Goal: Task Accomplishment & Management: Complete application form

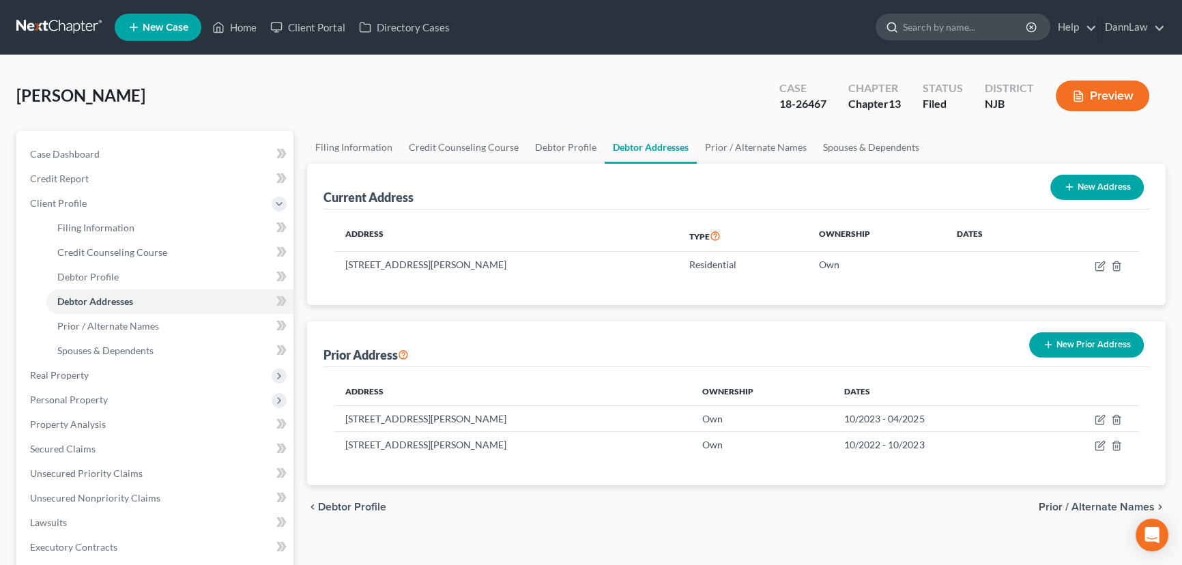
click at [951, 22] on input "search" at bounding box center [965, 26] width 125 height 25
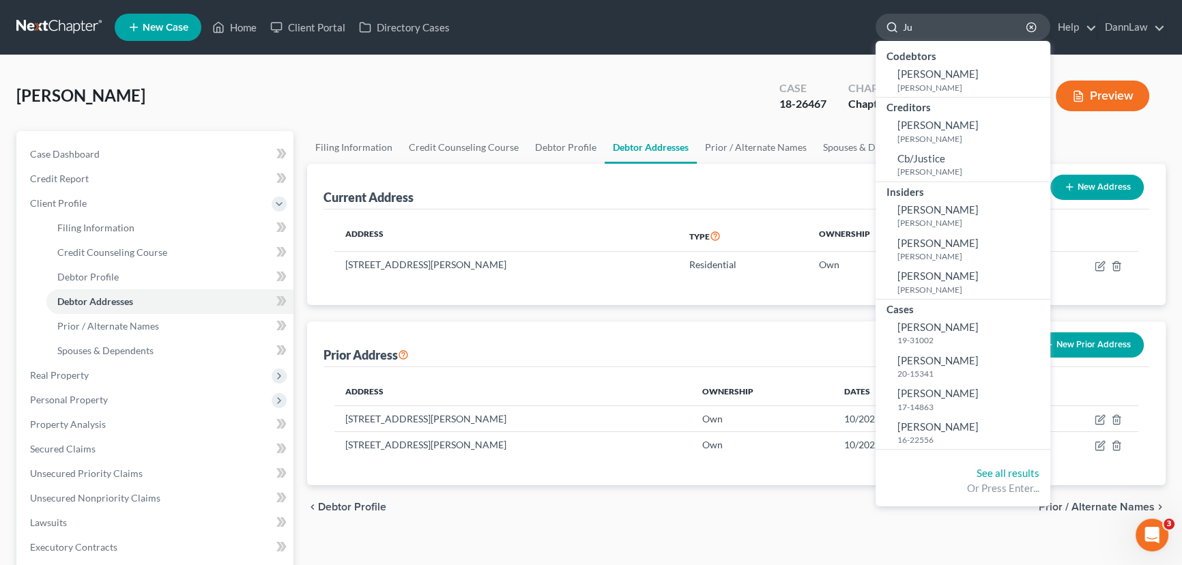
type input "J"
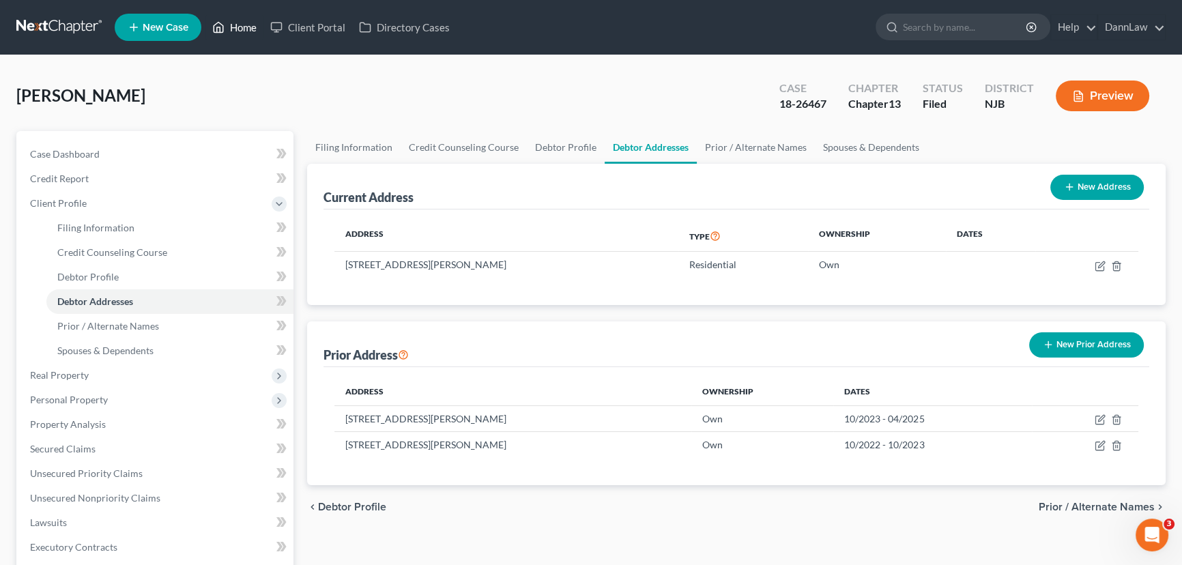
click at [244, 29] on link "Home" at bounding box center [234, 27] width 58 height 25
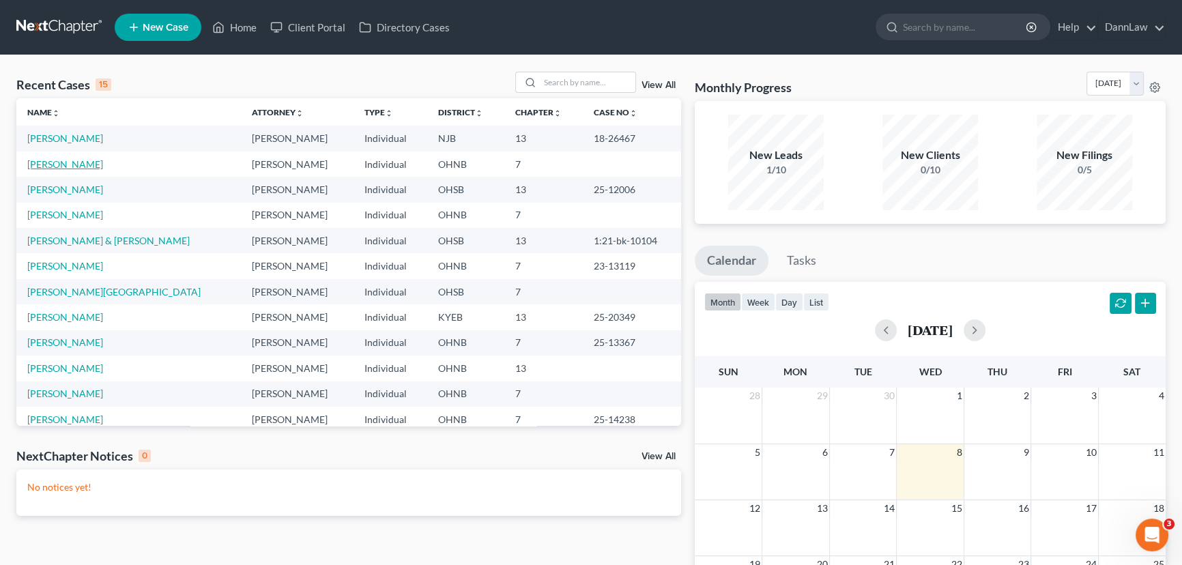
click at [76, 163] on link "[PERSON_NAME]" at bounding box center [65, 164] width 76 height 12
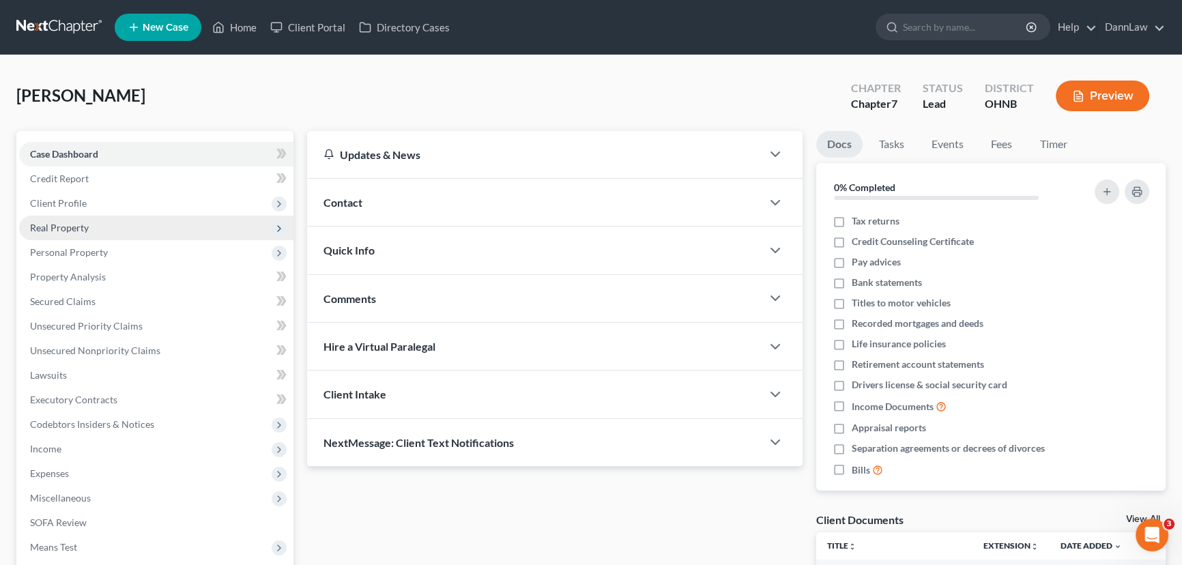
click at [66, 230] on span "Real Property" at bounding box center [59, 228] width 59 height 12
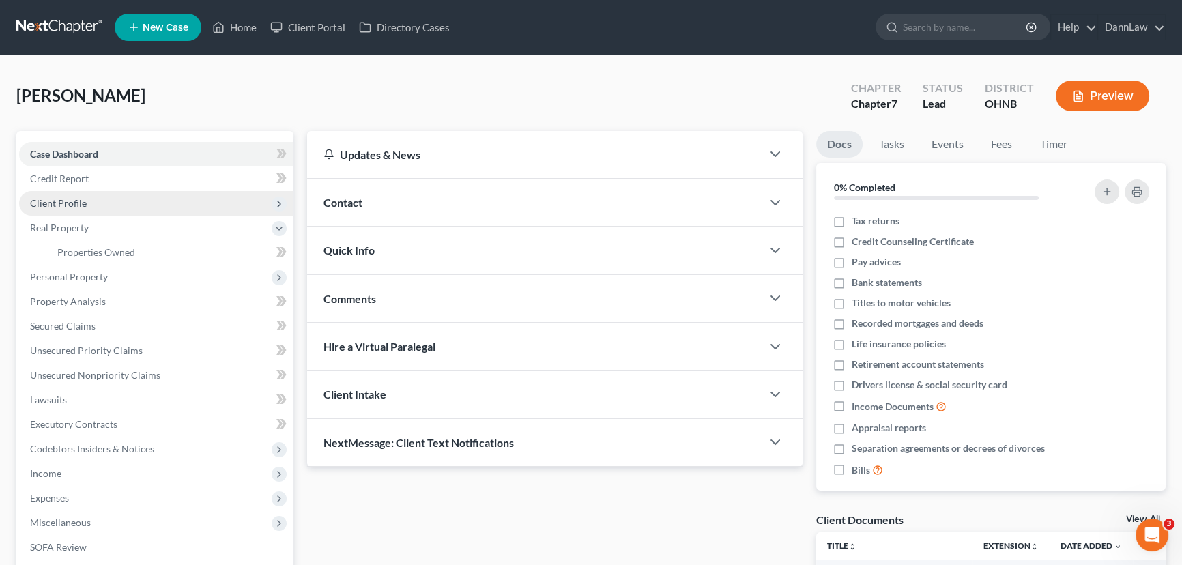
click at [61, 208] on span "Client Profile" at bounding box center [156, 203] width 274 height 25
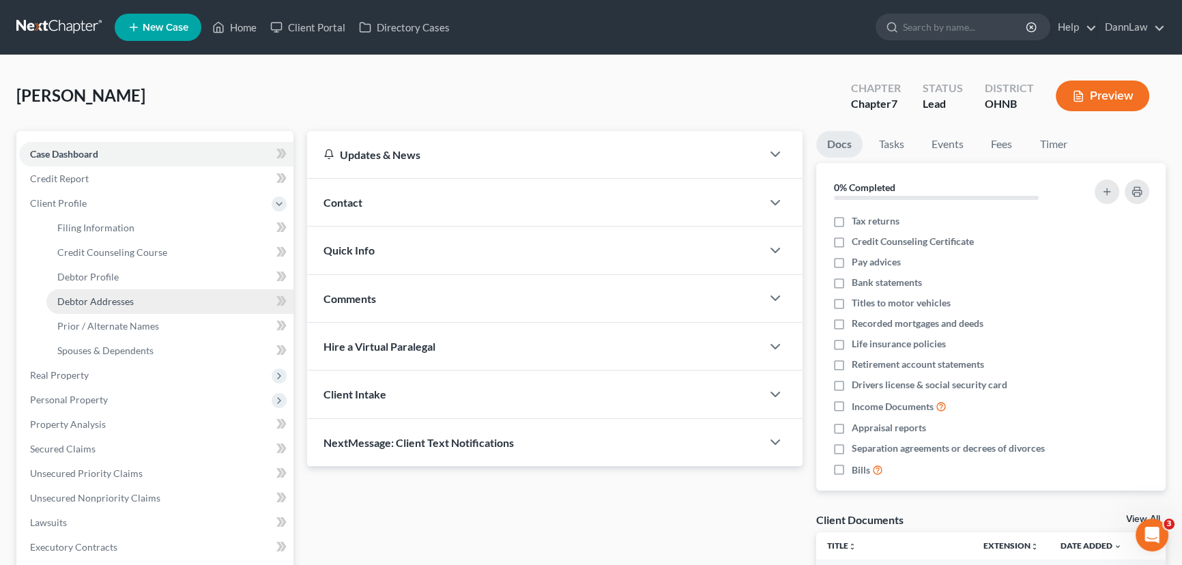
drag, startPoint x: 111, startPoint y: 303, endPoint x: 133, endPoint y: 304, distance: 21.9
click at [111, 303] on span "Debtor Addresses" at bounding box center [95, 302] width 76 height 12
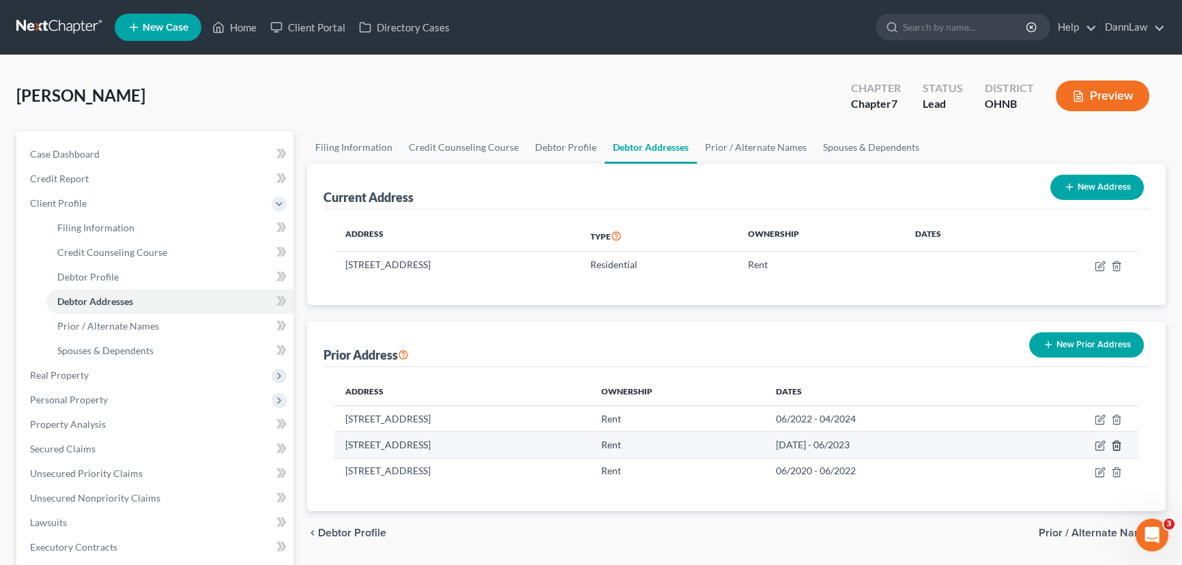
click at [1115, 444] on icon "button" at bounding box center [1116, 445] width 11 height 11
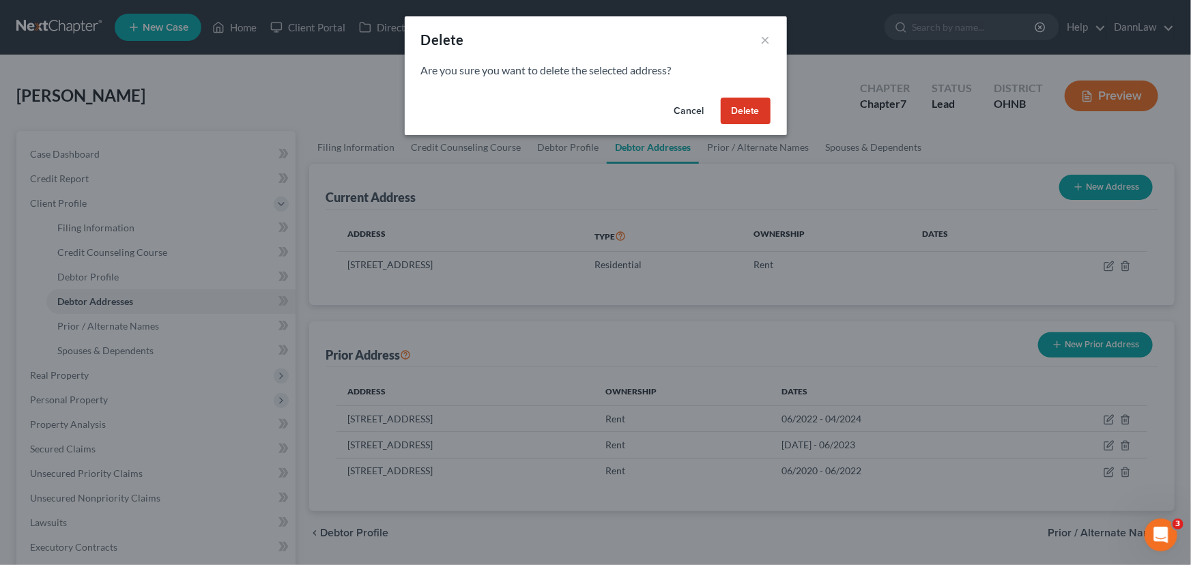
click at [741, 109] on button "Delete" at bounding box center [746, 111] width 50 height 27
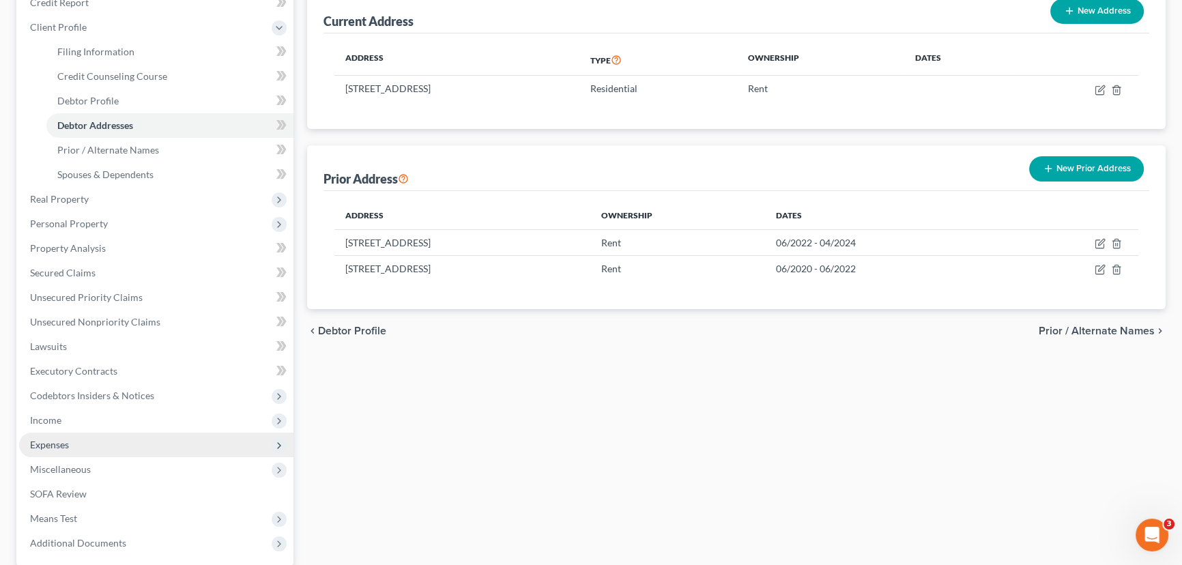
scroll to position [248, 0]
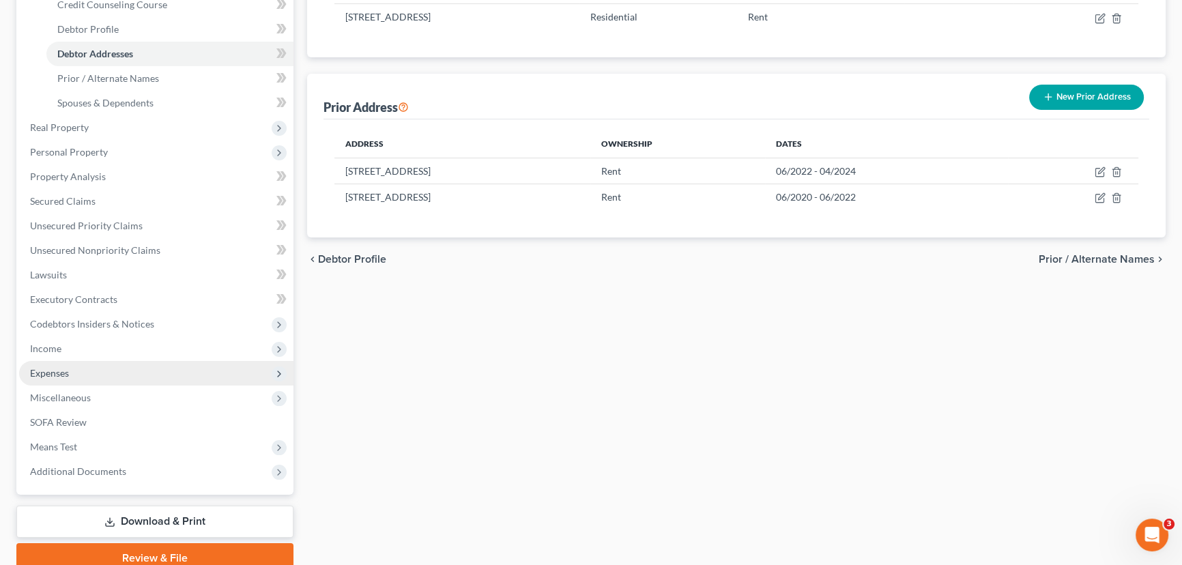
click at [53, 367] on span "Expenses" at bounding box center [49, 373] width 39 height 12
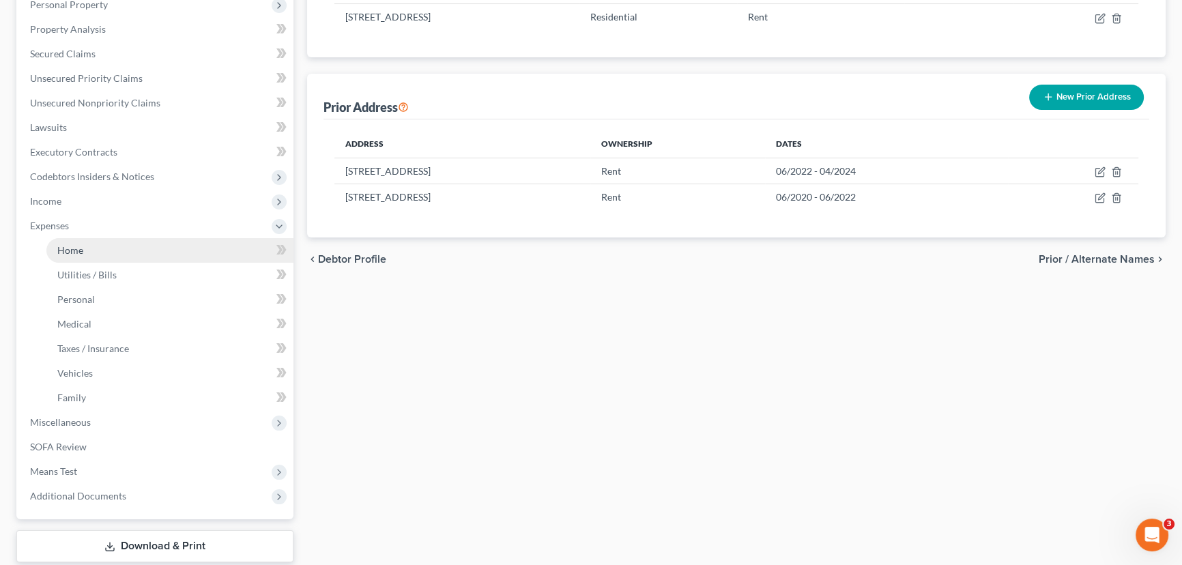
click at [70, 251] on span "Home" at bounding box center [70, 250] width 26 height 12
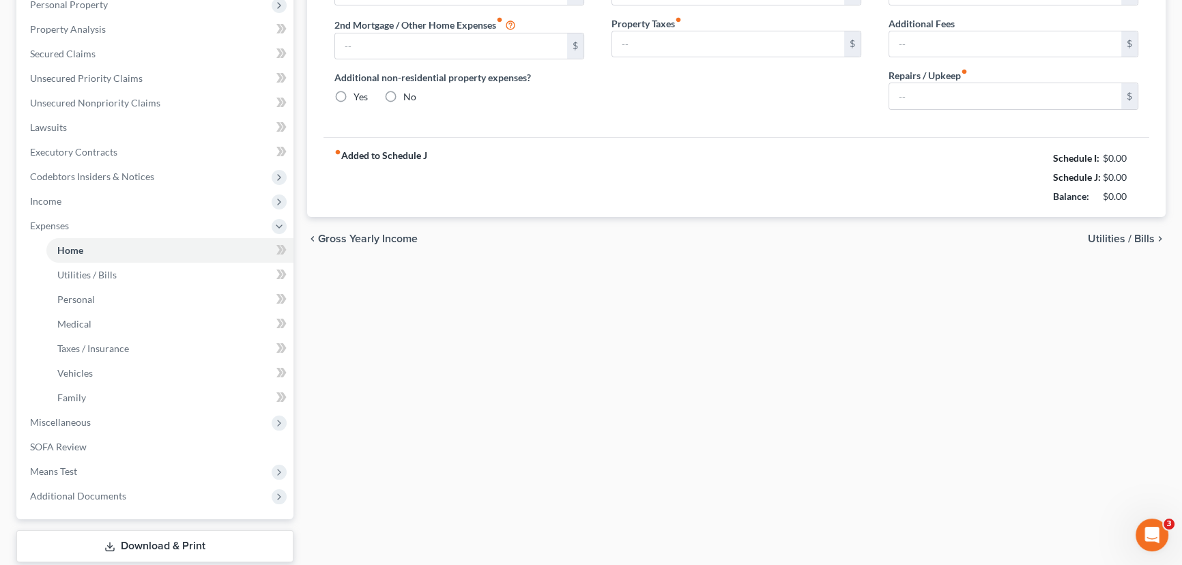
scroll to position [78, 0]
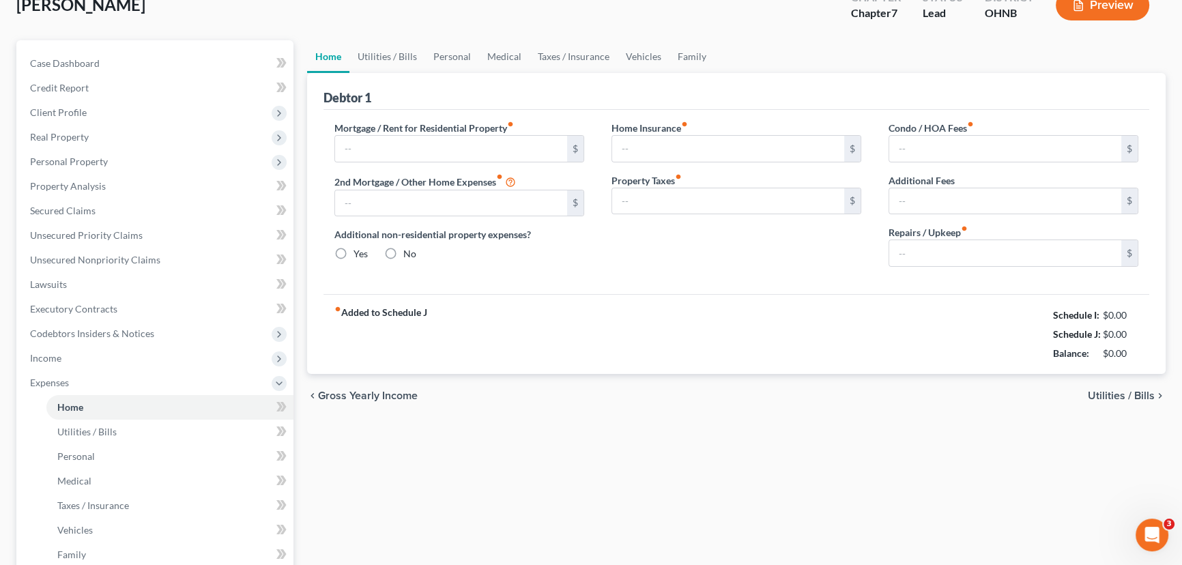
type input "1,385.00"
type input "0.00"
radio input "true"
type input "0.00"
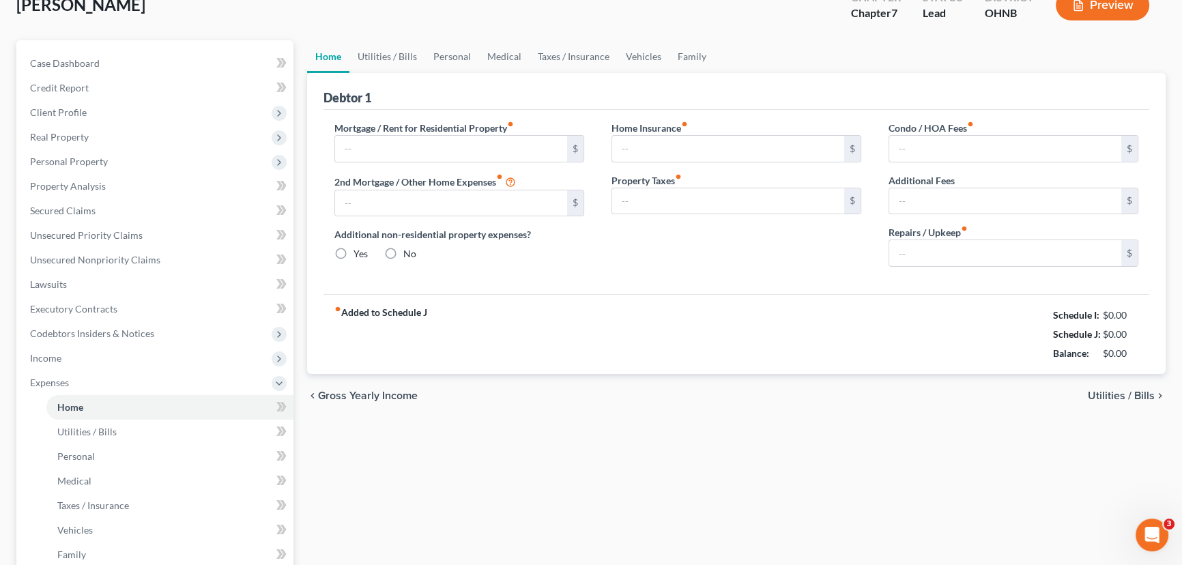
type input "0.00"
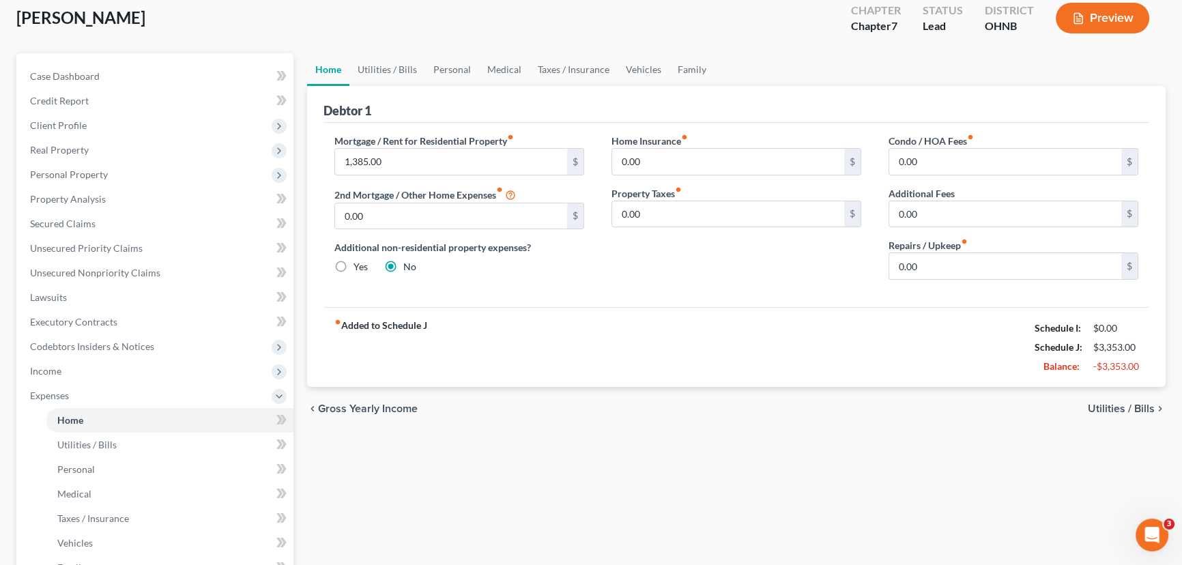
scroll to position [0, 0]
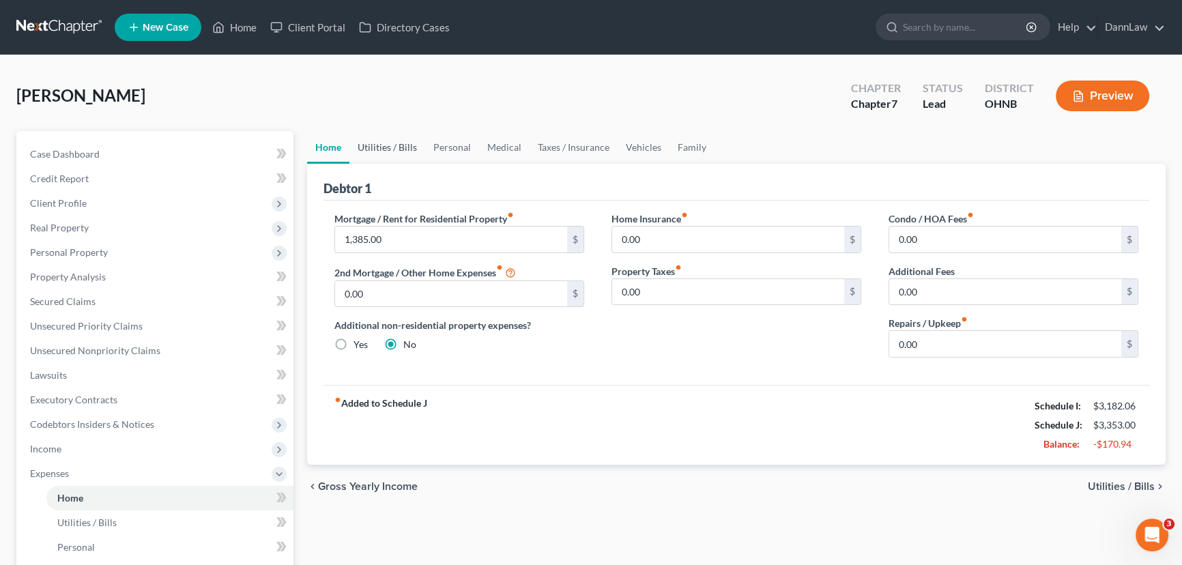
click at [403, 143] on link "Utilities / Bills" at bounding box center [387, 147] width 76 height 33
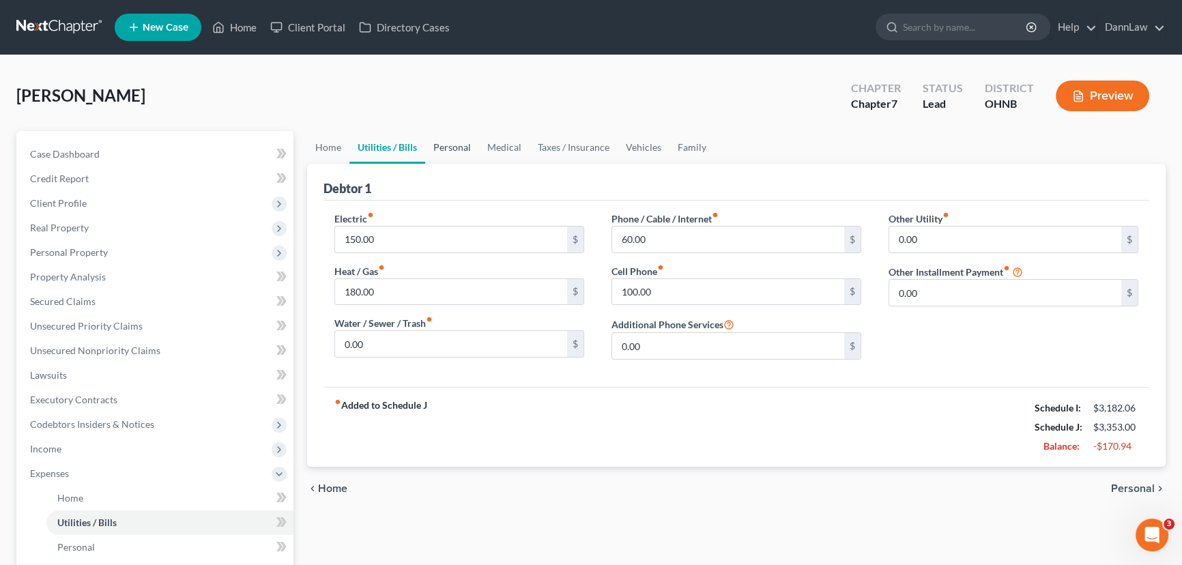
click at [474, 149] on link "Personal" at bounding box center [452, 147] width 54 height 33
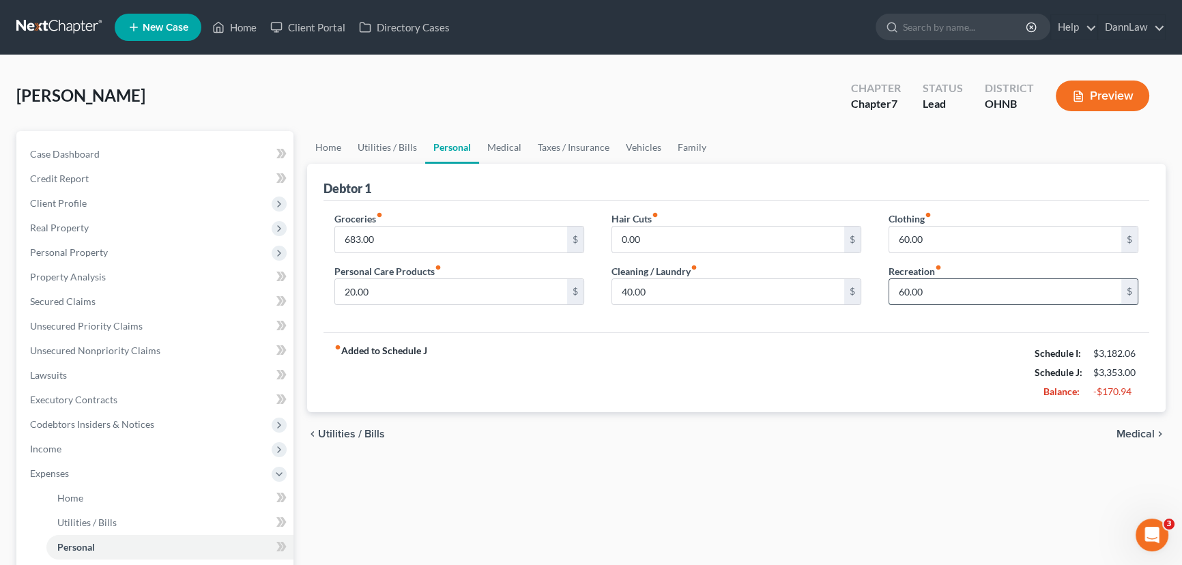
click at [921, 291] on input "60.00" at bounding box center [1005, 292] width 232 height 26
type input "10"
click at [915, 253] on div "Clothing fiber_manual_record 60.00 $ Recreation fiber_manual_record 10 $" at bounding box center [1013, 264] width 277 height 105
click at [911, 240] on input "60.00" at bounding box center [1005, 240] width 232 height 26
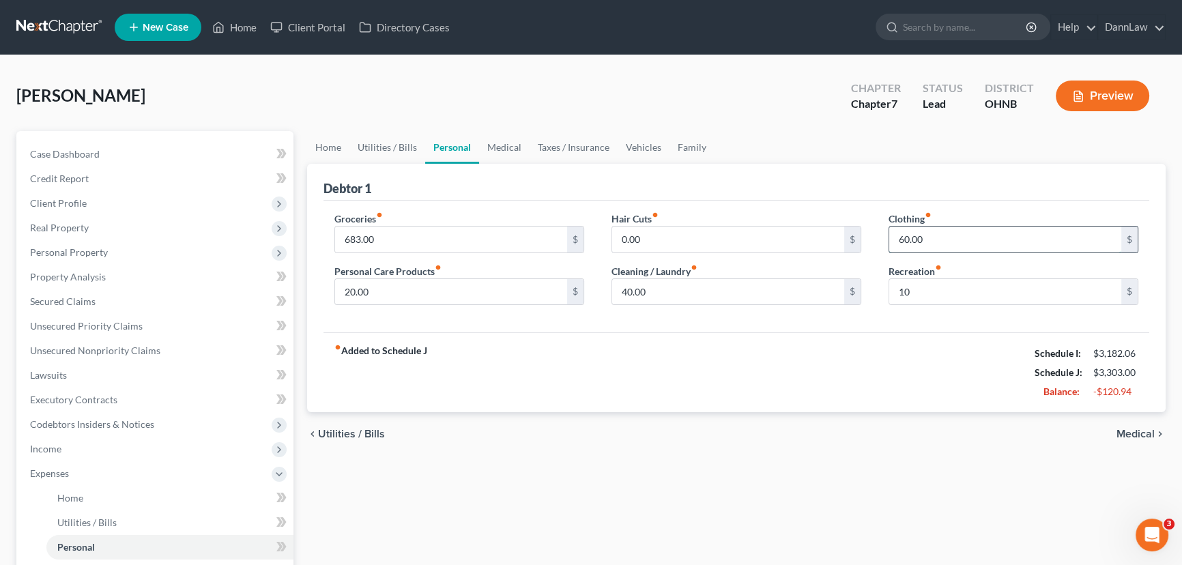
click at [911, 240] on input "60.00" at bounding box center [1005, 240] width 232 height 26
type input "10"
click at [719, 293] on input "40.00" at bounding box center [728, 292] width 232 height 26
type input "15"
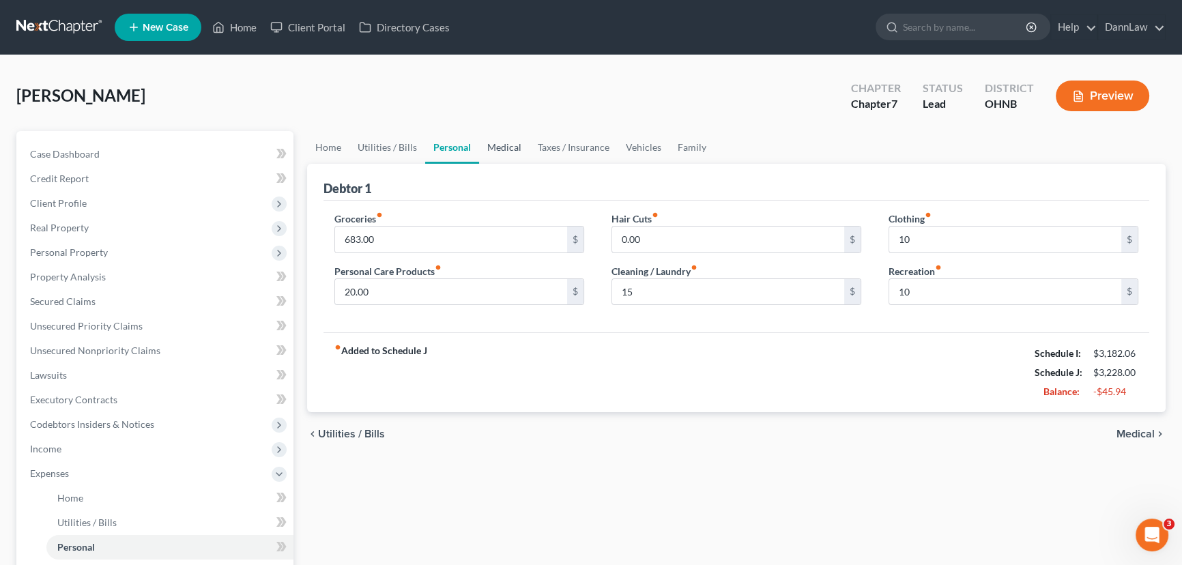
click at [493, 140] on link "Medical" at bounding box center [504, 147] width 51 height 33
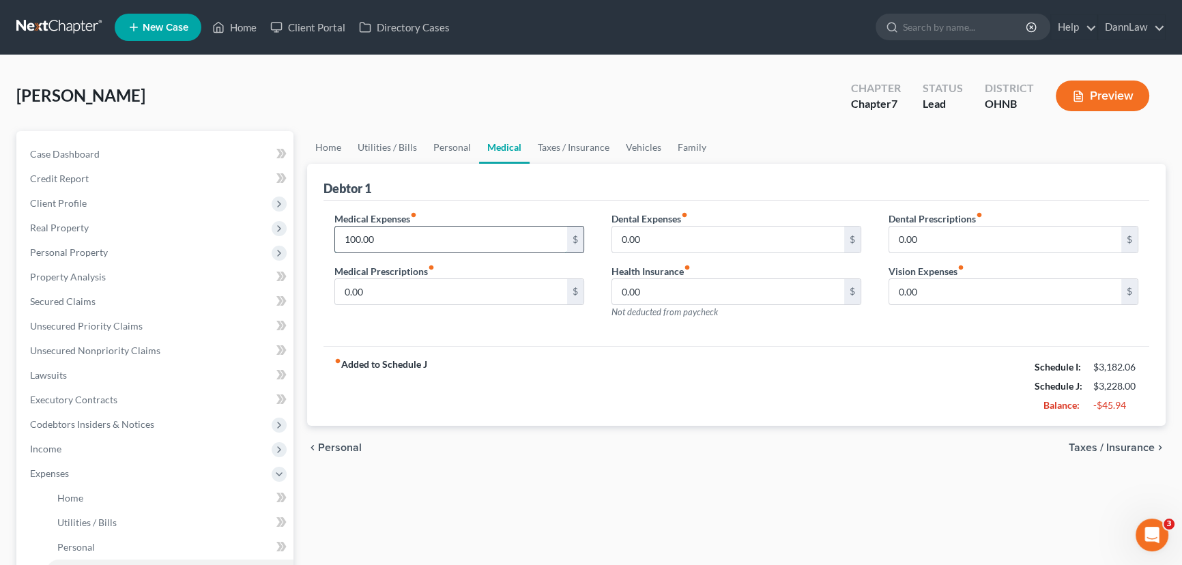
click at [461, 240] on input "100.00" at bounding box center [451, 240] width 232 height 26
type input "6"
type input "5"
type input "15"
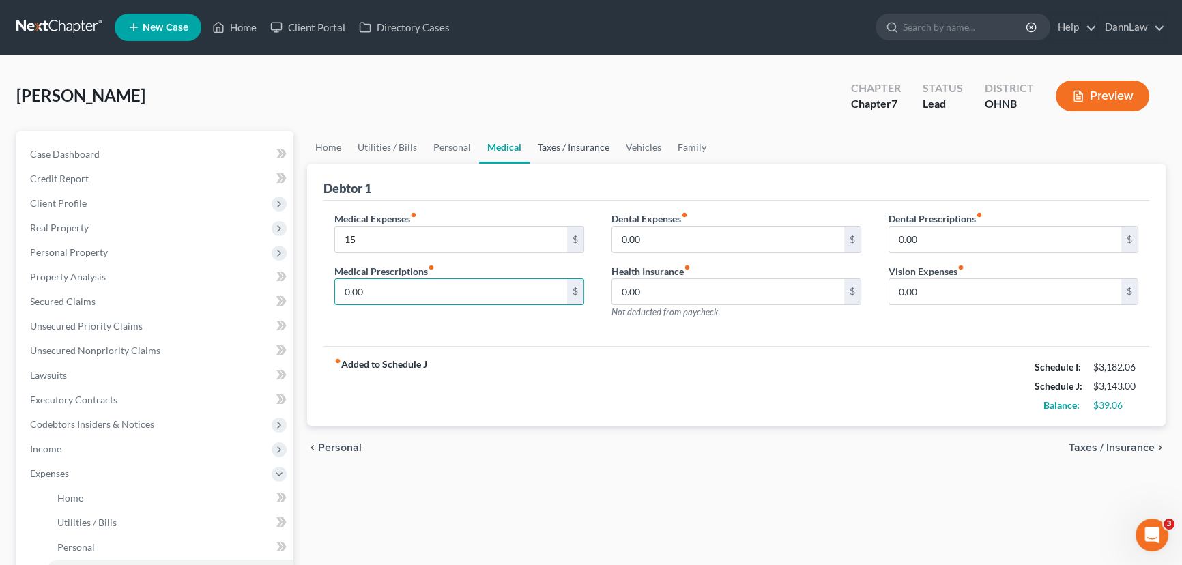
click at [551, 147] on link "Taxes / Insurance" at bounding box center [574, 147] width 88 height 33
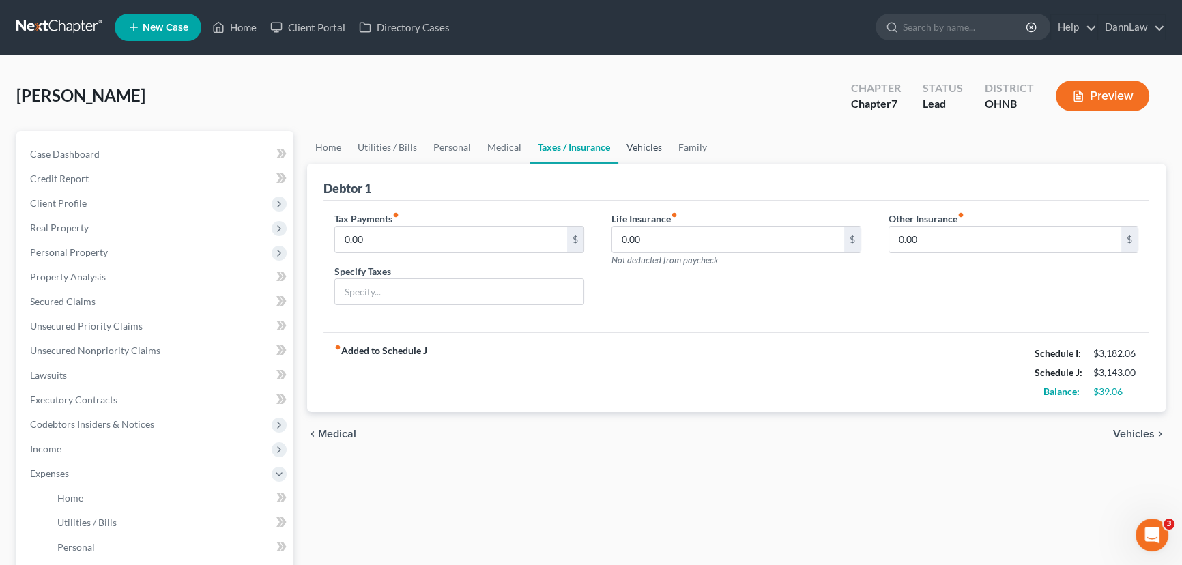
click at [635, 141] on link "Vehicles" at bounding box center [644, 147] width 52 height 33
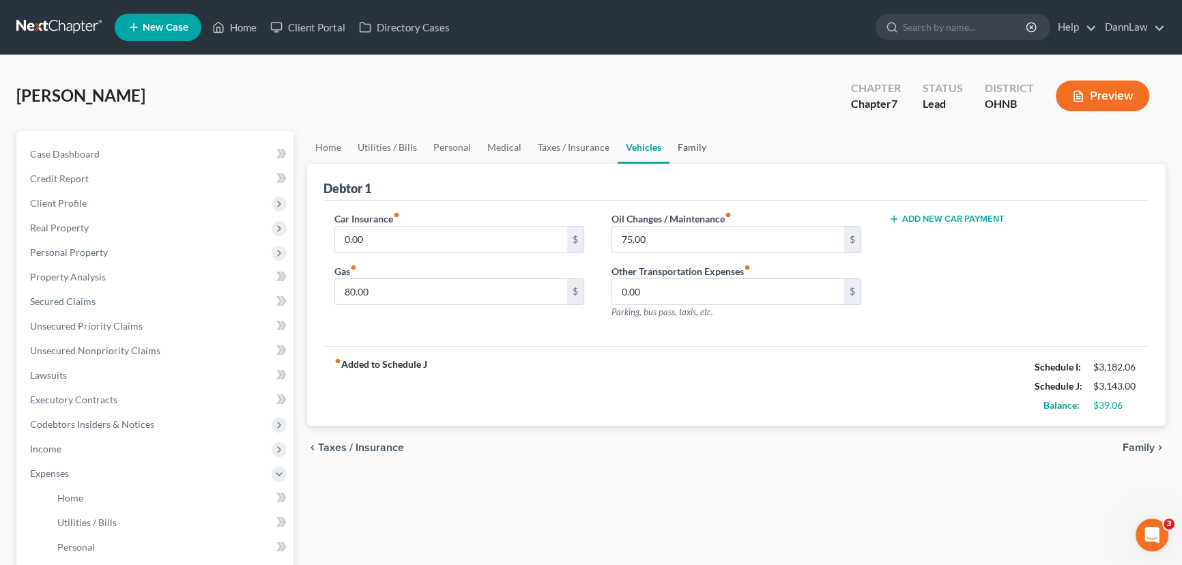
click at [692, 150] on link "Family" at bounding box center [692, 147] width 45 height 33
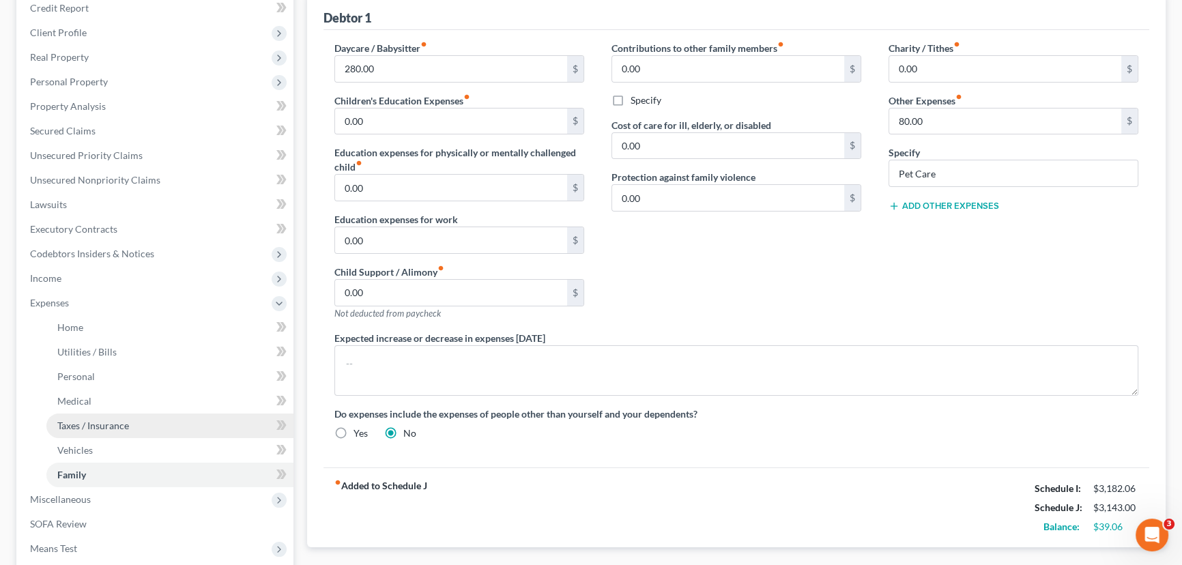
scroll to position [330, 0]
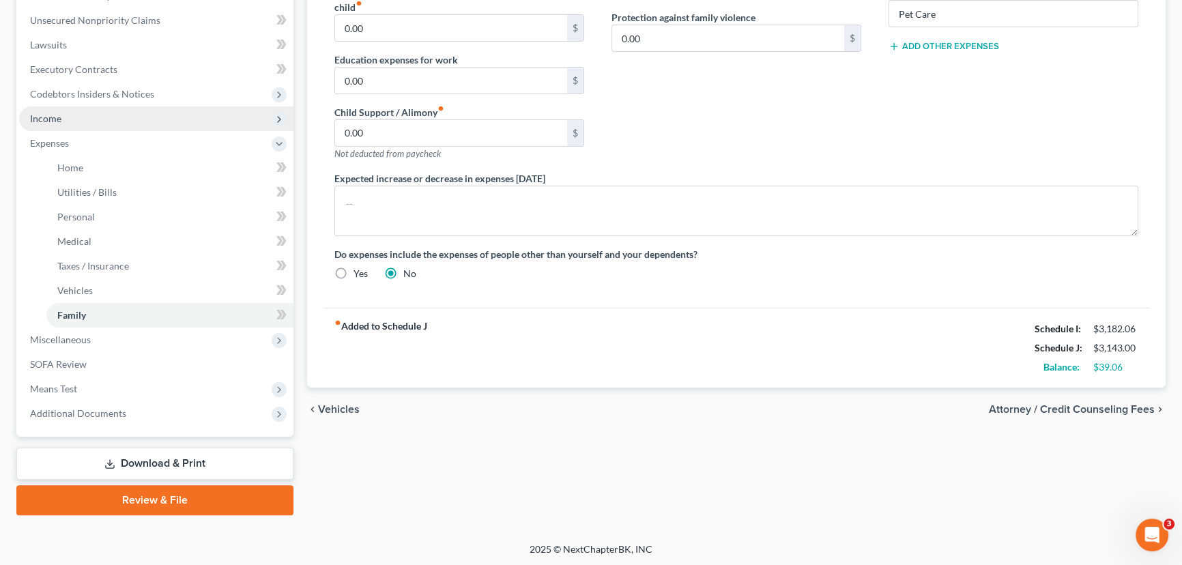
click at [40, 117] on span "Income" at bounding box center [45, 119] width 31 height 12
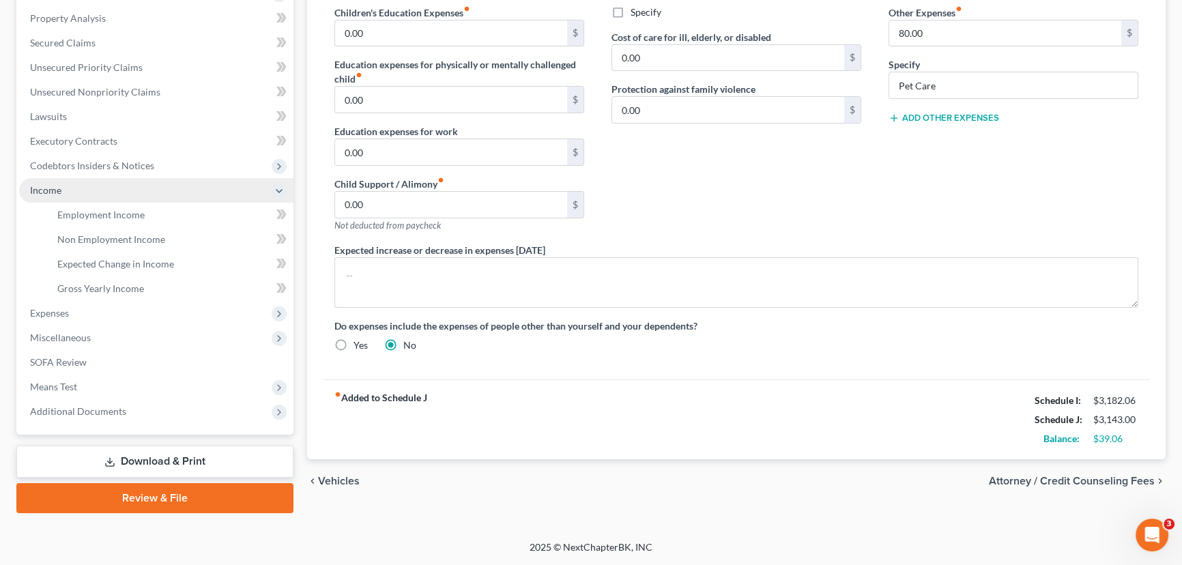
scroll to position [257, 0]
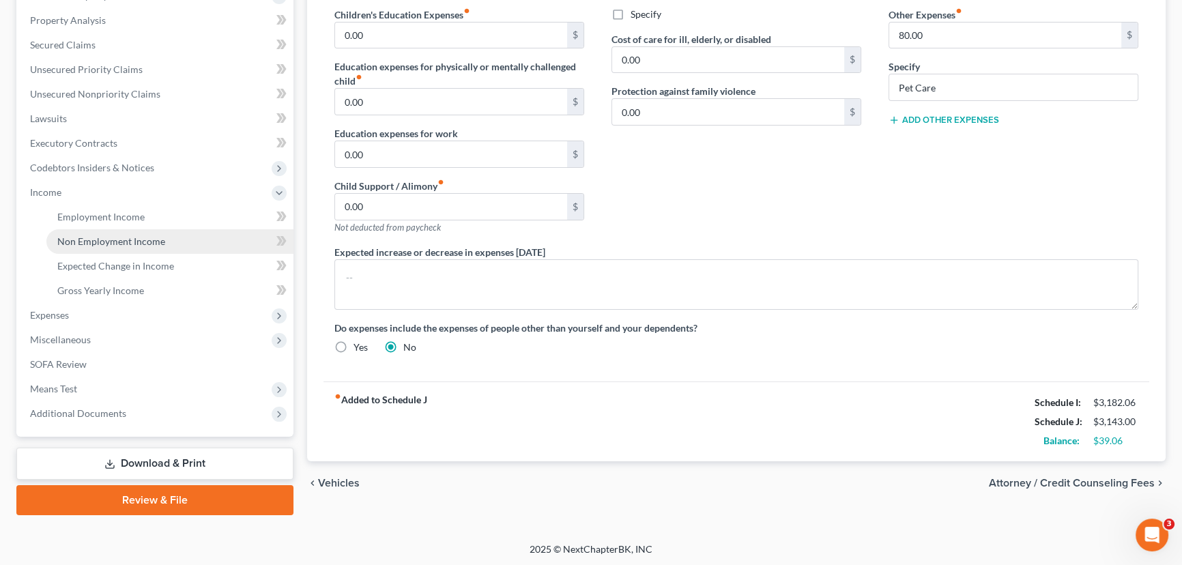
click at [115, 239] on span "Non Employment Income" at bounding box center [111, 241] width 108 height 12
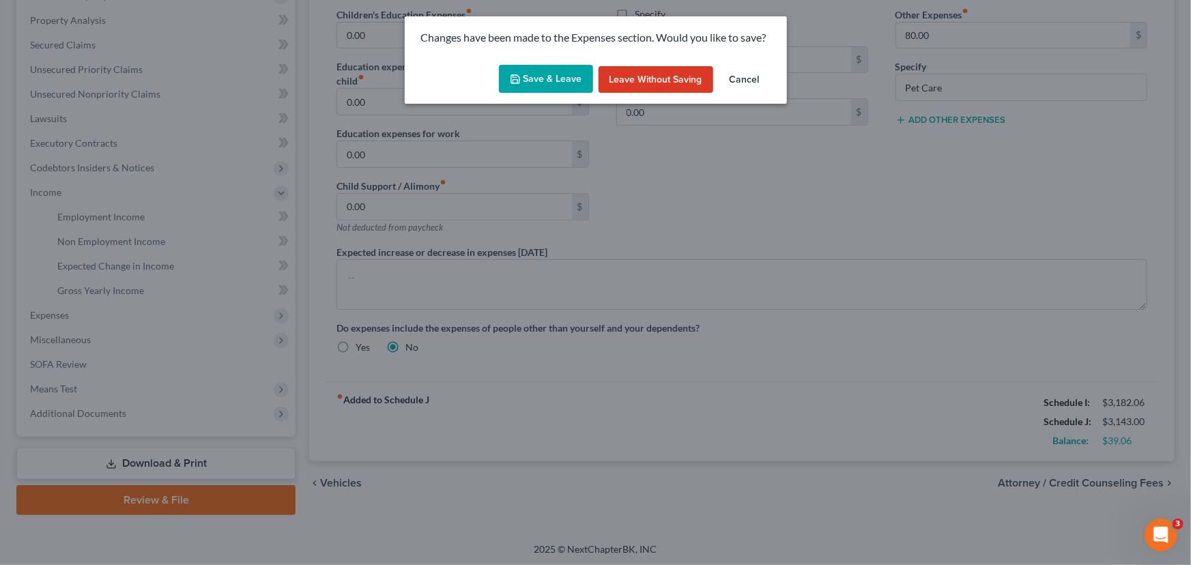
click at [545, 65] on button "Save & Leave" at bounding box center [546, 79] width 94 height 29
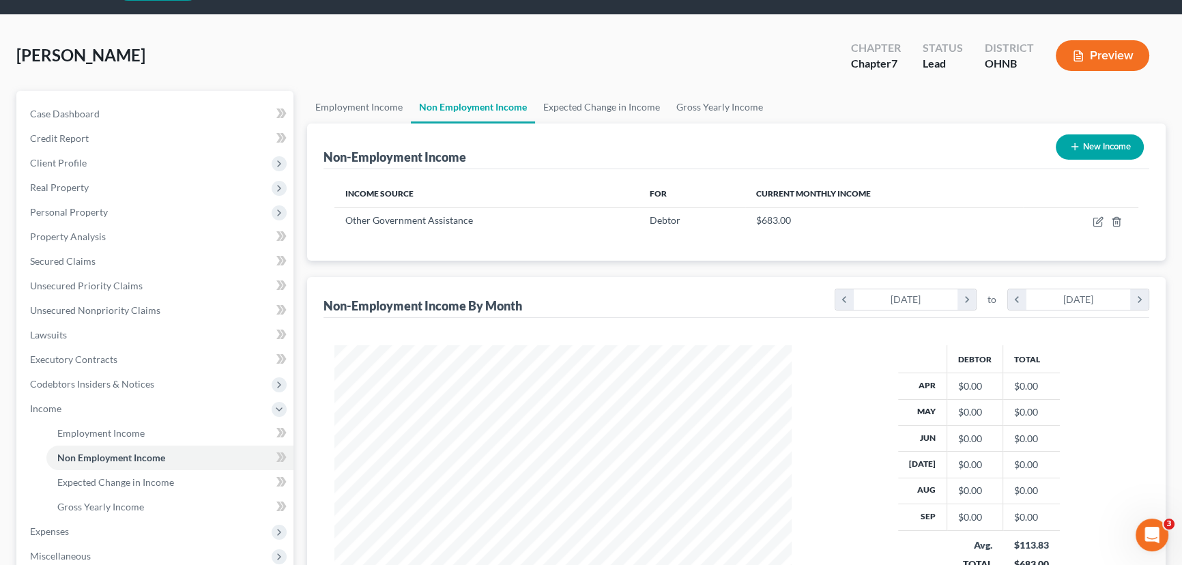
scroll to position [61, 0]
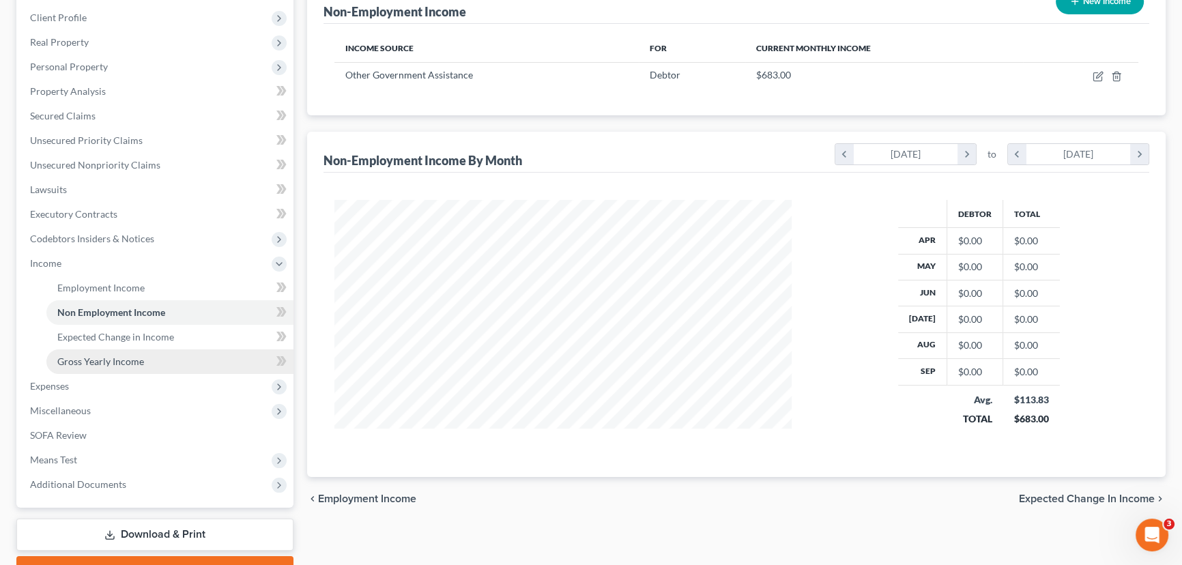
click at [148, 357] on link "Gross Yearly Income" at bounding box center [169, 361] width 247 height 25
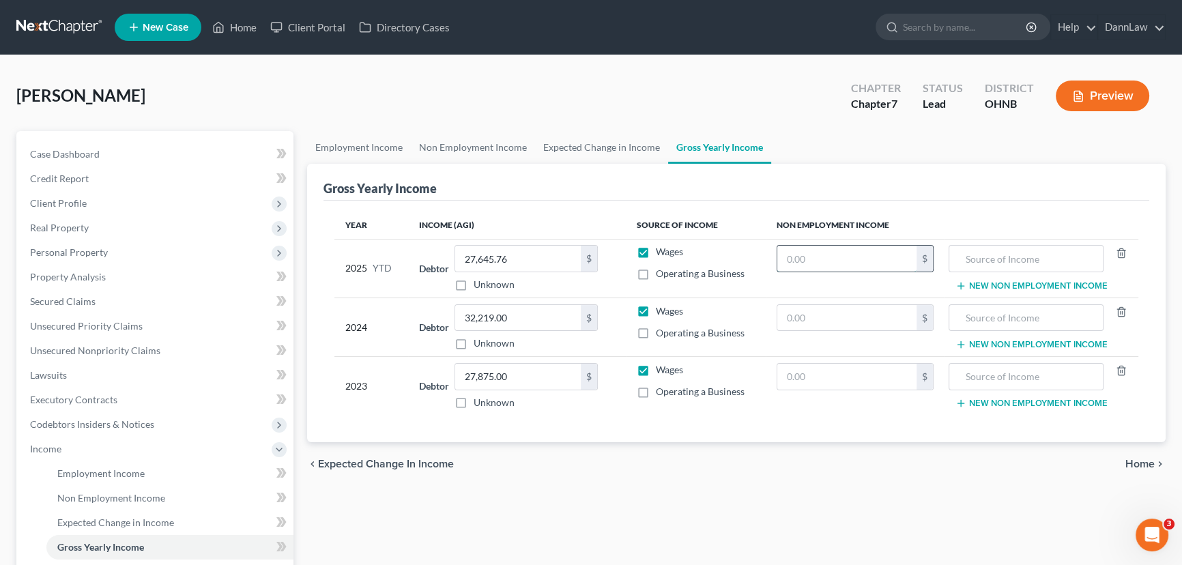
click at [820, 257] on input "text" at bounding box center [846, 259] width 139 height 26
click at [809, 254] on input "text" at bounding box center [846, 259] width 139 height 26
type input "6,147.00"
click at [969, 268] on input "text" at bounding box center [1025, 259] width 139 height 26
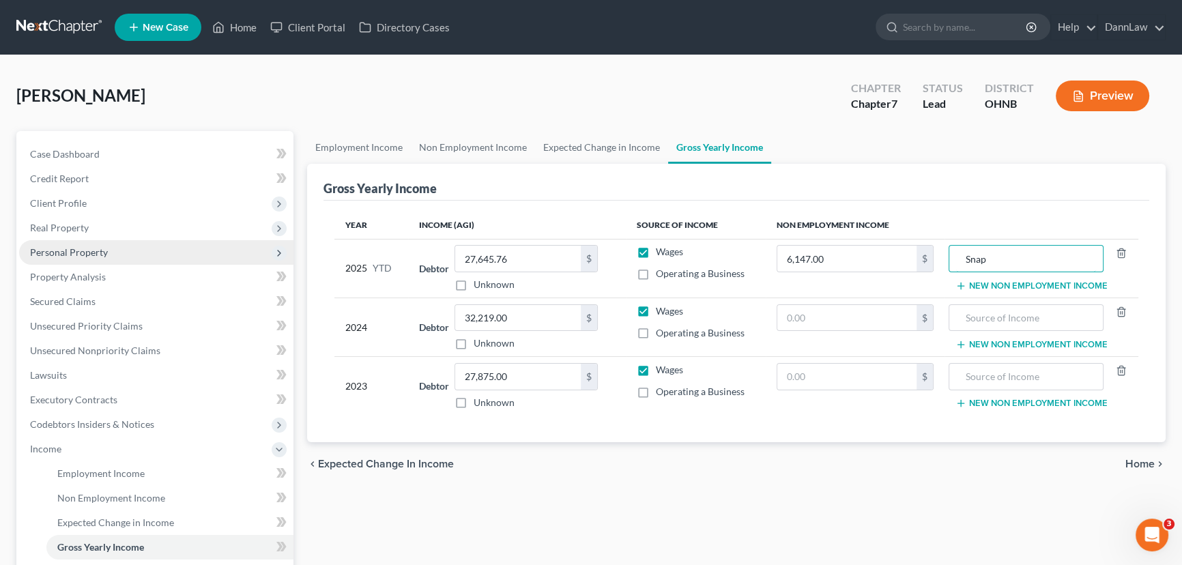
type input "Snap"
click at [136, 251] on span "Personal Property" at bounding box center [156, 252] width 274 height 25
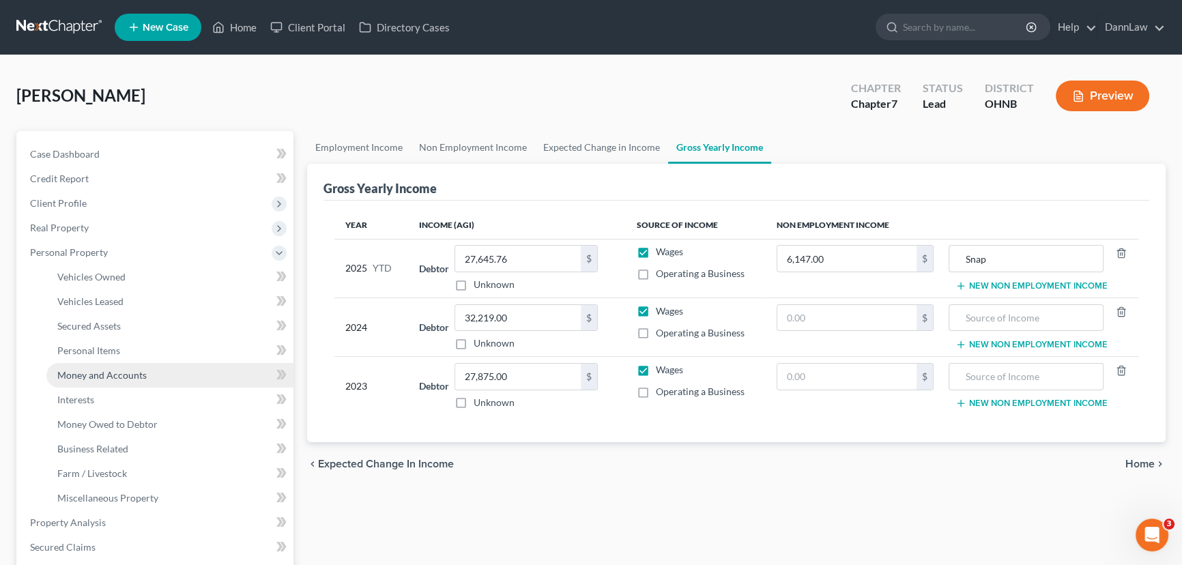
click at [151, 377] on link "Money and Accounts" at bounding box center [169, 375] width 247 height 25
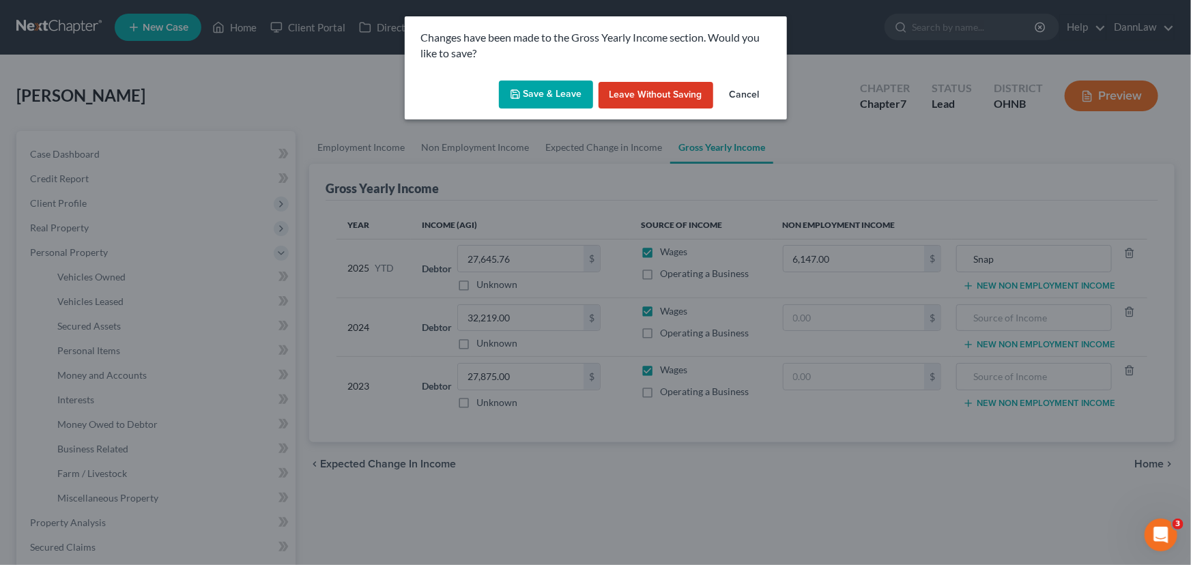
click at [549, 94] on button "Save & Leave" at bounding box center [546, 95] width 94 height 29
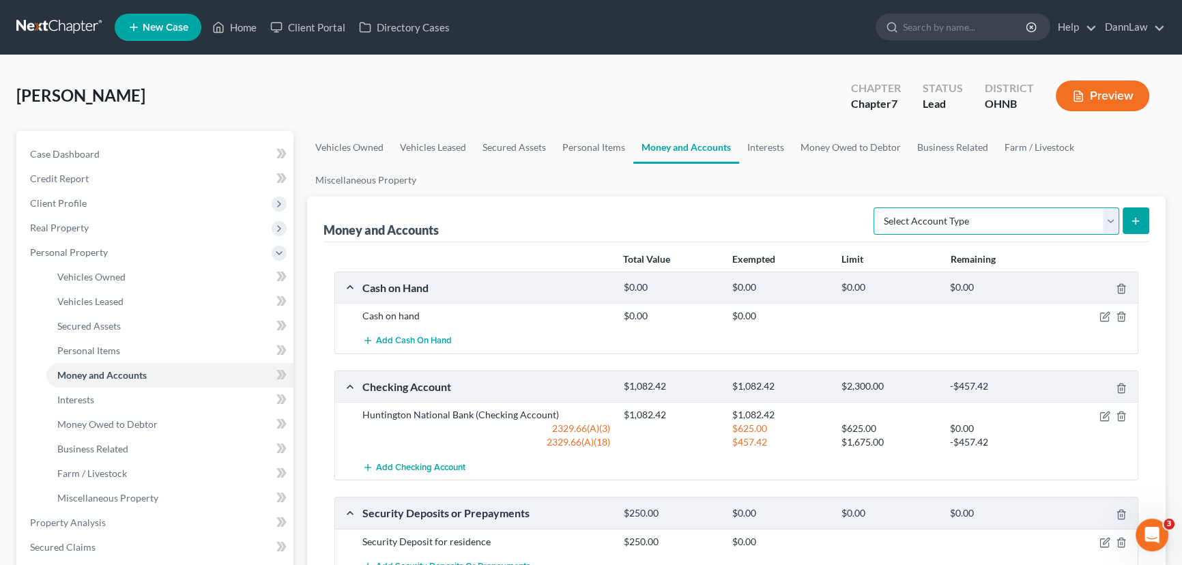
click at [942, 219] on select "Select Account Type Brokerage Cash on Hand Certificates of Deposit Checking Acc…" at bounding box center [997, 220] width 246 height 27
select select "checking"
click at [876, 207] on select "Select Account Type Brokerage Cash on Hand Certificates of Deposit Checking Acc…" at bounding box center [997, 220] width 246 height 27
click at [1132, 225] on button "submit" at bounding box center [1136, 220] width 27 height 27
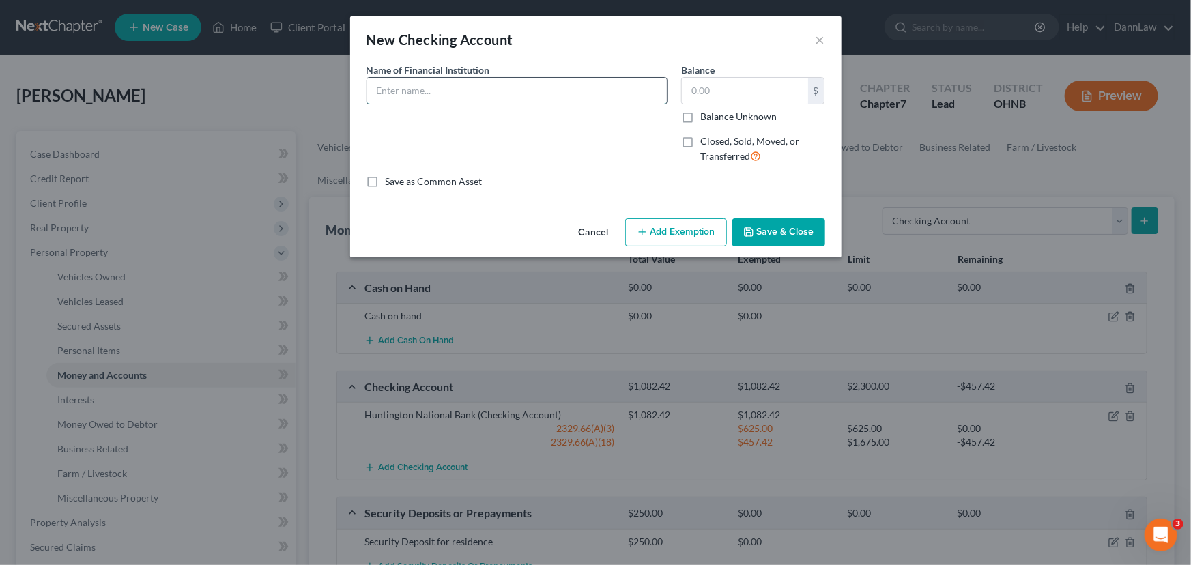
click at [547, 84] on input "text" at bounding box center [517, 91] width 300 height 26
type input "PNC Bank"
click at [700, 138] on label "Closed, Sold, Moved, or Transferred" at bounding box center [762, 148] width 125 height 29
click at [706, 138] on input "Closed, Sold, Moved, or Transferred" at bounding box center [710, 138] width 9 height 9
checkbox input "true"
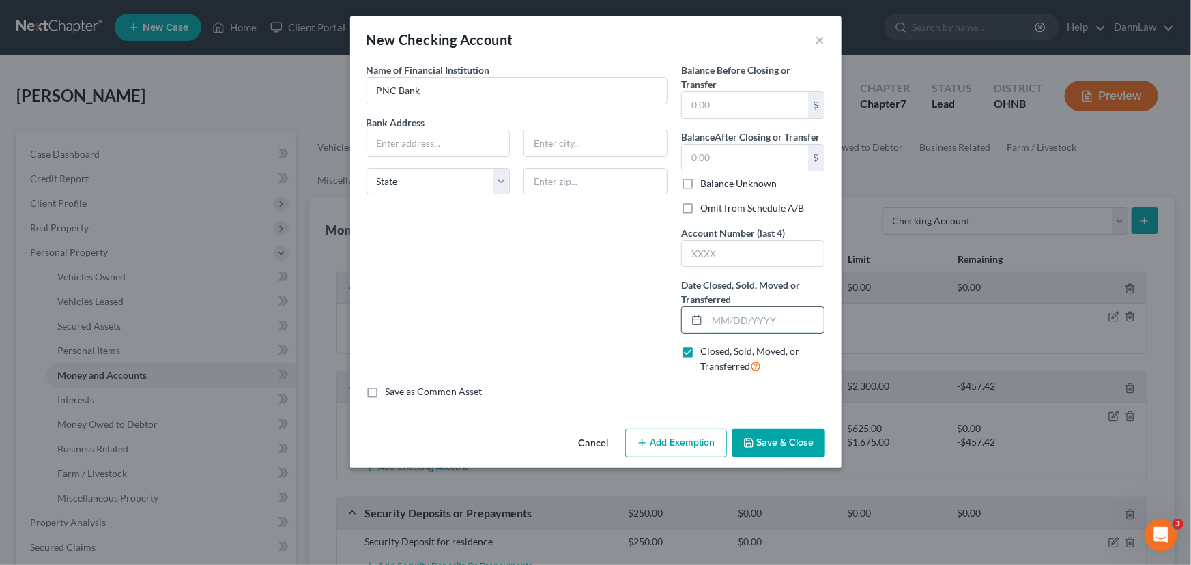
click at [734, 312] on input "text" at bounding box center [765, 320] width 117 height 26
click at [775, 441] on button "Save & Close" at bounding box center [778, 443] width 93 height 29
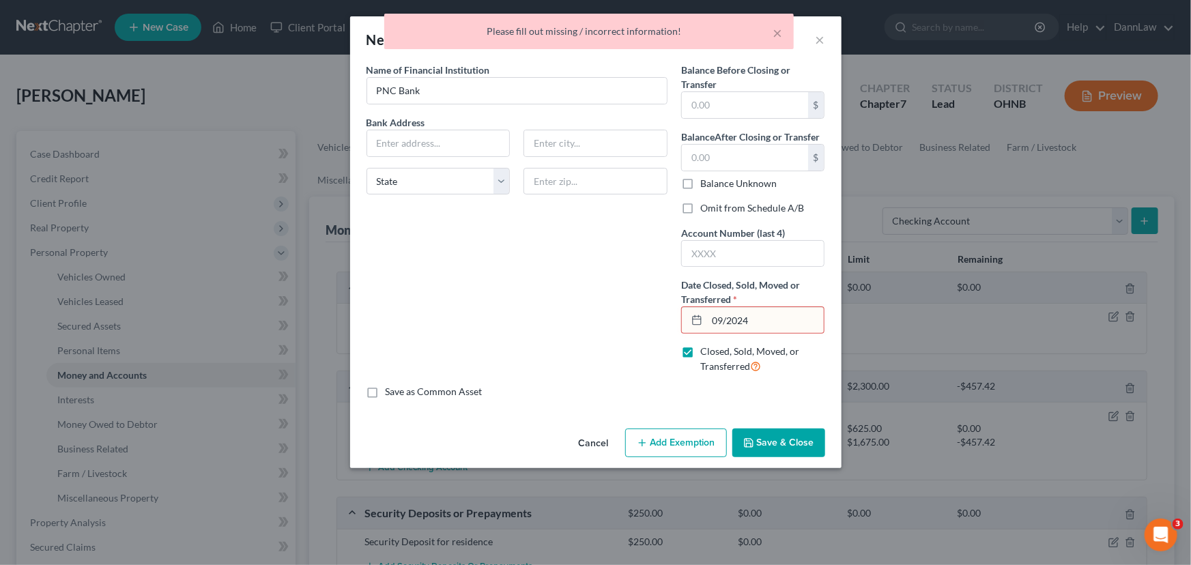
click at [726, 318] on input "09/2024" at bounding box center [765, 320] width 117 height 26
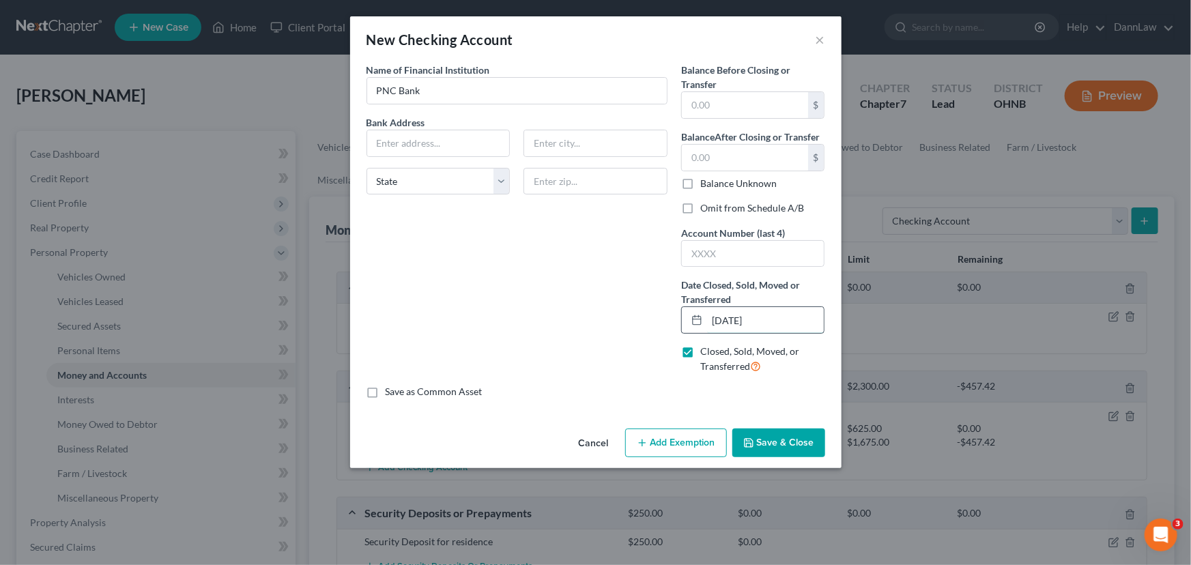
click at [725, 324] on input "[DATE]" at bounding box center [765, 320] width 117 height 26
type input "[DATE]"
click at [762, 436] on button "Save & Close" at bounding box center [778, 443] width 93 height 29
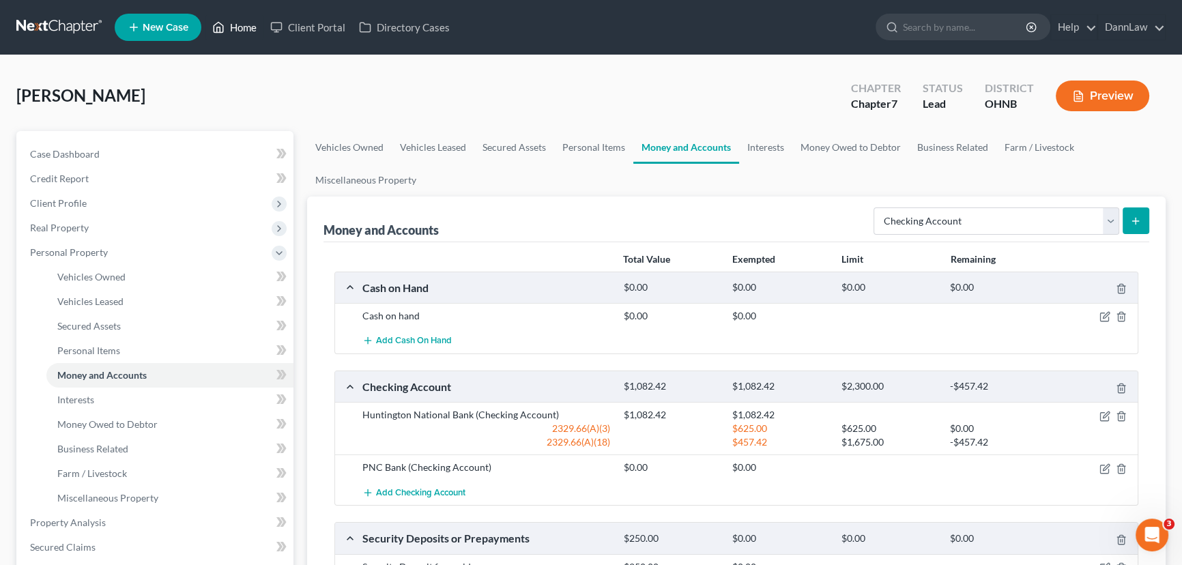
click at [249, 29] on link "Home" at bounding box center [234, 27] width 58 height 25
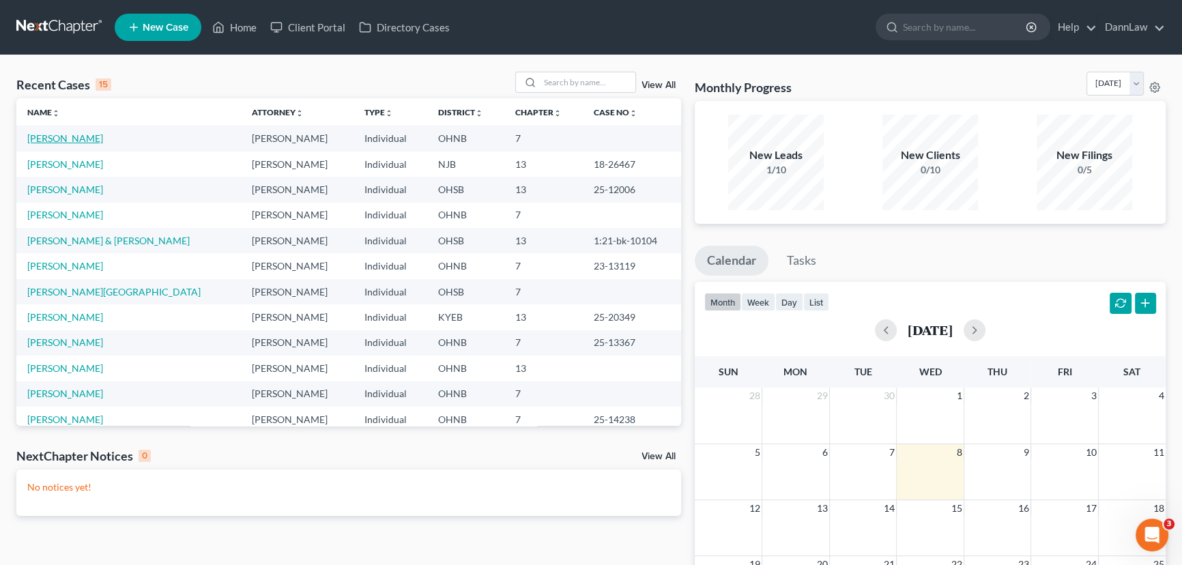
click at [57, 141] on link "[PERSON_NAME]" at bounding box center [65, 138] width 76 height 12
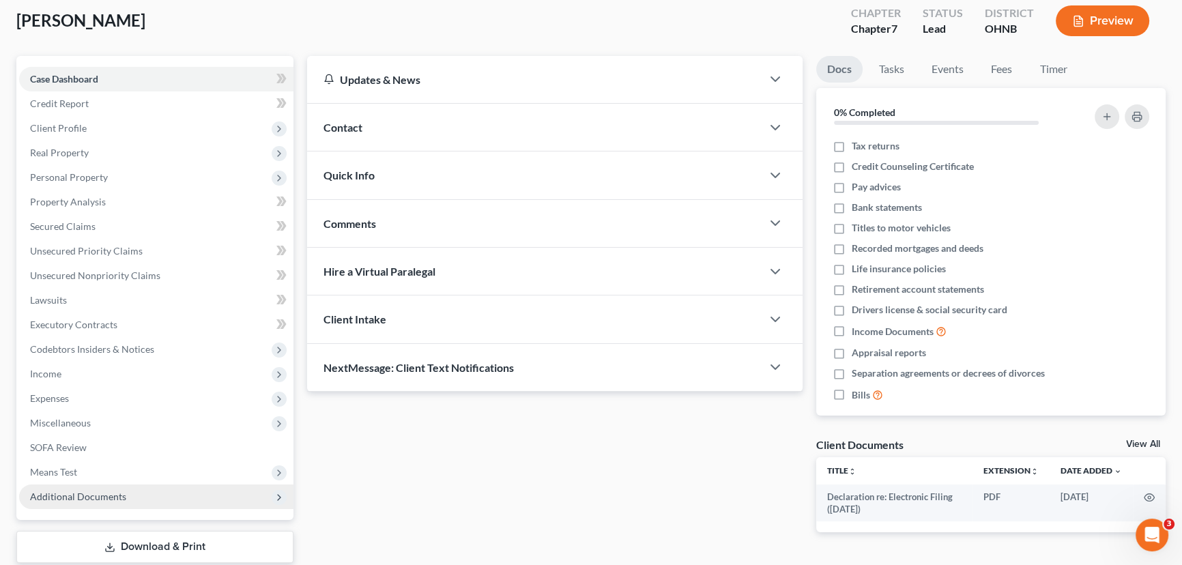
scroll to position [158, 0]
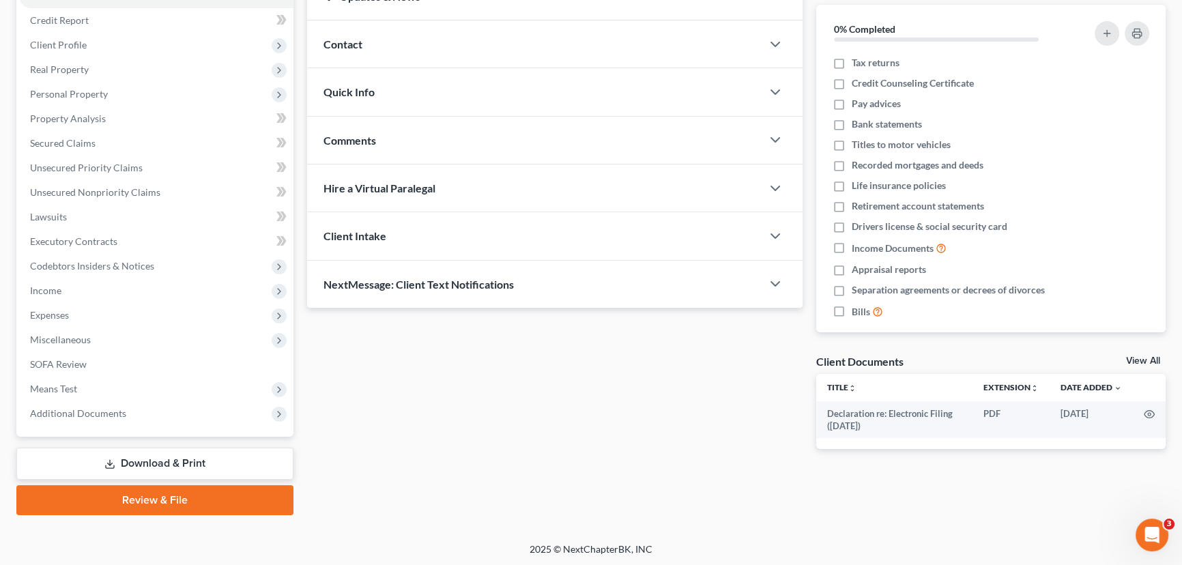
click at [117, 457] on link "Download & Print" at bounding box center [154, 464] width 277 height 32
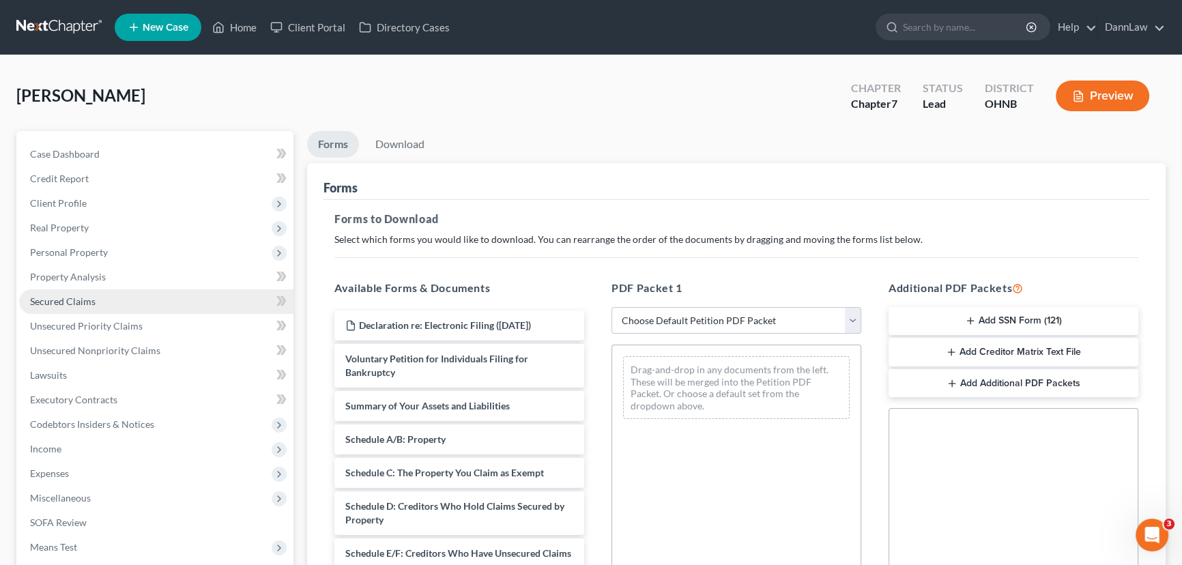
click at [78, 304] on span "Secured Claims" at bounding box center [63, 302] width 66 height 12
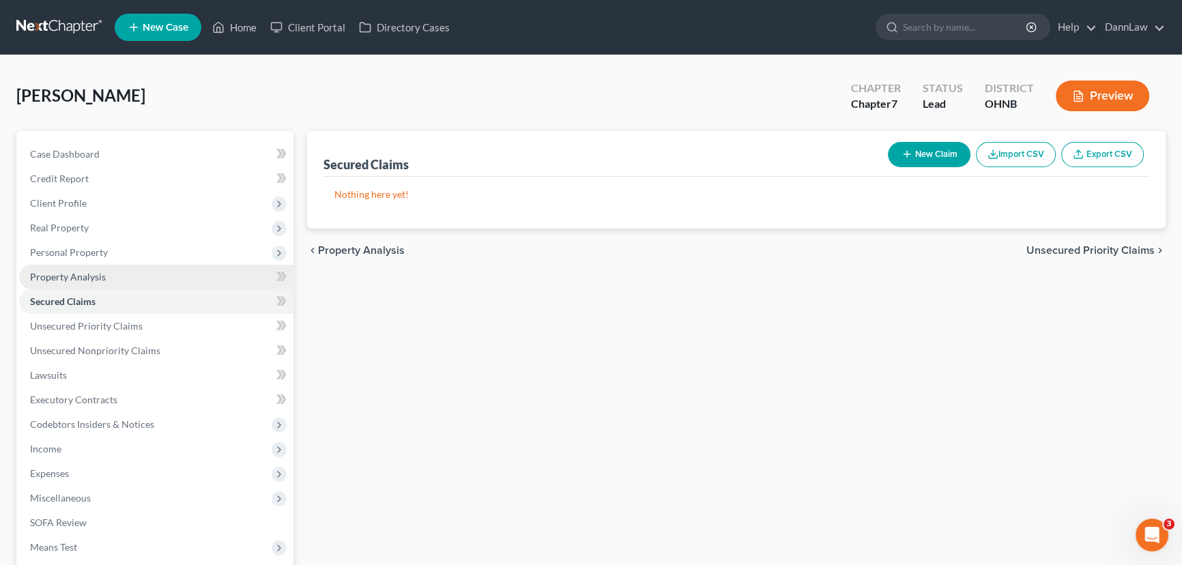
click at [112, 277] on link "Property Analysis" at bounding box center [156, 277] width 274 height 25
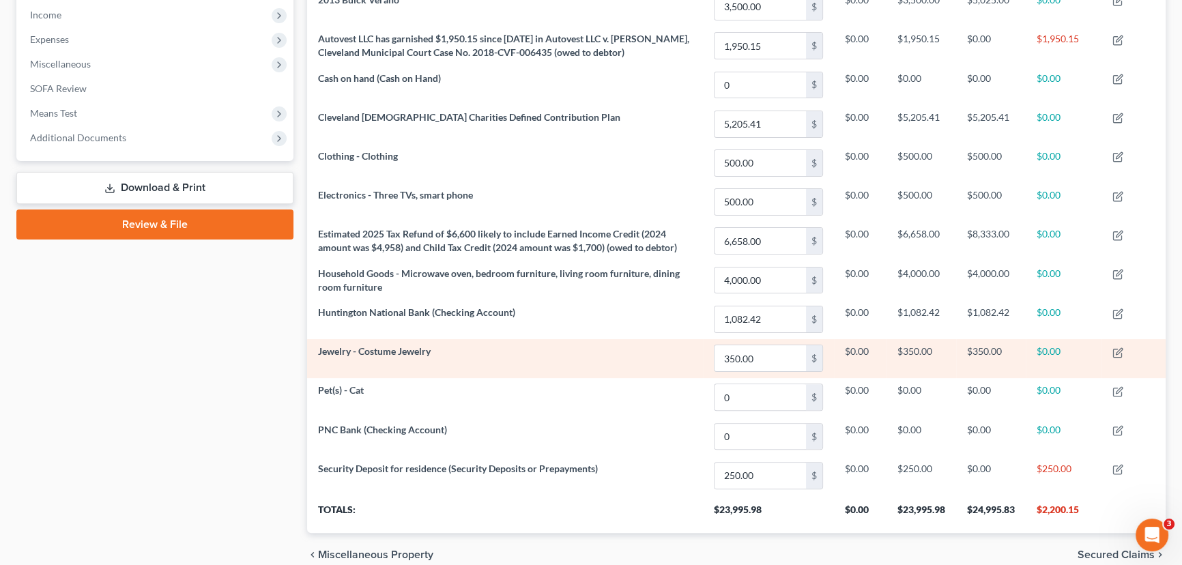
scroll to position [124, 0]
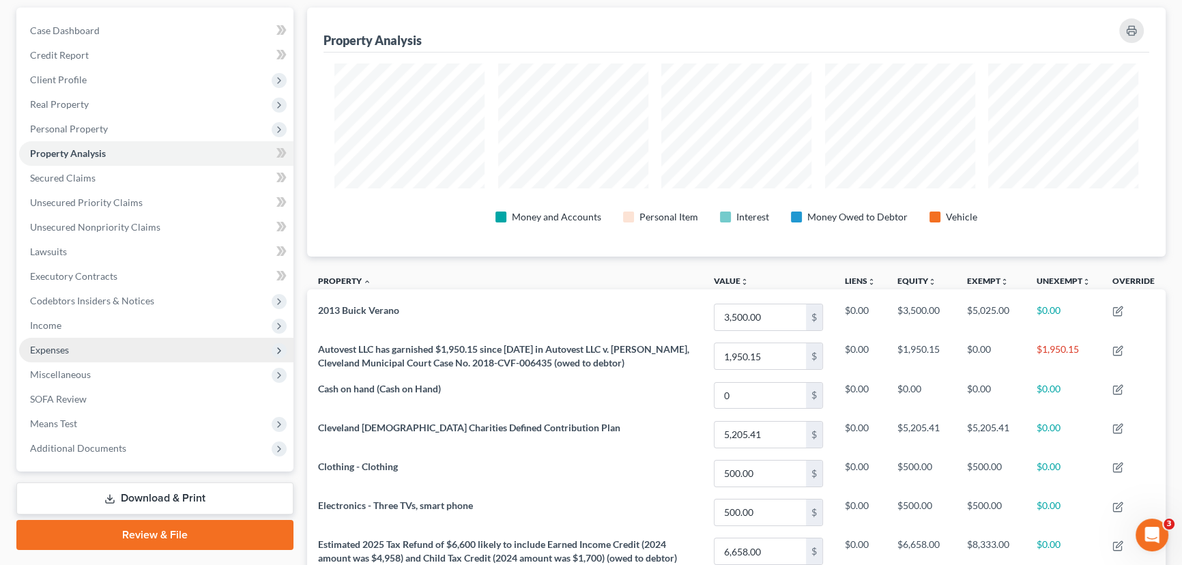
click at [87, 349] on span "Expenses" at bounding box center [156, 350] width 274 height 25
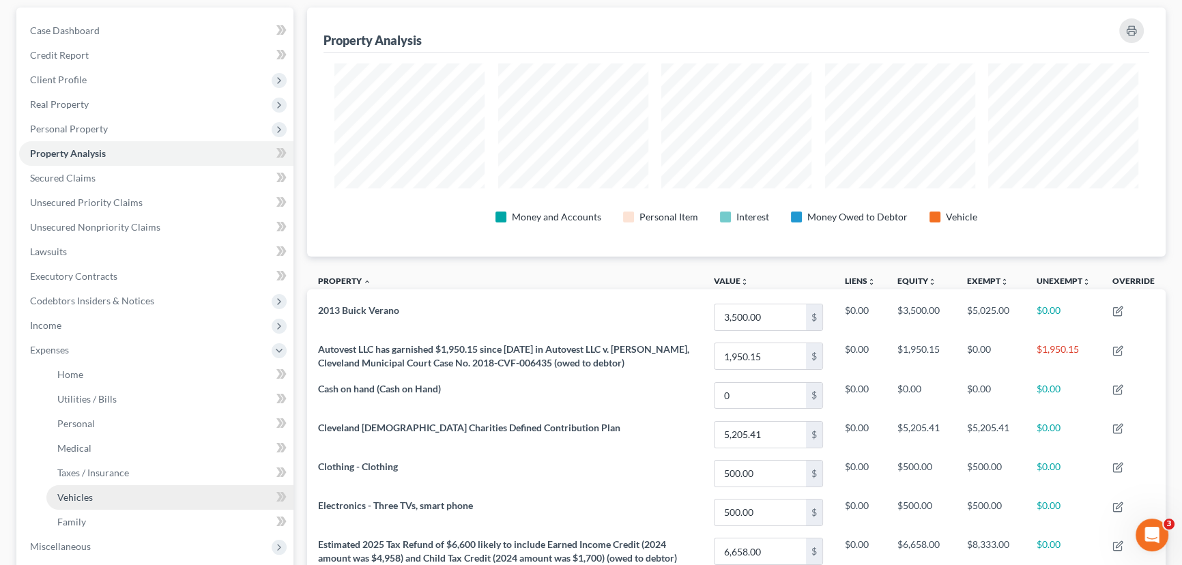
click at [89, 493] on span "Vehicles" at bounding box center [74, 497] width 35 height 12
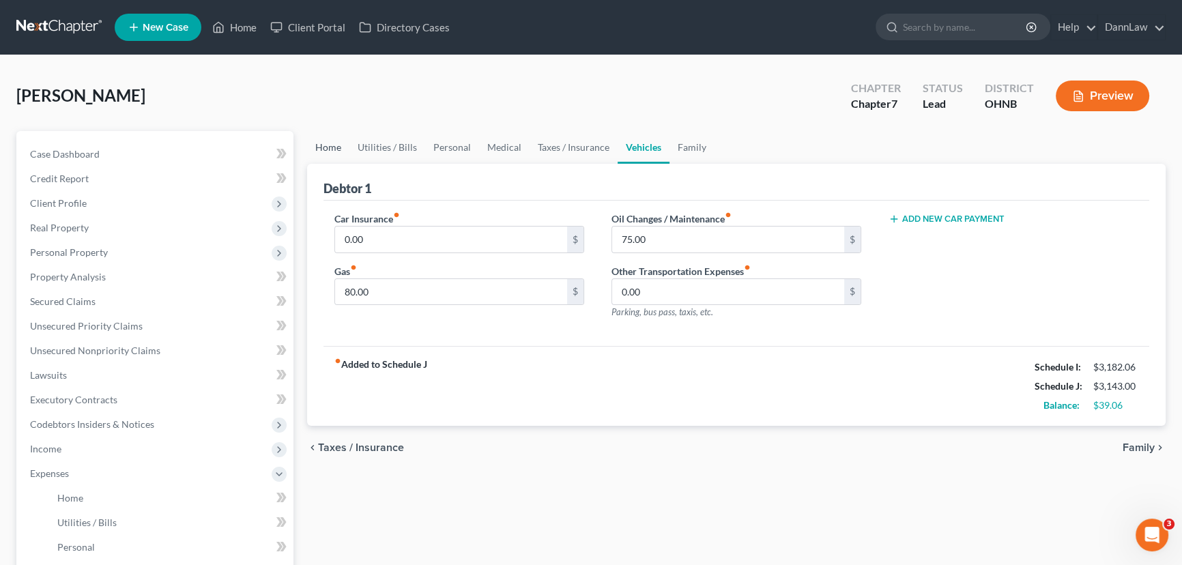
click at [325, 144] on link "Home" at bounding box center [328, 147] width 42 height 33
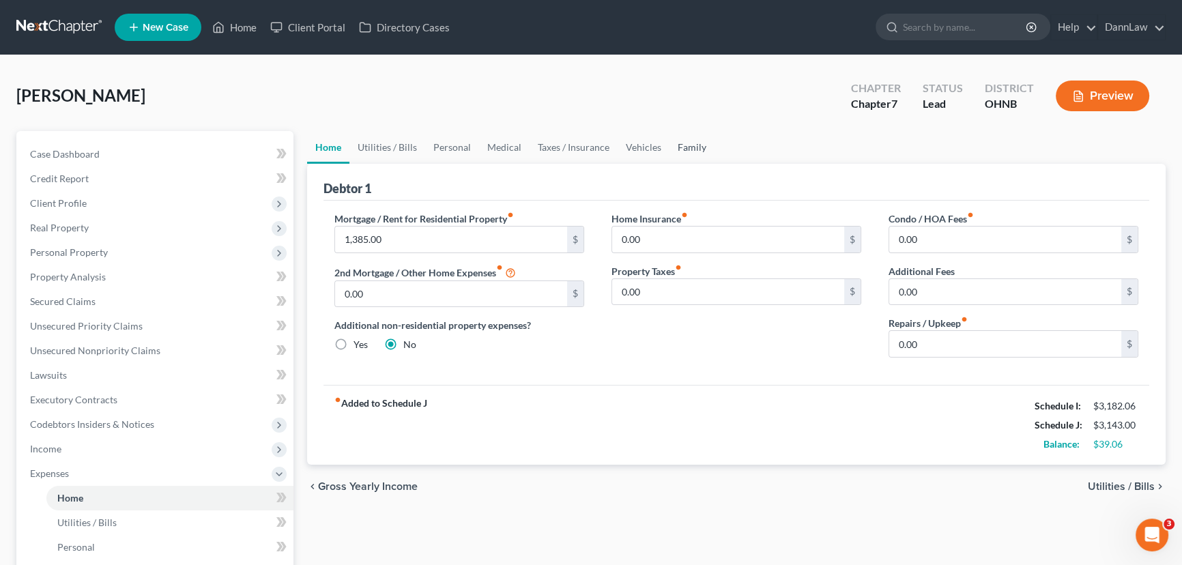
click at [680, 145] on link "Family" at bounding box center [692, 147] width 45 height 33
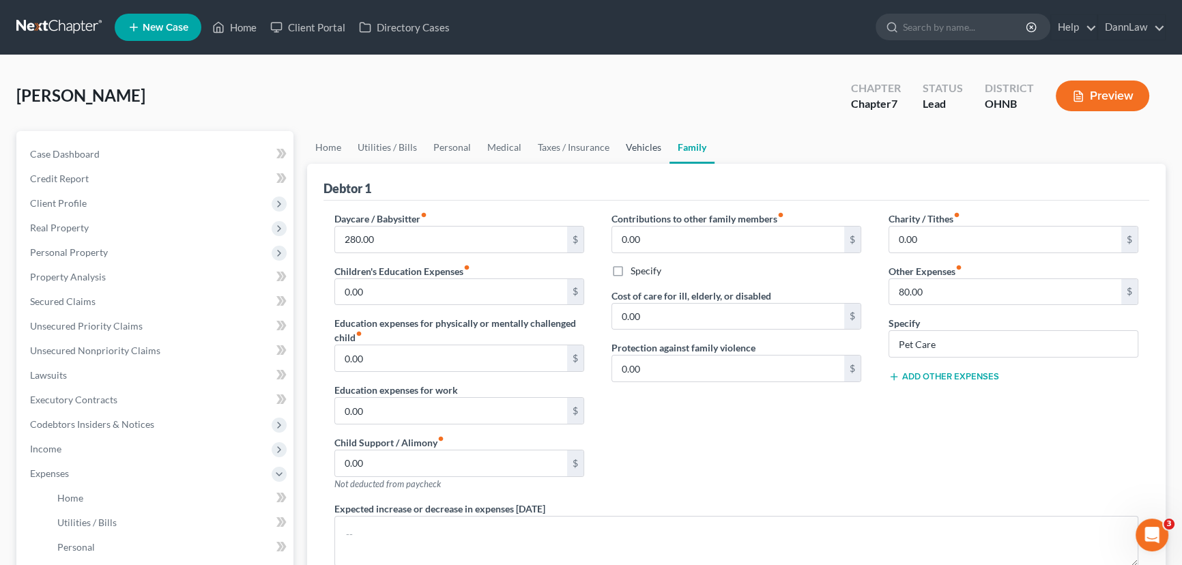
click at [627, 147] on link "Vehicles" at bounding box center [644, 147] width 52 height 33
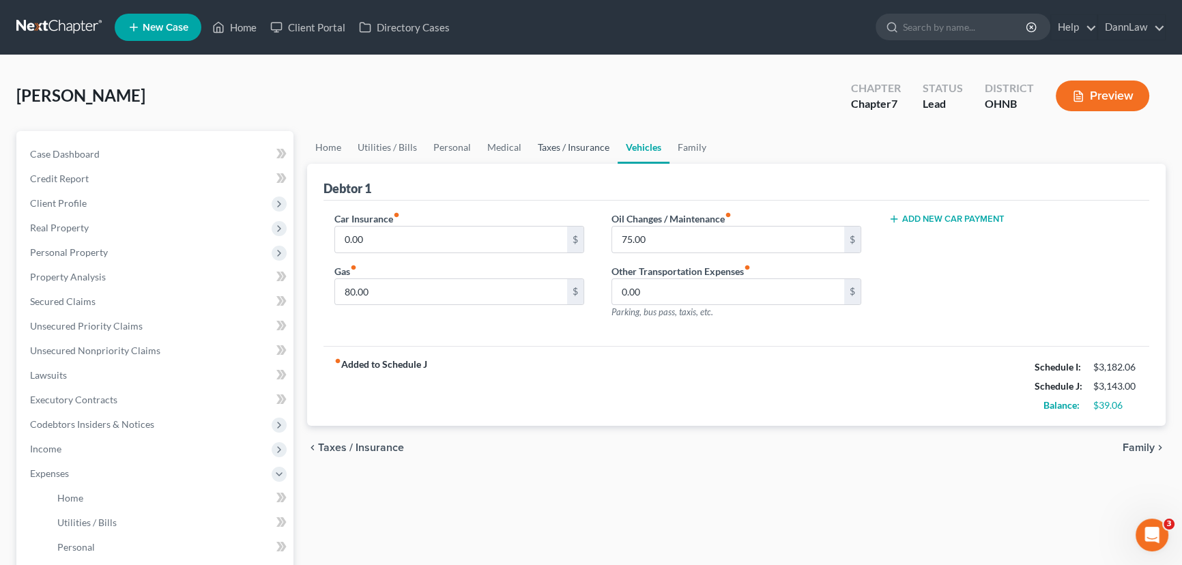
click at [581, 152] on link "Taxes / Insurance" at bounding box center [574, 147] width 88 height 33
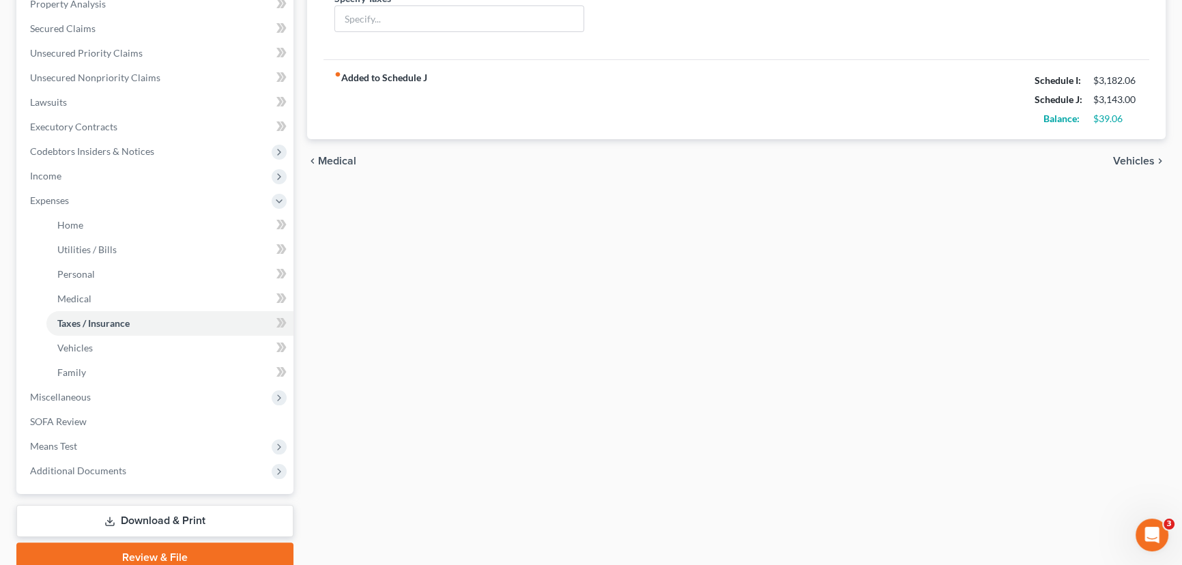
scroll to position [330, 0]
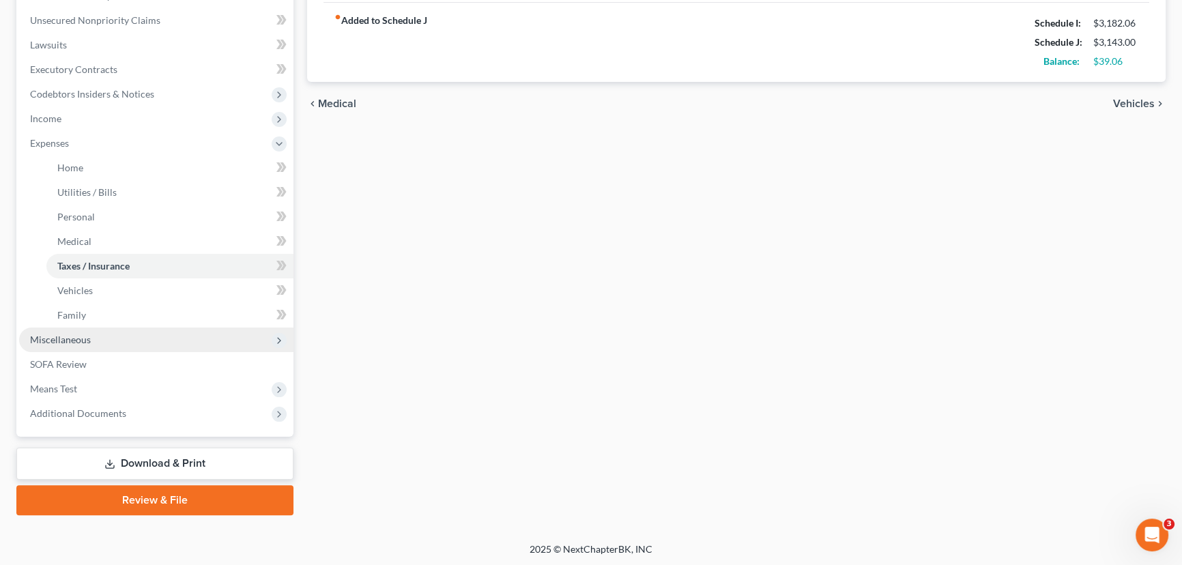
click at [84, 341] on span "Miscellaneous" at bounding box center [60, 340] width 61 height 12
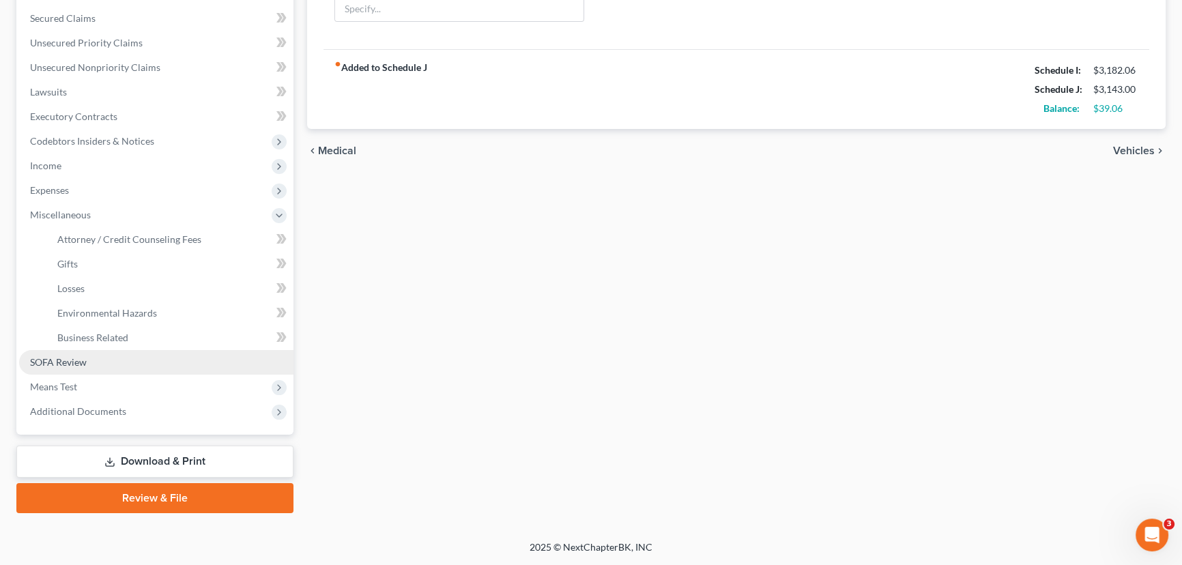
scroll to position [281, 0]
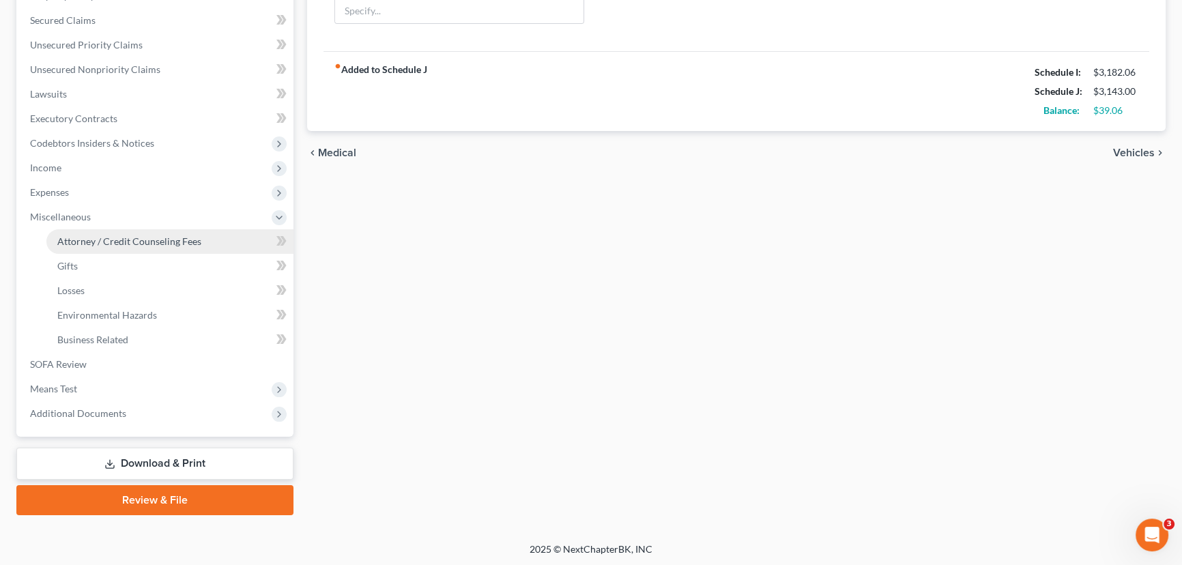
click at [149, 242] on span "Attorney / Credit Counseling Fees" at bounding box center [129, 241] width 144 height 12
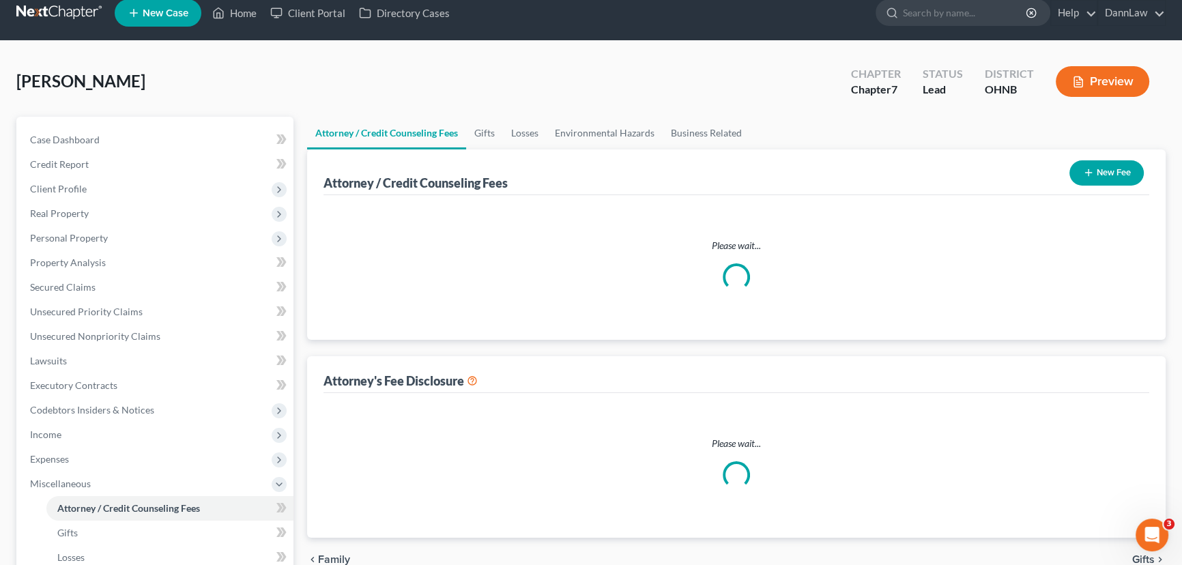
select select "0"
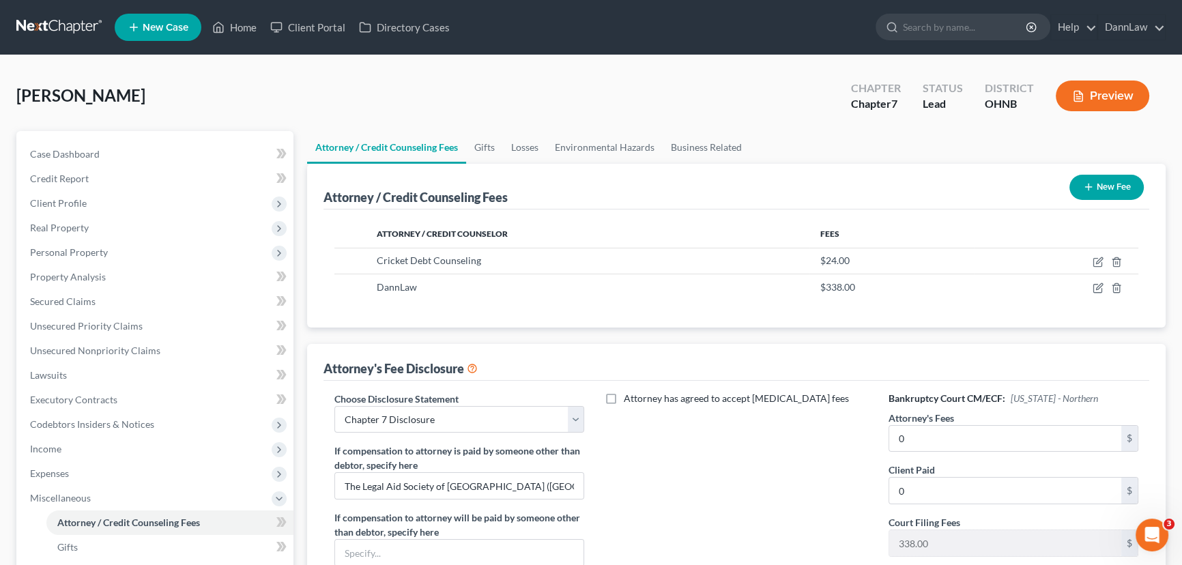
click at [797, 362] on div "Attorney's Fee Disclosure" at bounding box center [737, 362] width 826 height 37
click at [81, 259] on span "Personal Property" at bounding box center [156, 252] width 274 height 25
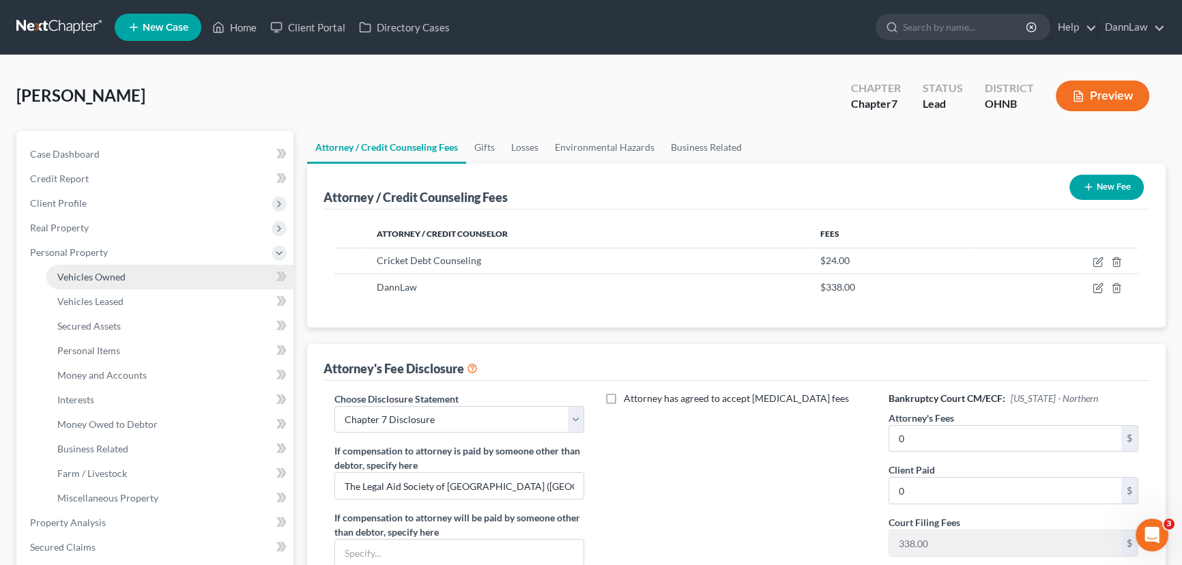
click at [89, 276] on span "Vehicles Owned" at bounding box center [91, 277] width 68 height 12
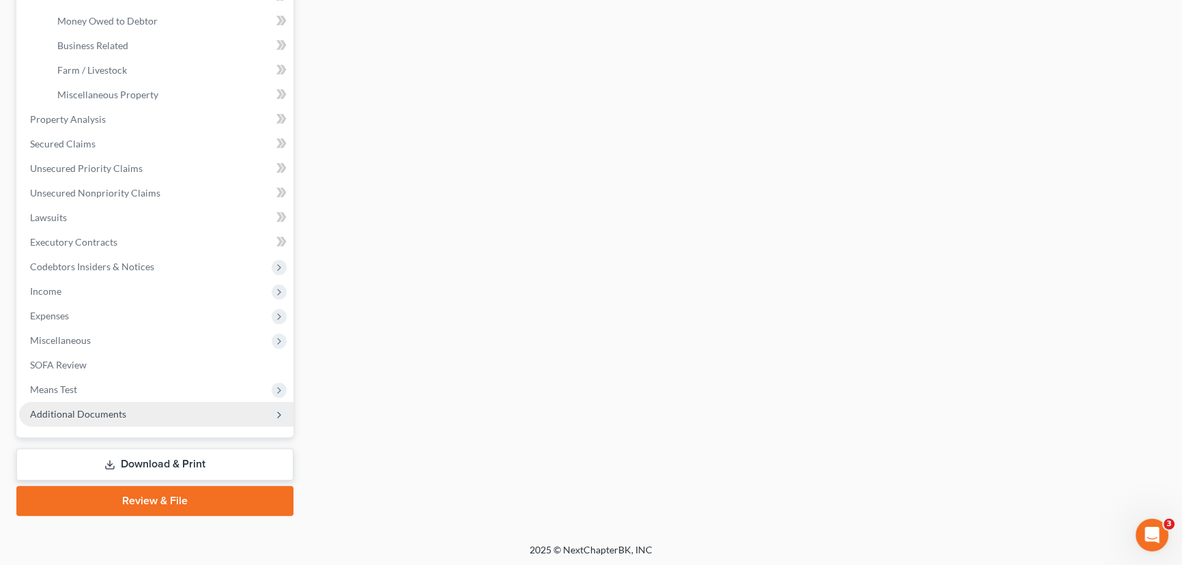
scroll to position [404, 0]
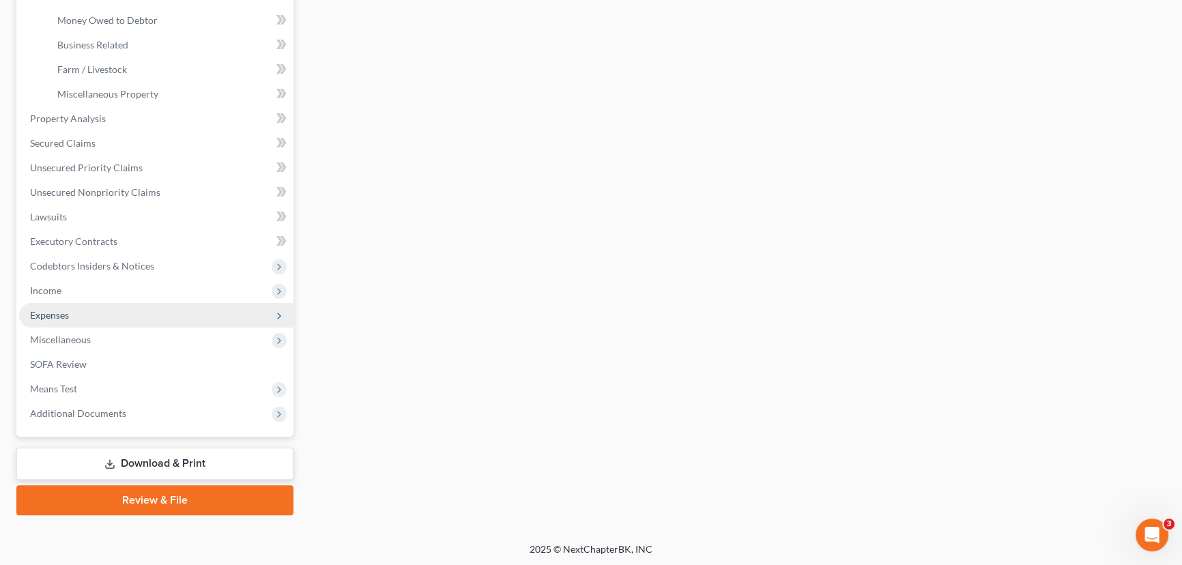
click at [61, 314] on span "Expenses" at bounding box center [49, 315] width 39 height 12
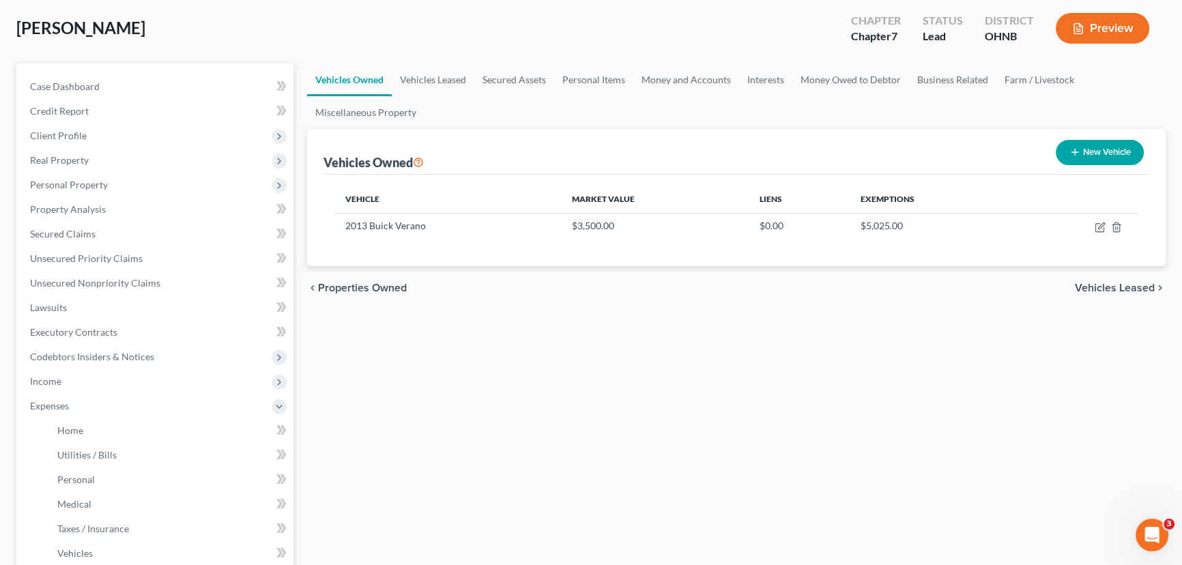
scroll to position [248, 0]
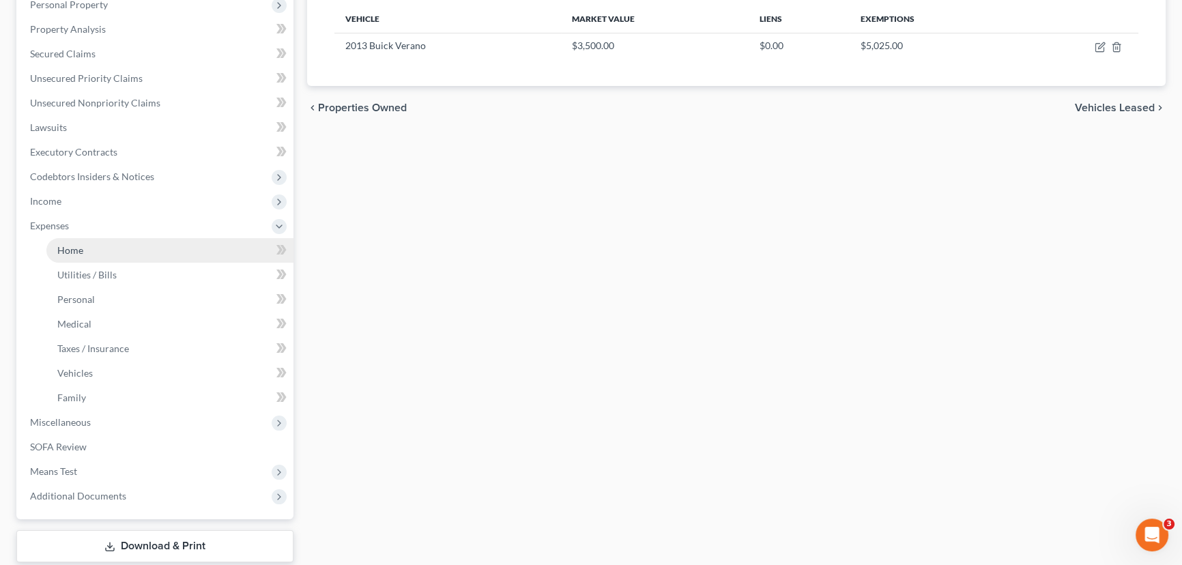
click at [77, 249] on span "Home" at bounding box center [70, 250] width 26 height 12
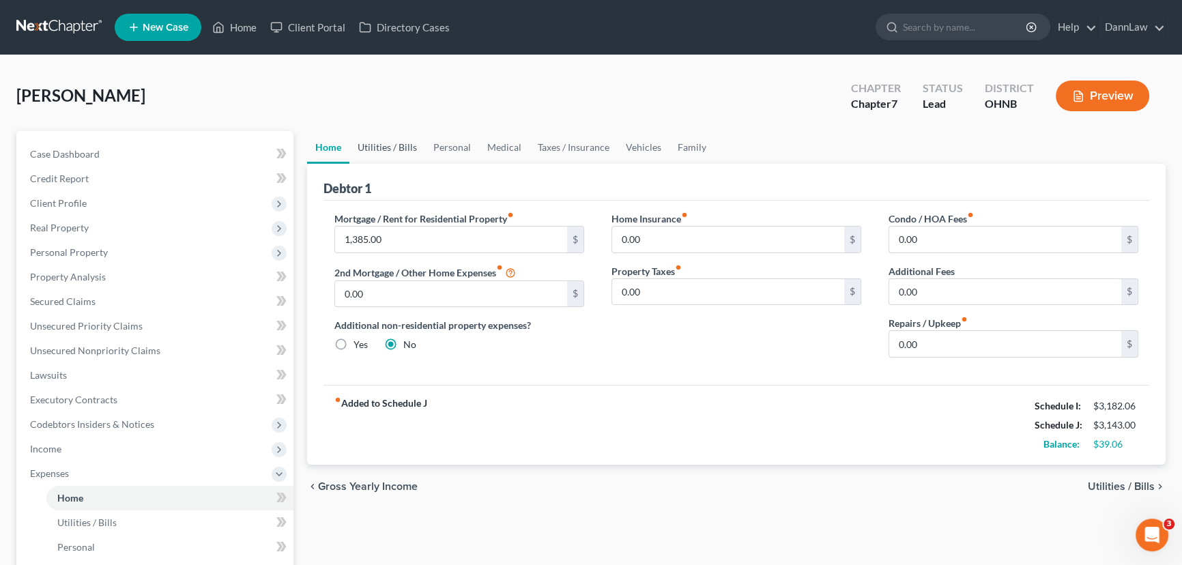
click at [399, 146] on link "Utilities / Bills" at bounding box center [387, 147] width 76 height 33
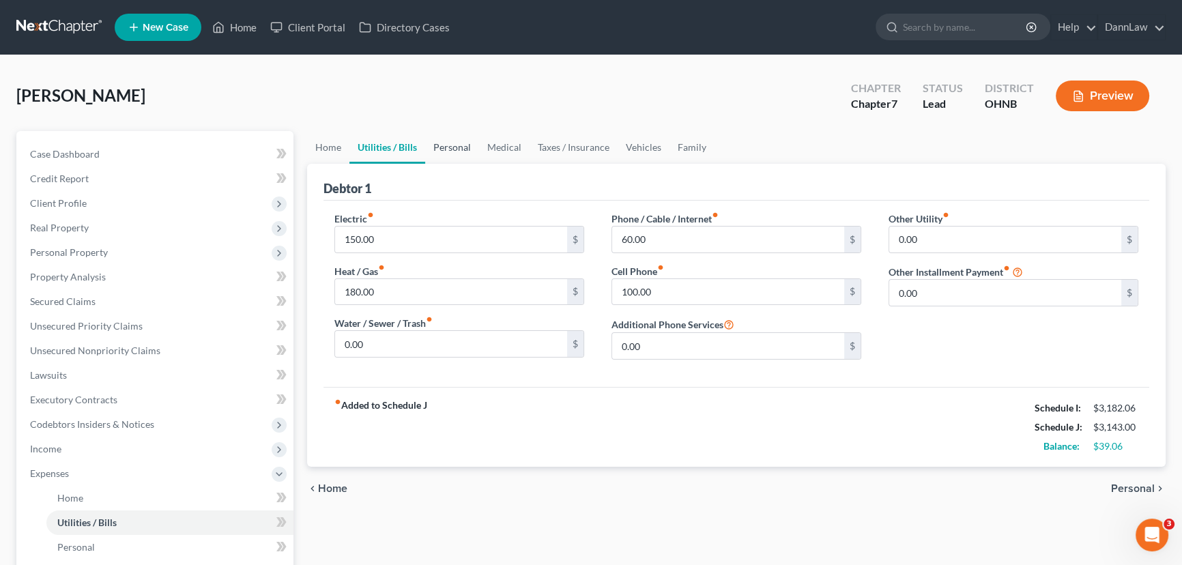
click at [450, 145] on link "Personal" at bounding box center [452, 147] width 54 height 33
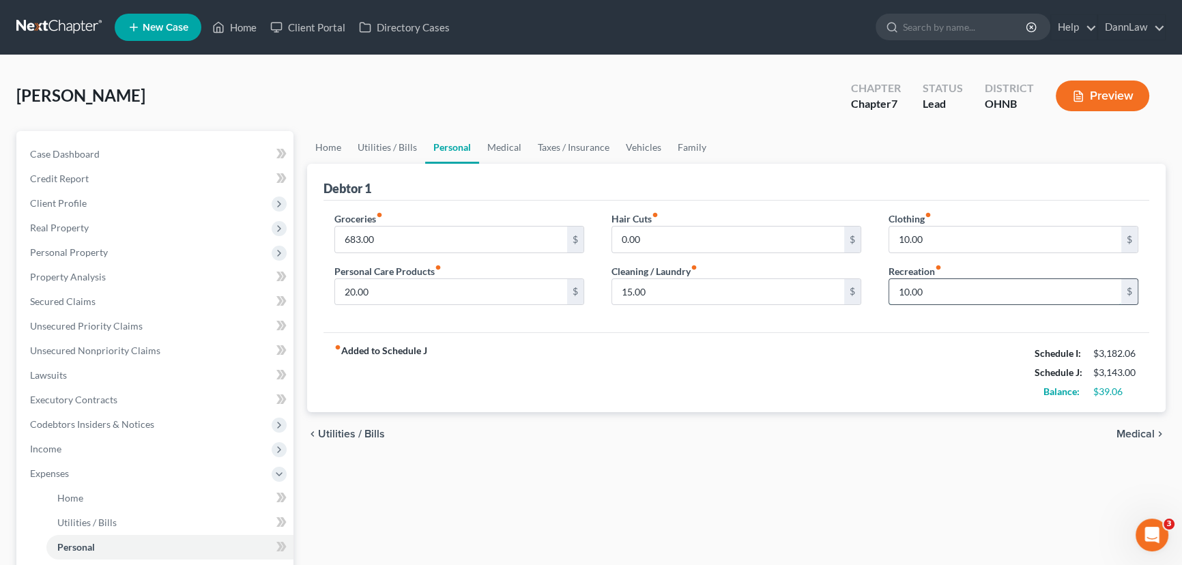
click at [998, 292] on input "10.00" at bounding box center [1005, 292] width 232 height 26
type input "60"
click at [1010, 239] on input "10.00" at bounding box center [1005, 240] width 232 height 26
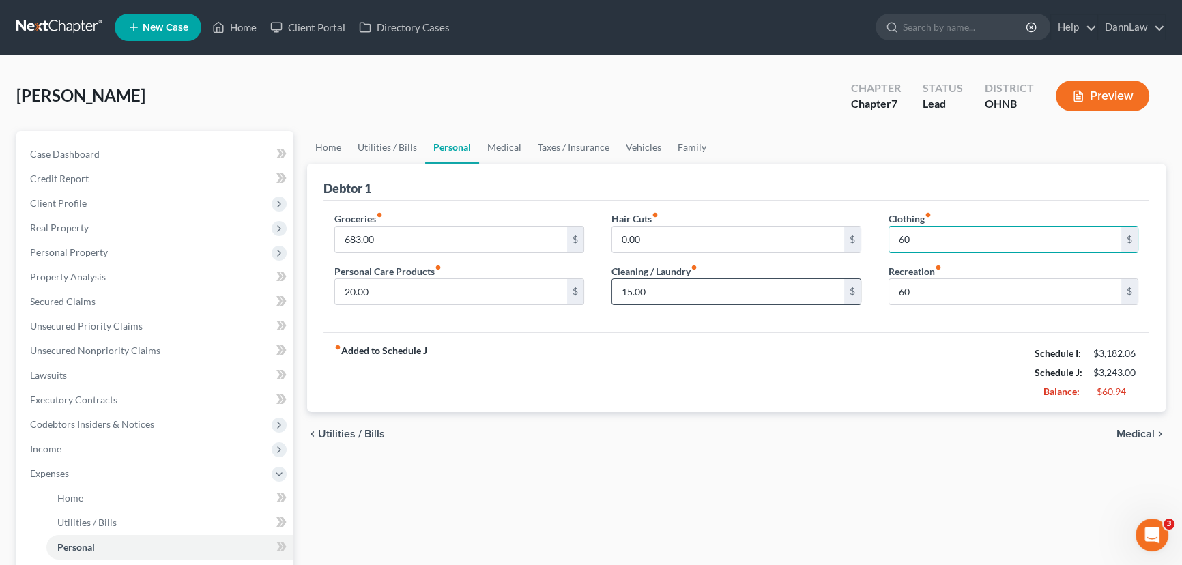
type input "60"
click at [650, 297] on input "15.00" at bounding box center [728, 292] width 232 height 26
click at [650, 296] on input "15.00" at bounding box center [728, 292] width 232 height 26
type input "50"
click at [619, 349] on div "fiber_manual_record Added to Schedule J Schedule I: $3,182.06 Schedule J: $3,27…" at bounding box center [737, 372] width 826 height 80
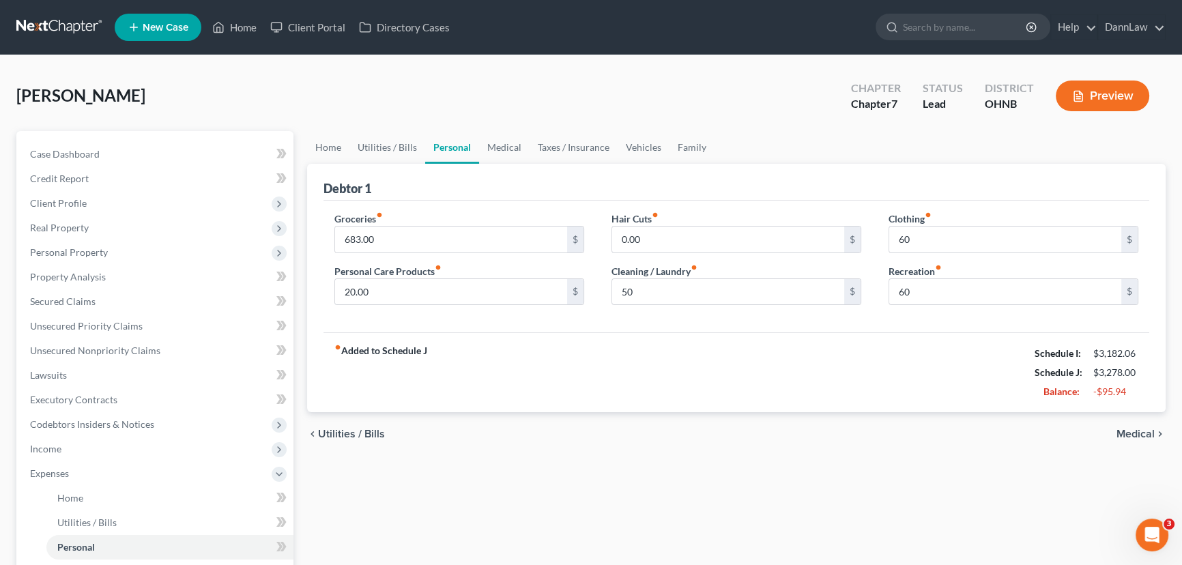
click at [296, 139] on div "Case Dashboard Payments Invoices Payments Payments Credit Report Client Profile" at bounding box center [155, 488] width 291 height 715
click at [335, 147] on link "Home" at bounding box center [328, 147] width 42 height 33
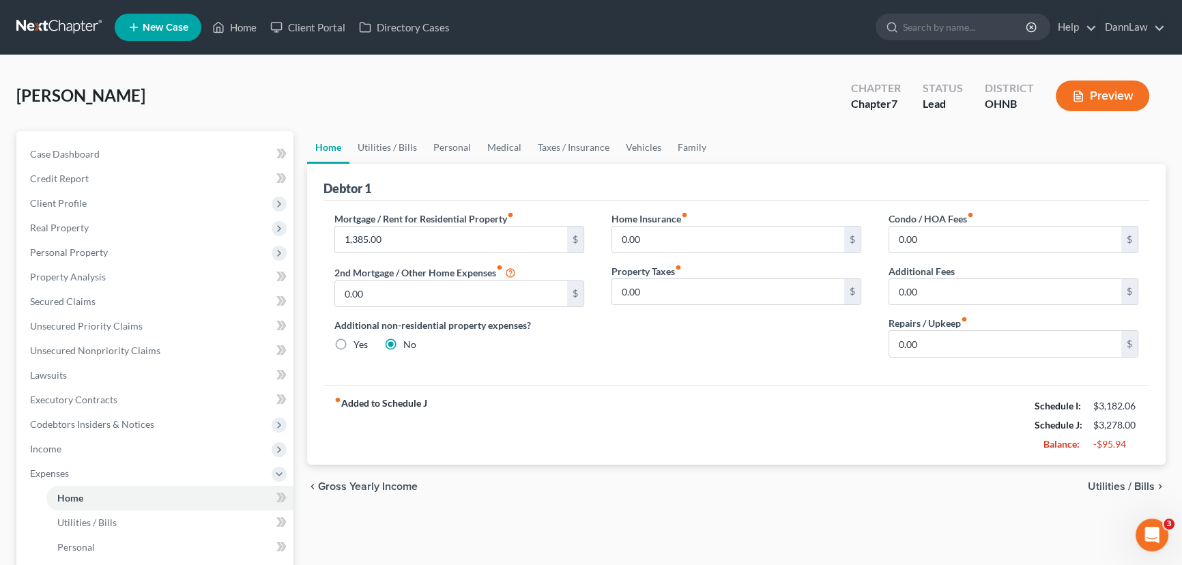
click at [882, 485] on div "chevron_left Gross Yearly Income Utilities / Bills chevron_right" at bounding box center [736, 487] width 859 height 44
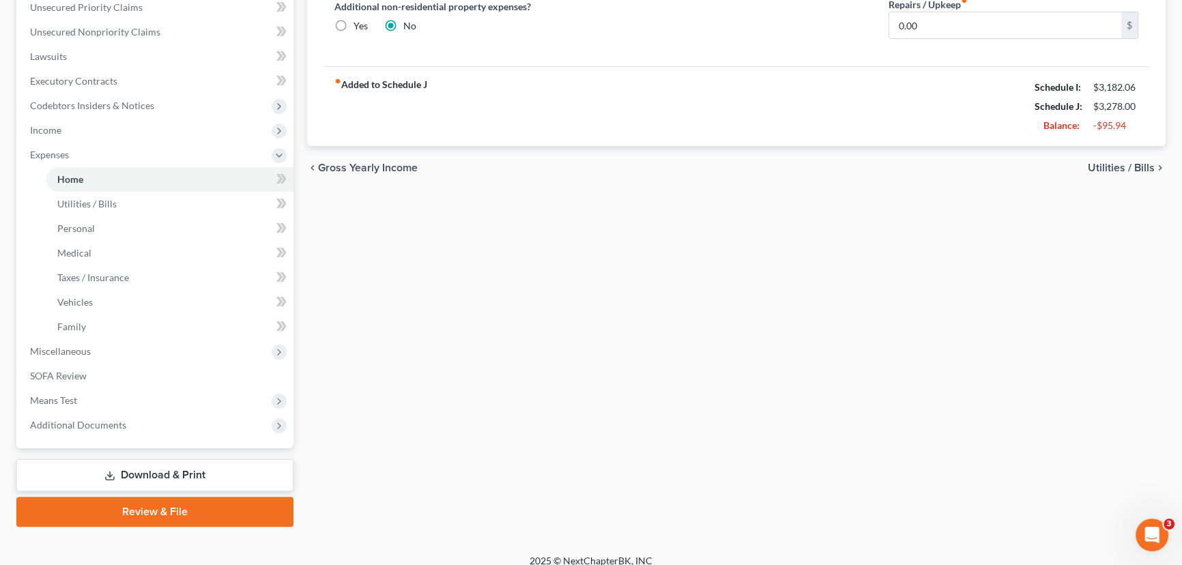
scroll to position [330, 0]
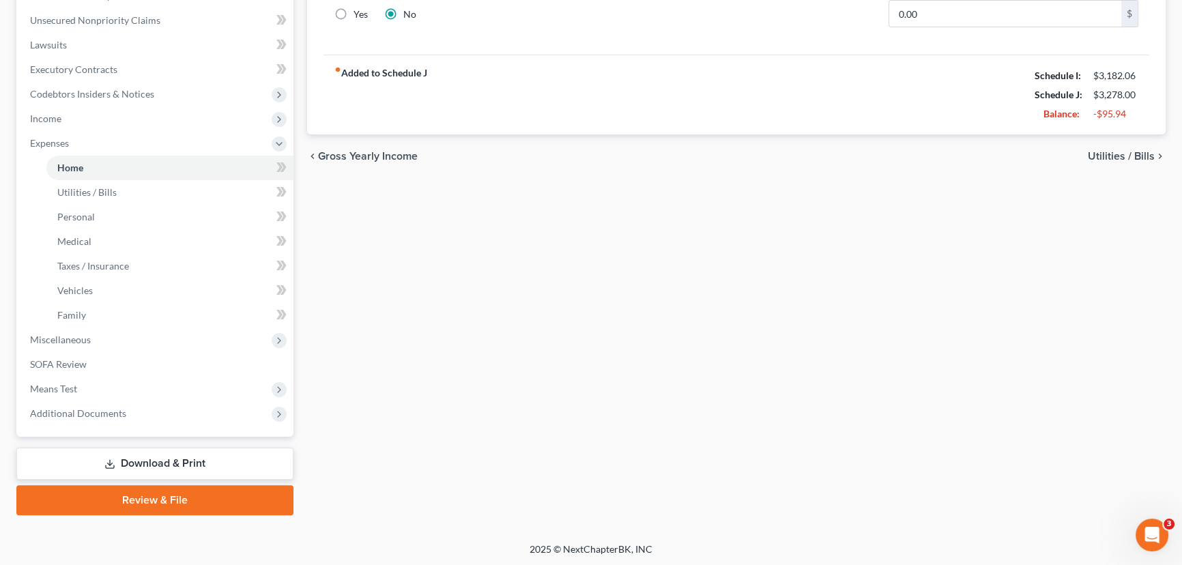
click at [222, 464] on link "Download & Print" at bounding box center [154, 464] width 277 height 32
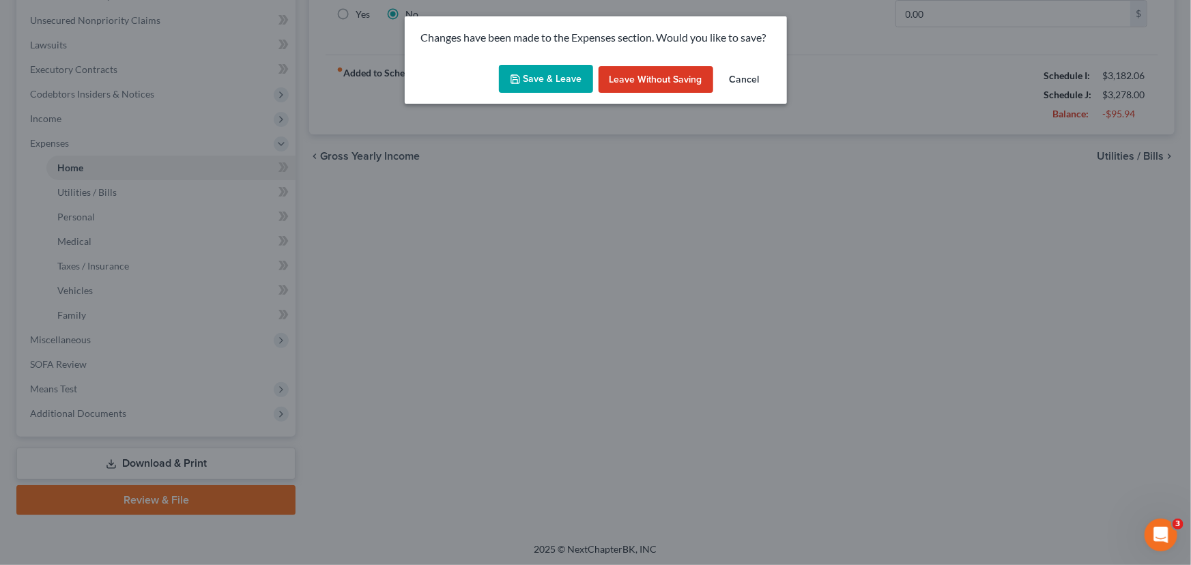
click at [732, 81] on button "Cancel" at bounding box center [745, 79] width 52 height 27
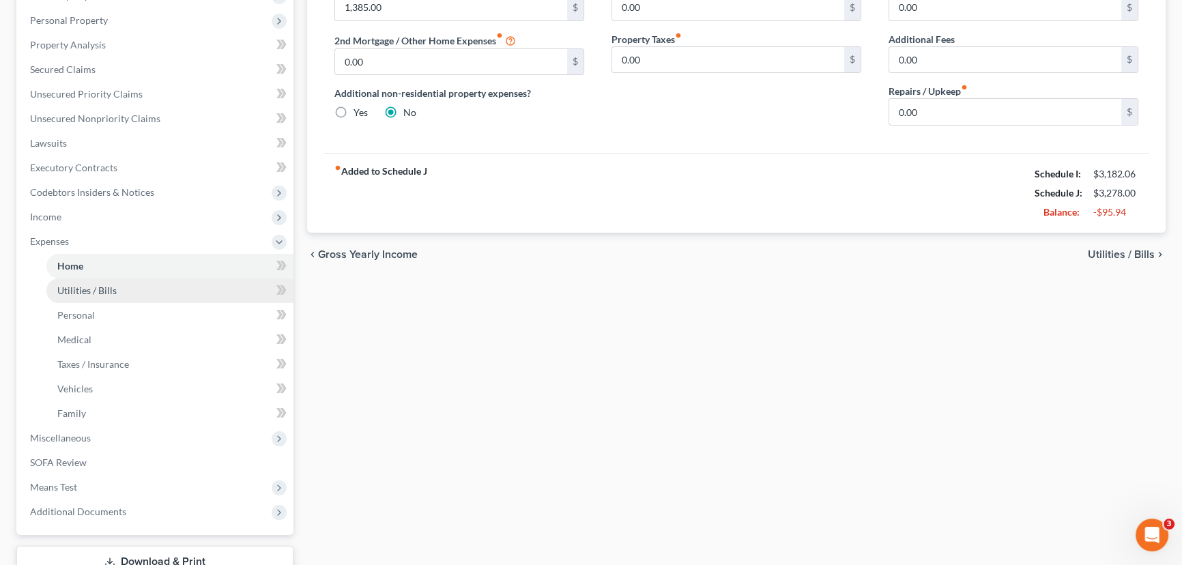
scroll to position [20, 0]
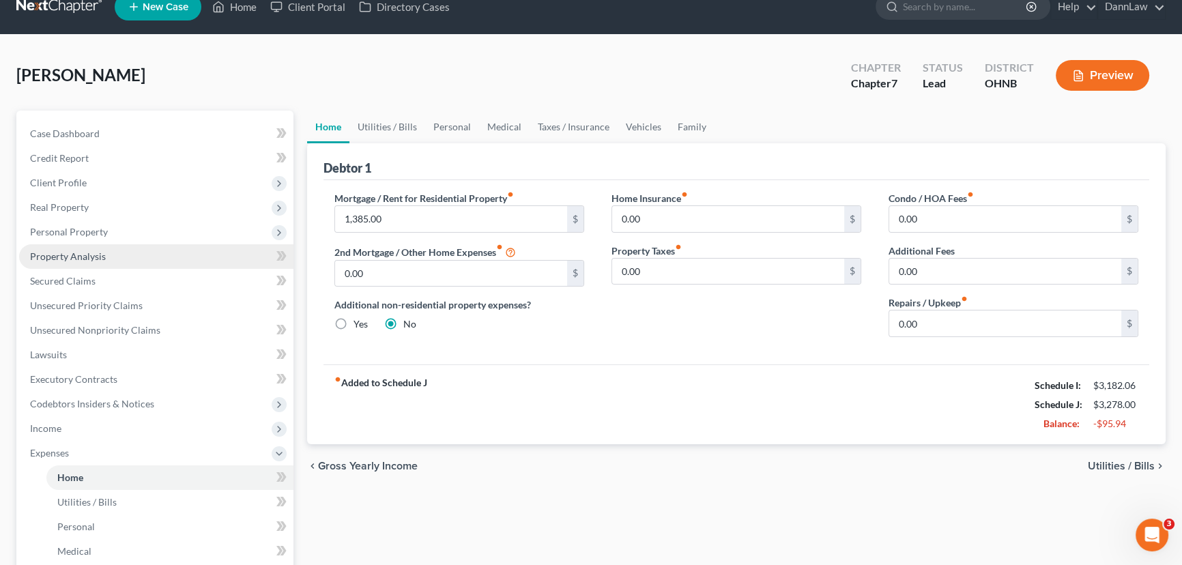
click at [66, 252] on span "Property Analysis" at bounding box center [68, 256] width 76 height 12
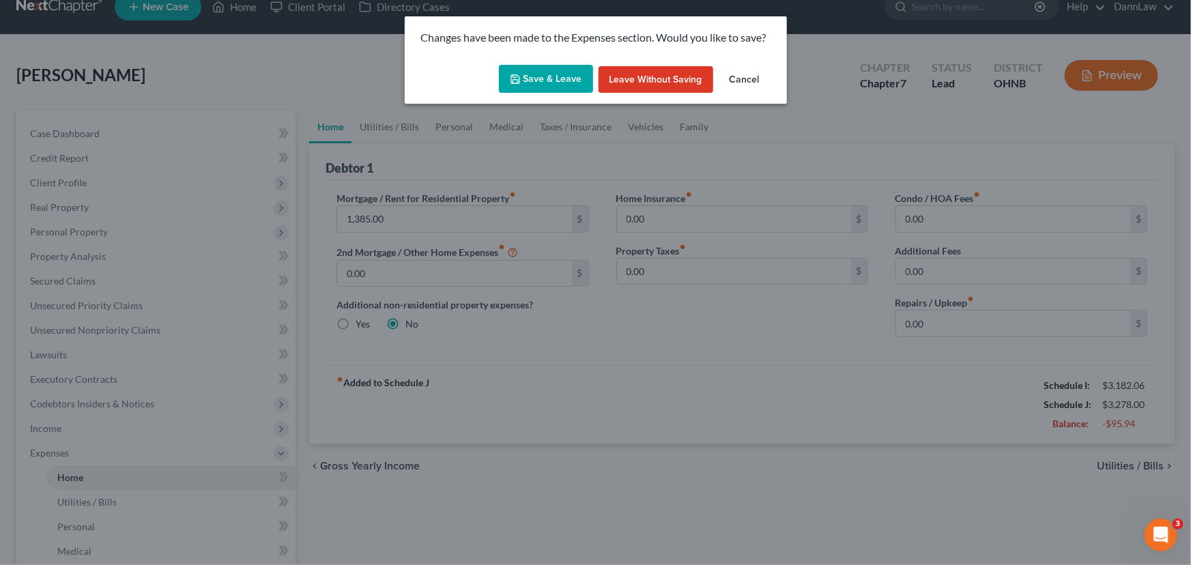
click at [524, 81] on button "Save & Leave" at bounding box center [546, 79] width 94 height 29
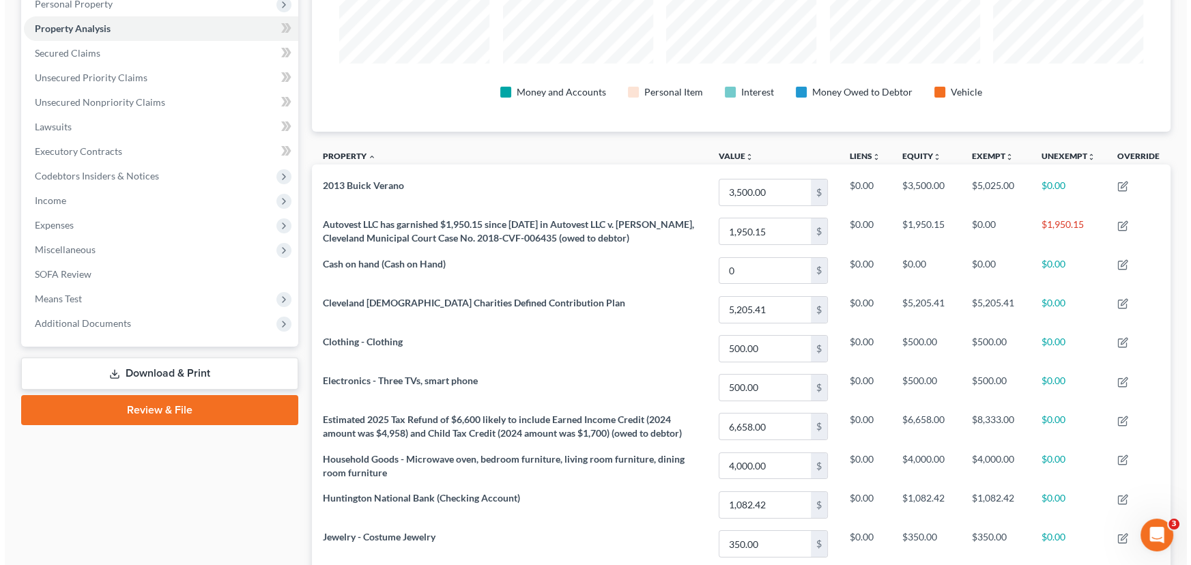
scroll to position [246, 0]
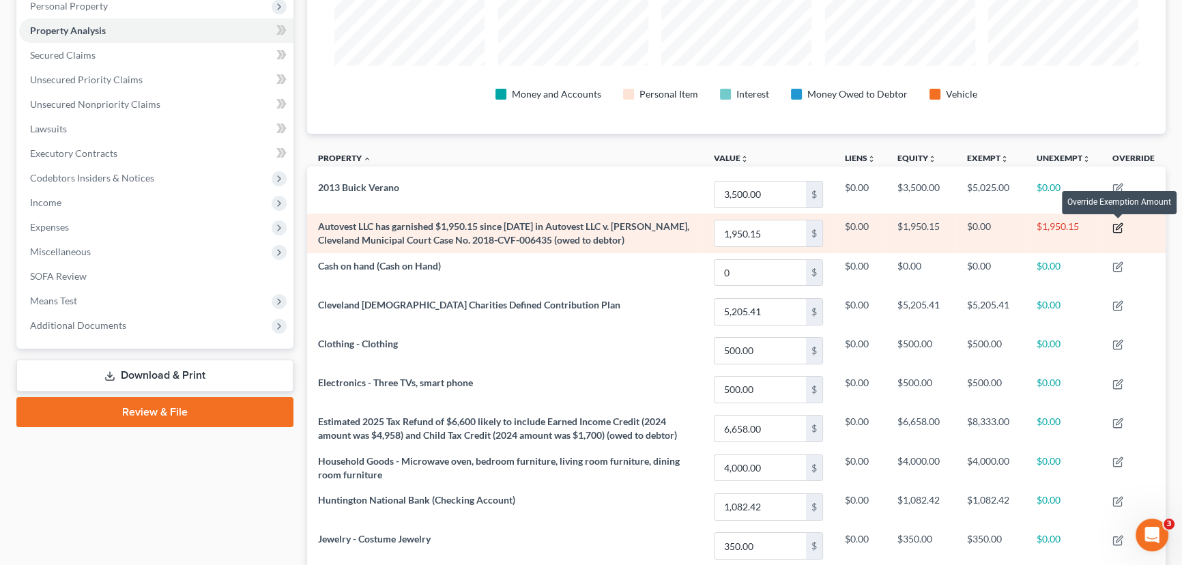
click at [1117, 224] on icon "button" at bounding box center [1117, 228] width 8 height 8
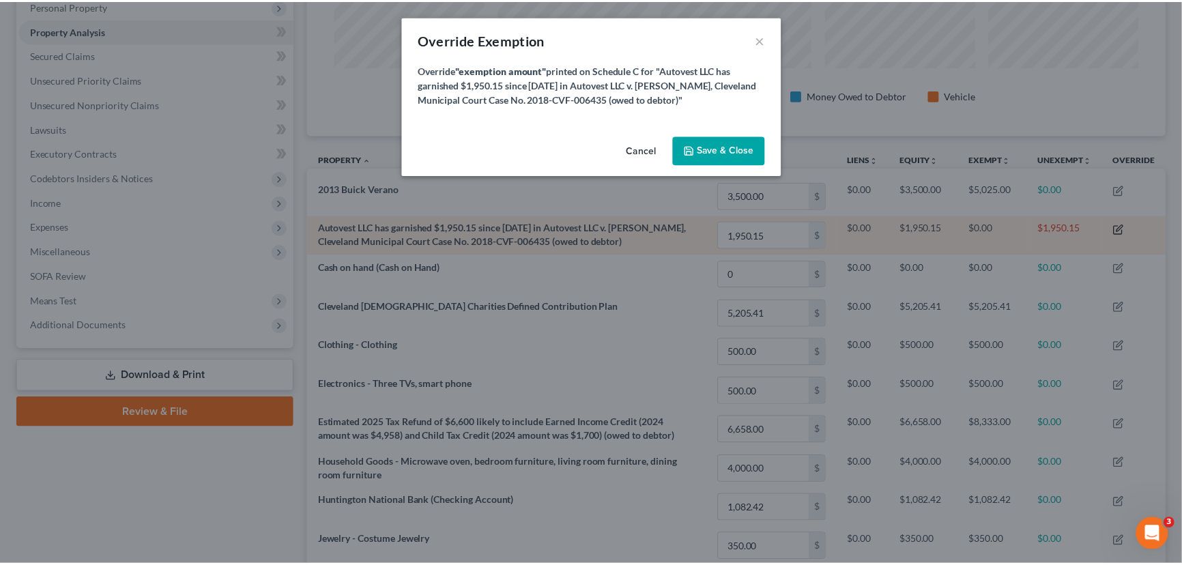
scroll to position [250, 865]
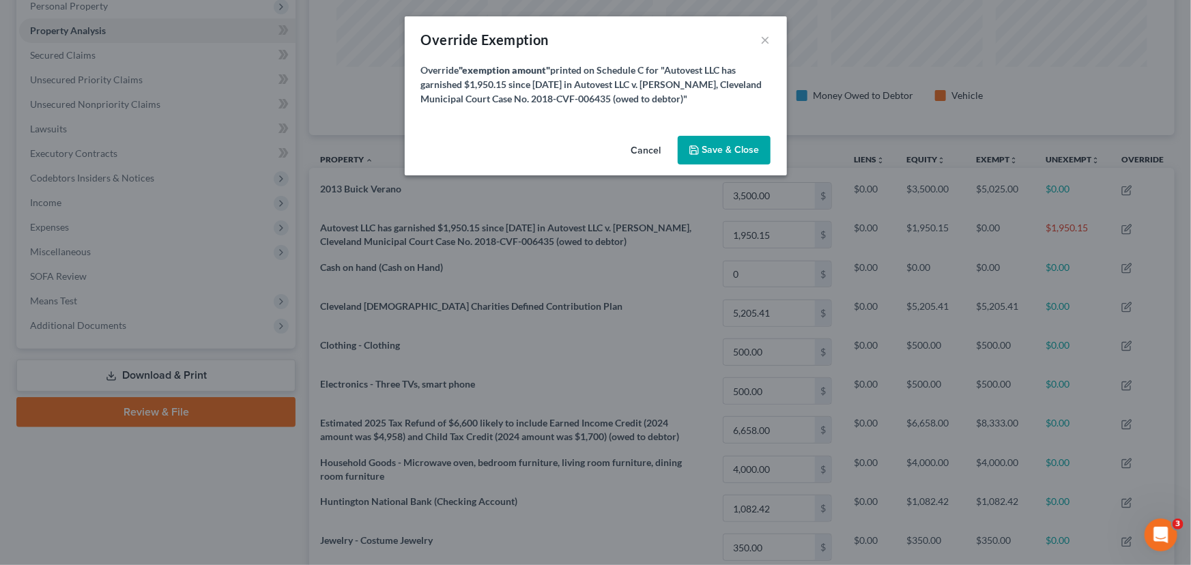
click at [727, 142] on button "Save & Close" at bounding box center [724, 150] width 93 height 29
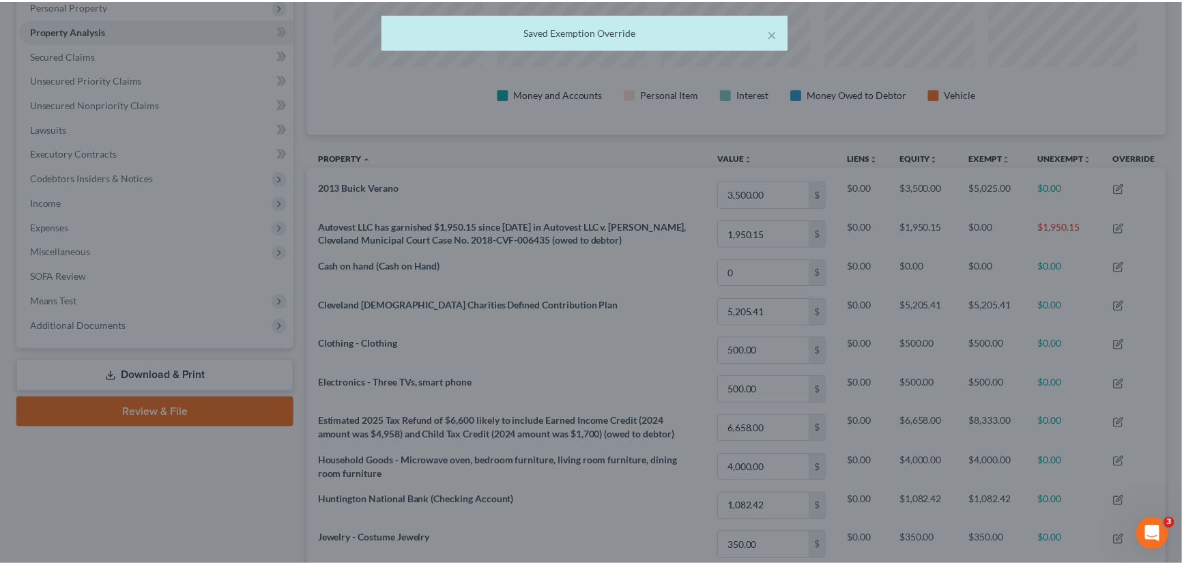
scroll to position [249, 858]
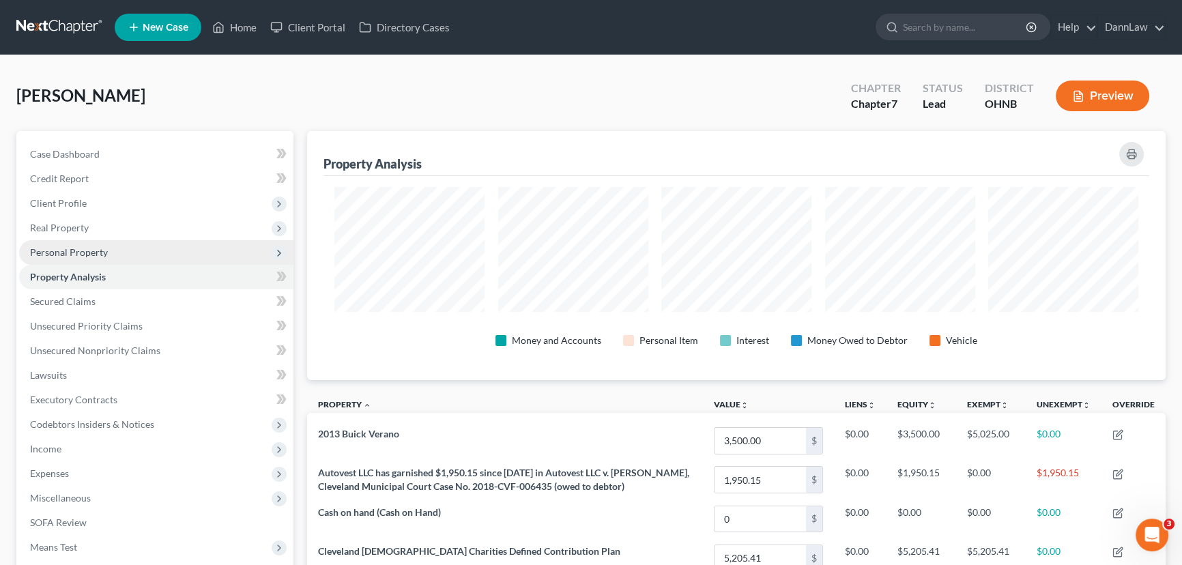
click at [87, 248] on span "Personal Property" at bounding box center [69, 252] width 78 height 12
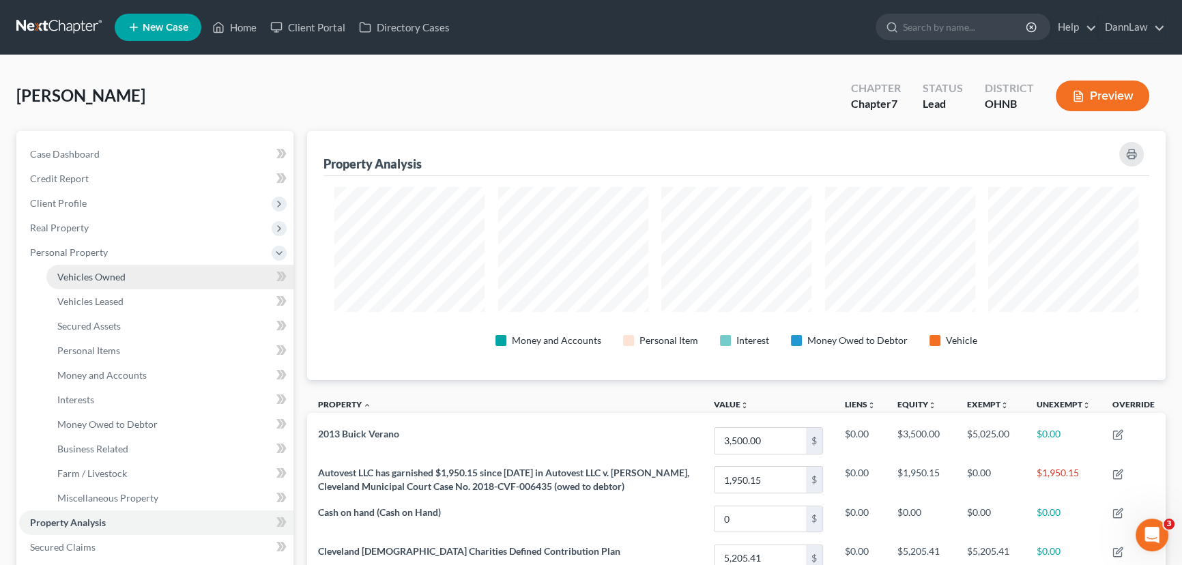
click at [123, 275] on span "Vehicles Owned" at bounding box center [91, 277] width 68 height 12
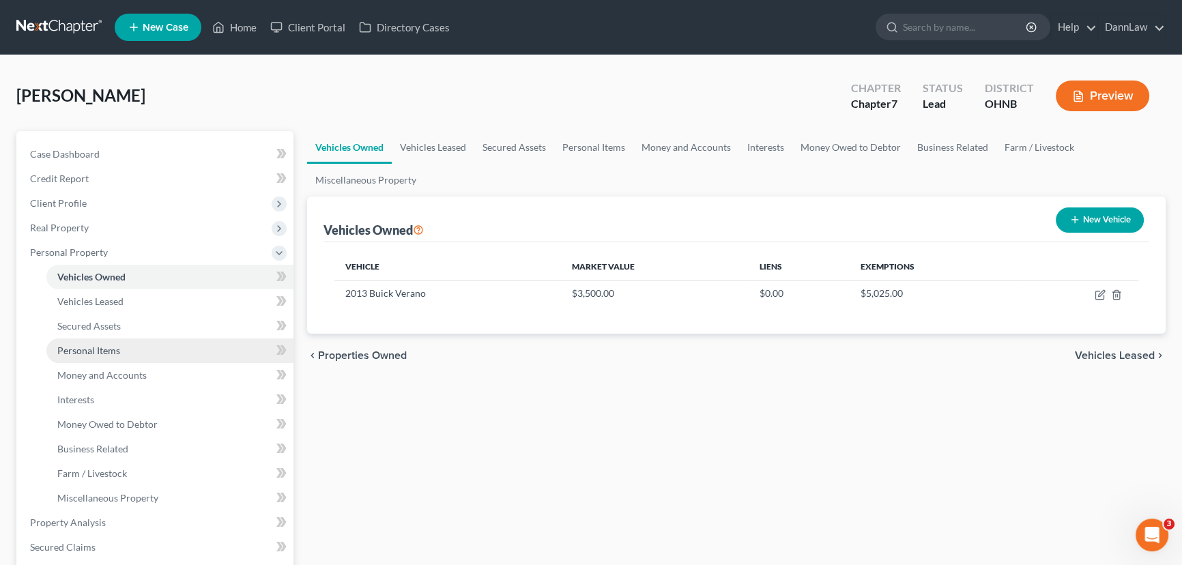
click at [100, 355] on span "Personal Items" at bounding box center [88, 351] width 63 height 12
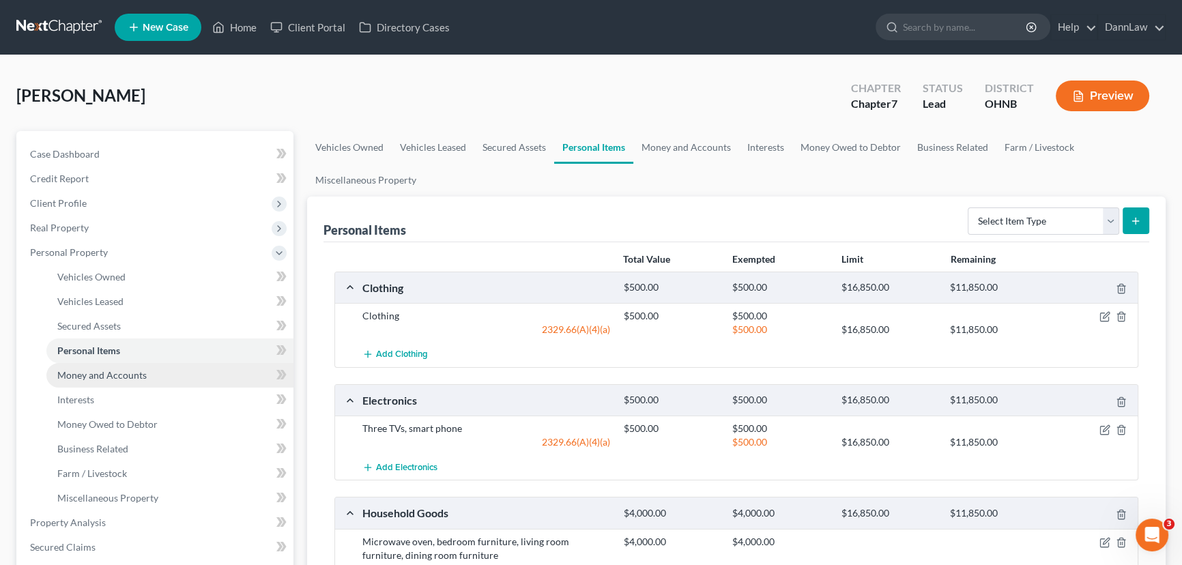
click at [104, 379] on span "Money and Accounts" at bounding box center [101, 375] width 89 height 12
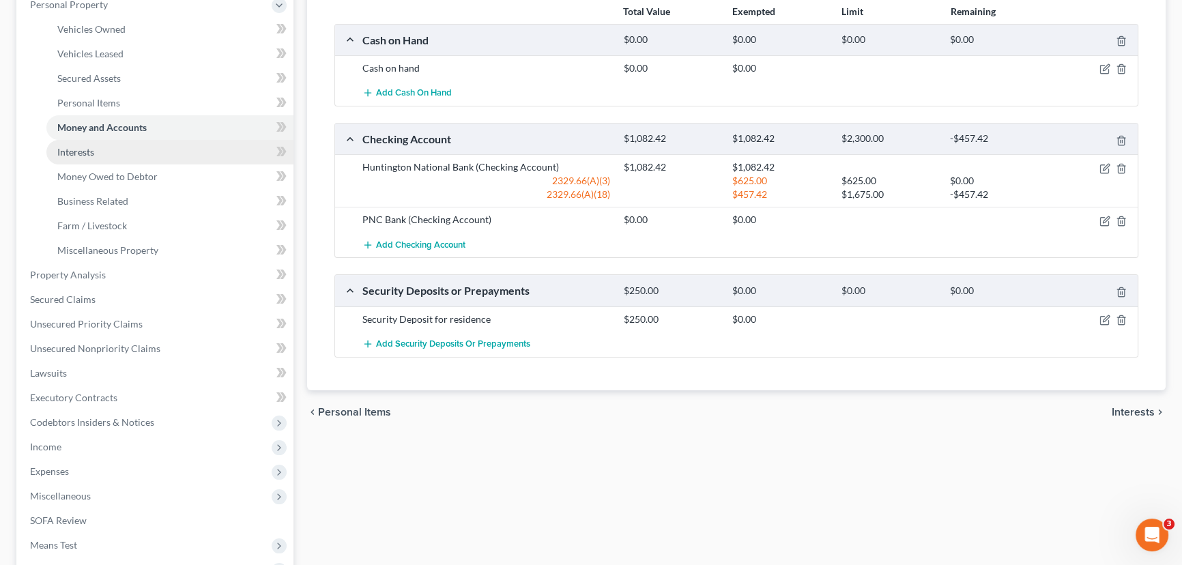
click at [130, 157] on link "Interests" at bounding box center [169, 152] width 247 height 25
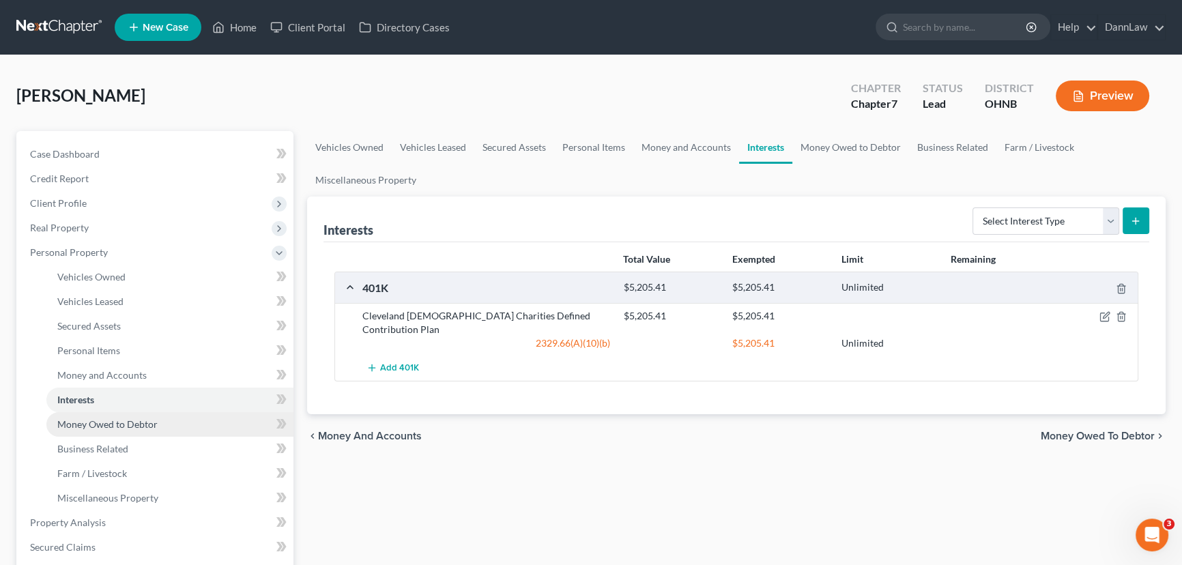
click at [117, 423] on span "Money Owed to Debtor" at bounding box center [107, 424] width 100 height 12
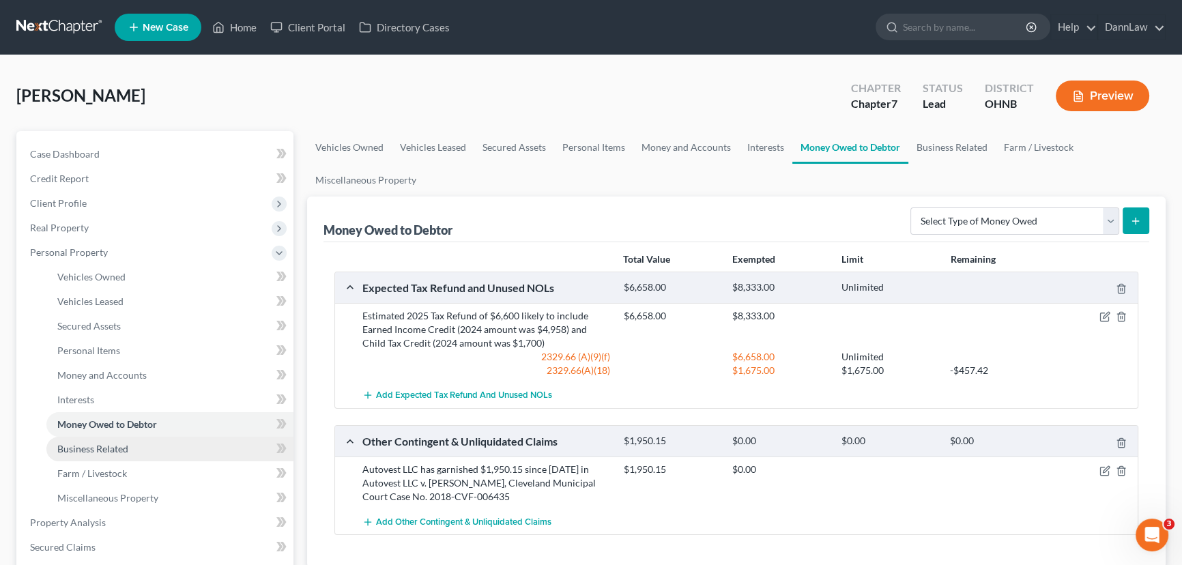
click at [112, 446] on span "Business Related" at bounding box center [92, 449] width 71 height 12
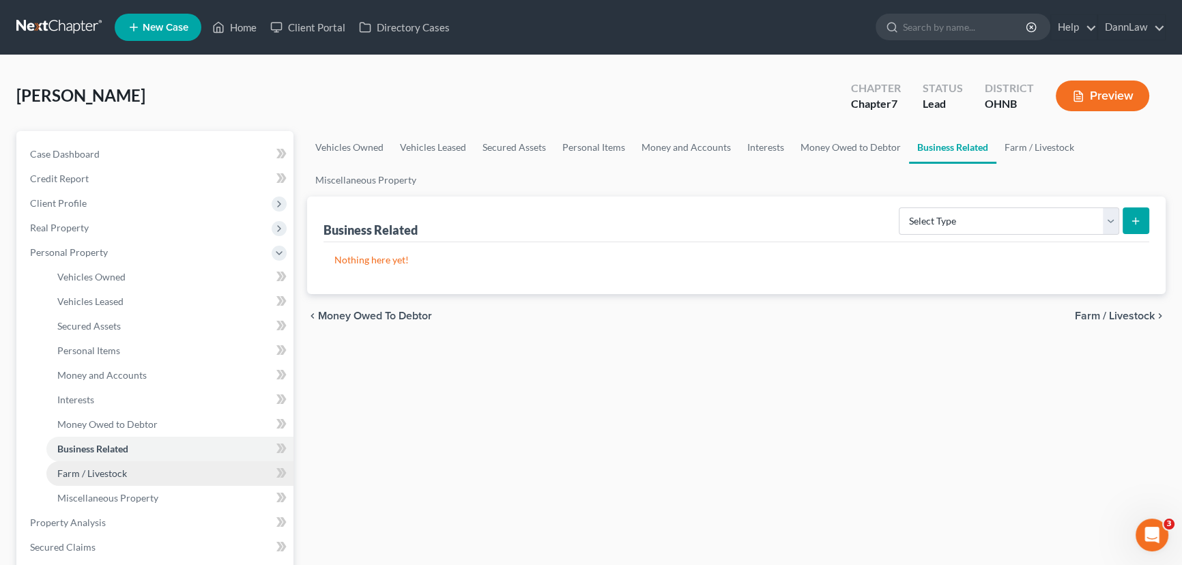
click at [105, 472] on span "Farm / Livestock" at bounding box center [92, 474] width 70 height 12
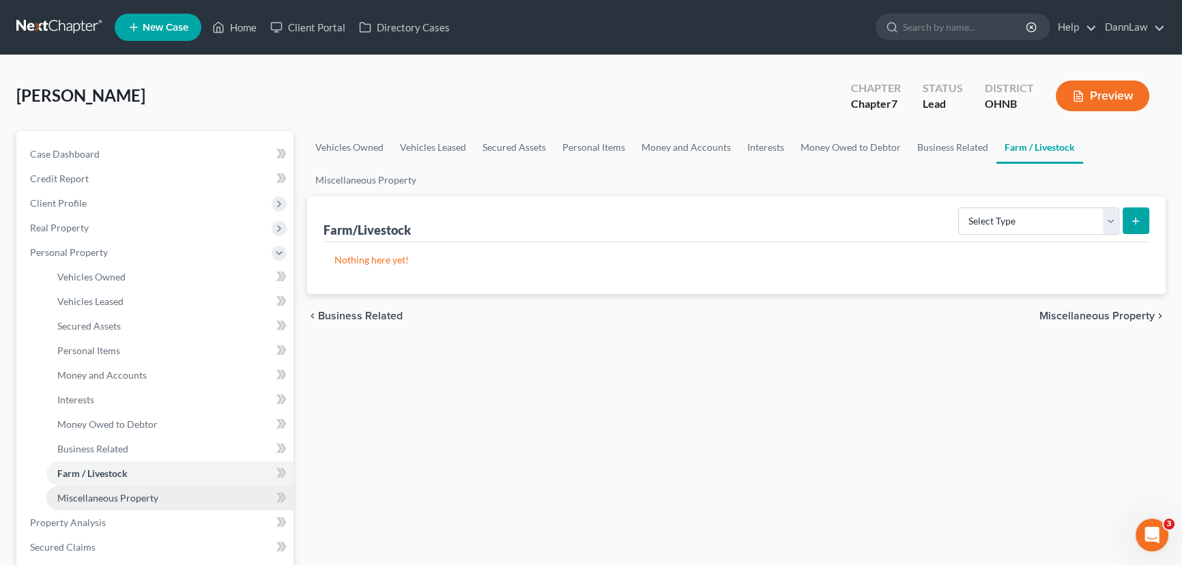
click at [106, 492] on span "Miscellaneous Property" at bounding box center [107, 498] width 101 height 12
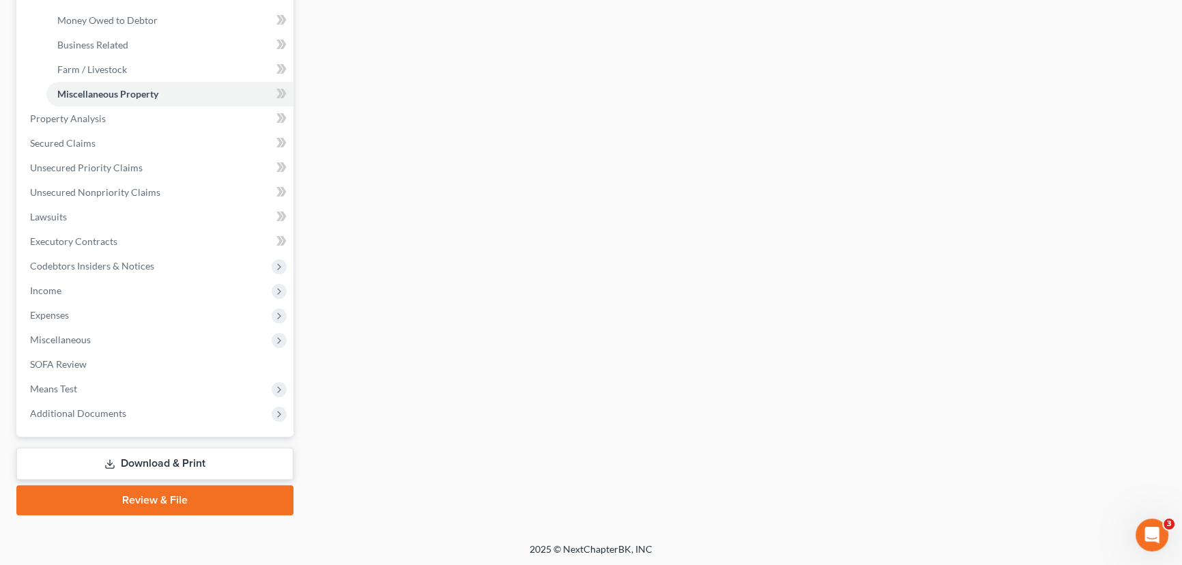
click at [249, 459] on link "Download & Print" at bounding box center [154, 464] width 277 height 32
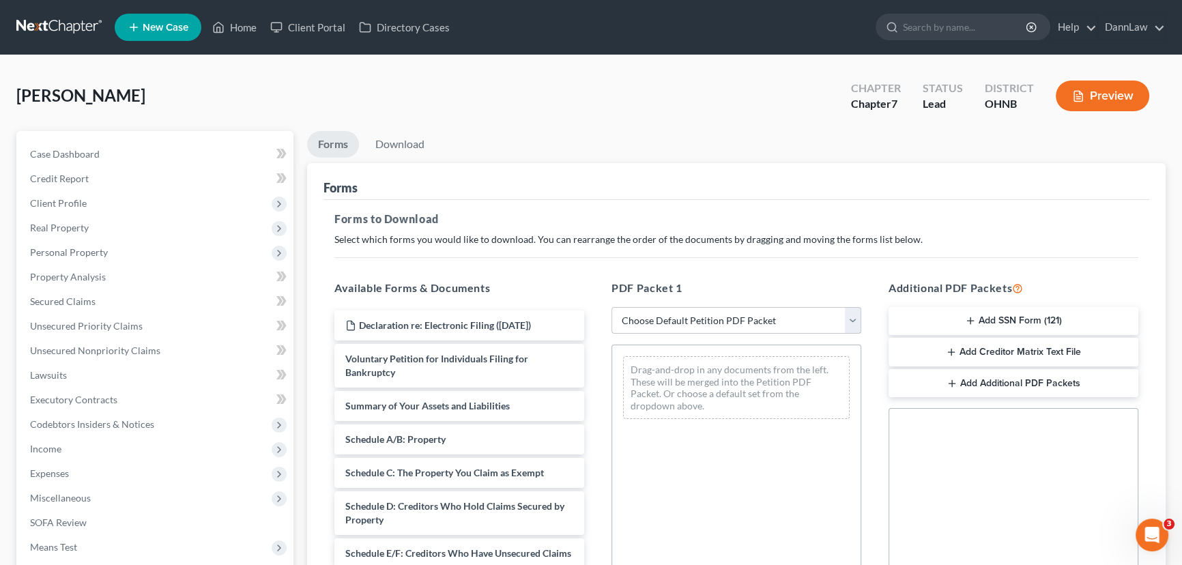
click at [667, 313] on select "Choose Default Petition PDF Packet Complete Bankruptcy Petition (all forms and …" at bounding box center [737, 320] width 250 height 27
select select "0"
click at [612, 307] on select "Choose Default Petition PDF Packet Complete Bankruptcy Petition (all forms and …" at bounding box center [737, 320] width 250 height 27
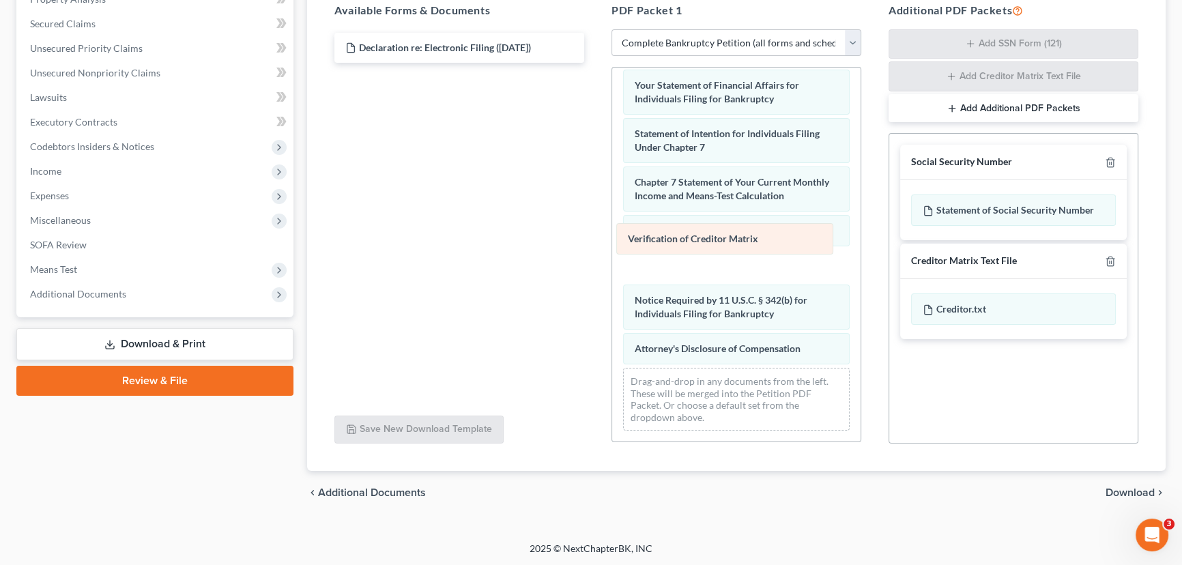
drag, startPoint x: 730, startPoint y: 277, endPoint x: 723, endPoint y: 243, distance: 34.9
click at [723, 243] on div "Verification of Creditor Matrix Voluntary Petition for Individuals Filing for B…" at bounding box center [736, 25] width 248 height 834
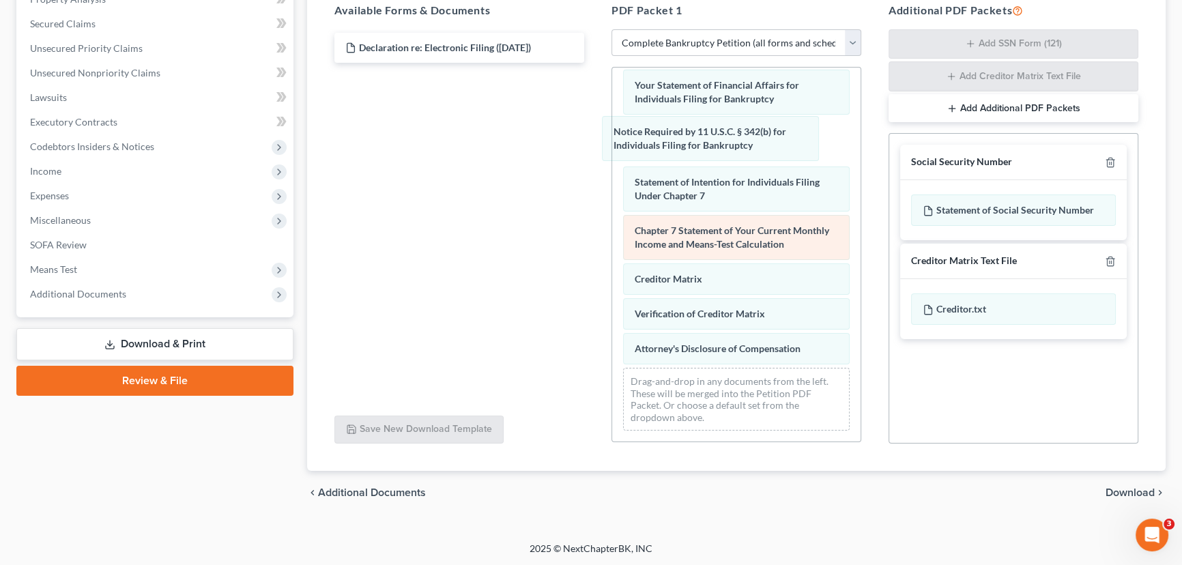
drag, startPoint x: 731, startPoint y: 319, endPoint x: 799, endPoint y: 229, distance: 113.2
click at [716, 151] on div "Notice Required by 11 U.S.C. § 342(b) for Individuals Filing for Bankruptcy Vol…" at bounding box center [736, 25] width 248 height 834
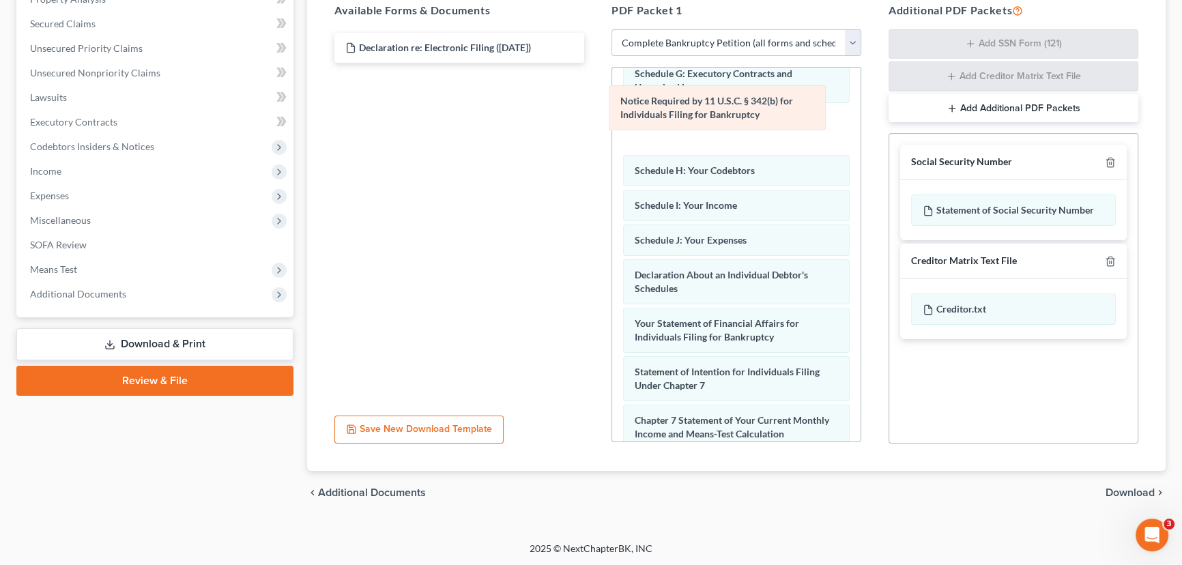
drag, startPoint x: 768, startPoint y: 342, endPoint x: 753, endPoint y: 109, distance: 233.2
click at [753, 109] on div "Notice Required by 11 U.S.C. § 342(b) for Individuals Filing for Bankruptcy Vol…" at bounding box center [736, 214] width 248 height 834
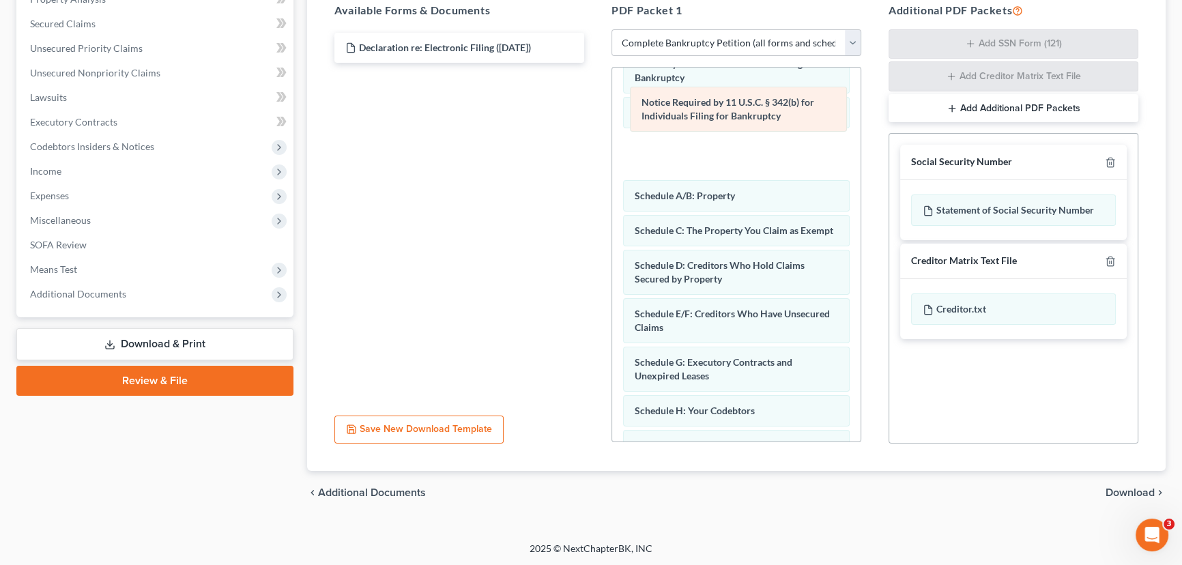
drag, startPoint x: 771, startPoint y: 385, endPoint x: 778, endPoint y: 113, distance: 271.7
click at [778, 113] on div "Notice Required by 11 U.S.C. § 342(b) for Individuals Filing for Bankruptcy Vol…" at bounding box center [736, 455] width 248 height 834
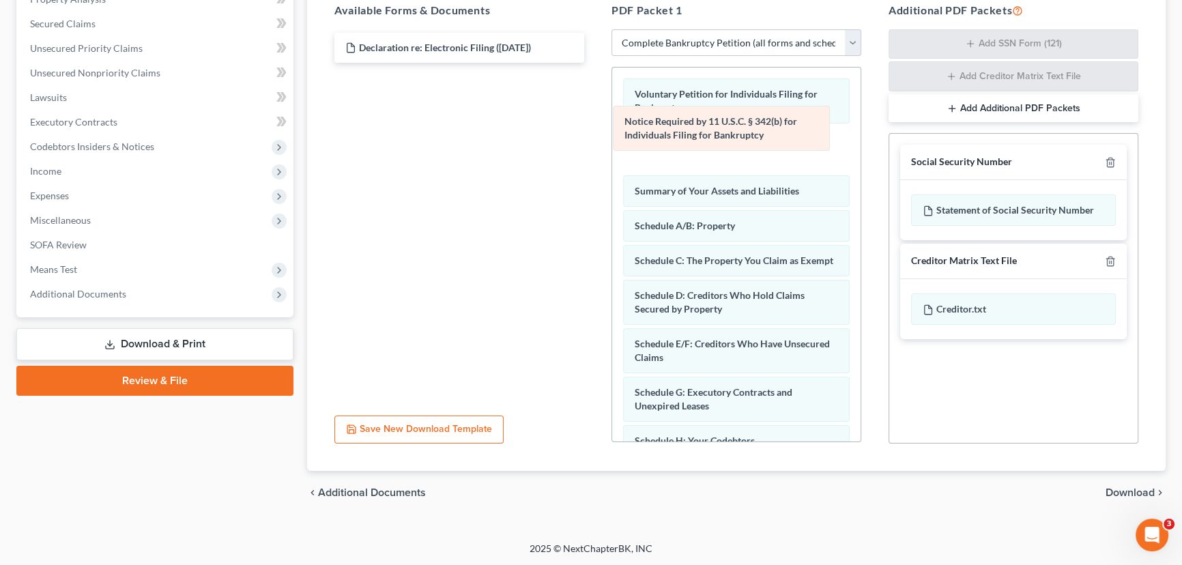
drag, startPoint x: 793, startPoint y: 191, endPoint x: 785, endPoint y: 140, distance: 51.8
click at [783, 133] on div "Notice Required by 11 U.S.C. § 342(b) for Individuals Filing for Bankruptcy Vol…" at bounding box center [736, 485] width 248 height 834
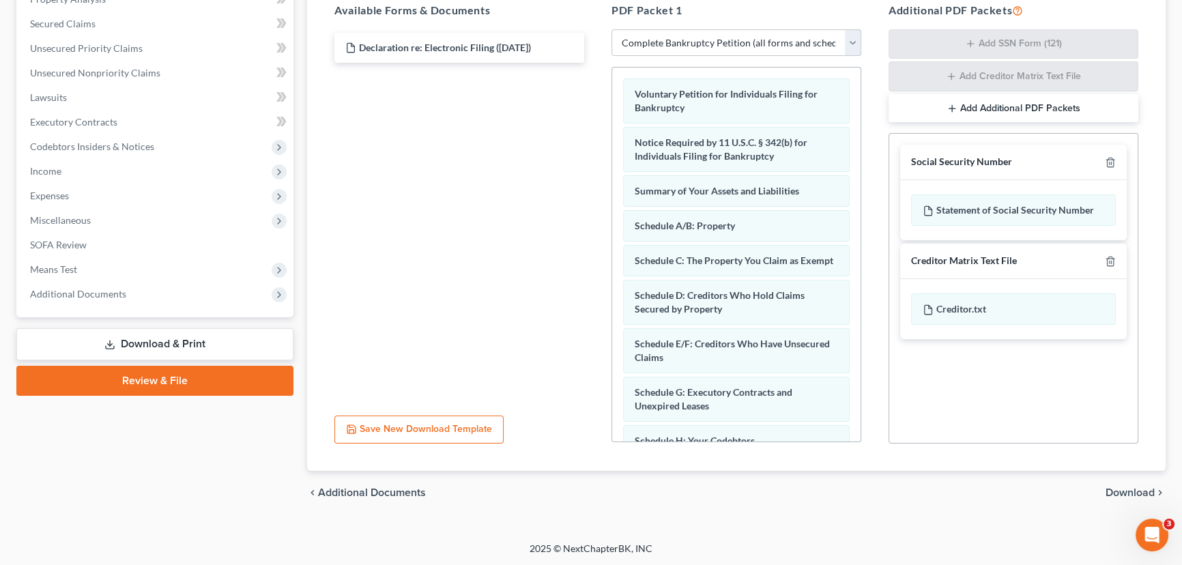
click at [1112, 484] on div "chevron_left Additional Documents Download chevron_right" at bounding box center [736, 493] width 859 height 44
click at [1119, 488] on span "Download" at bounding box center [1130, 492] width 49 height 11
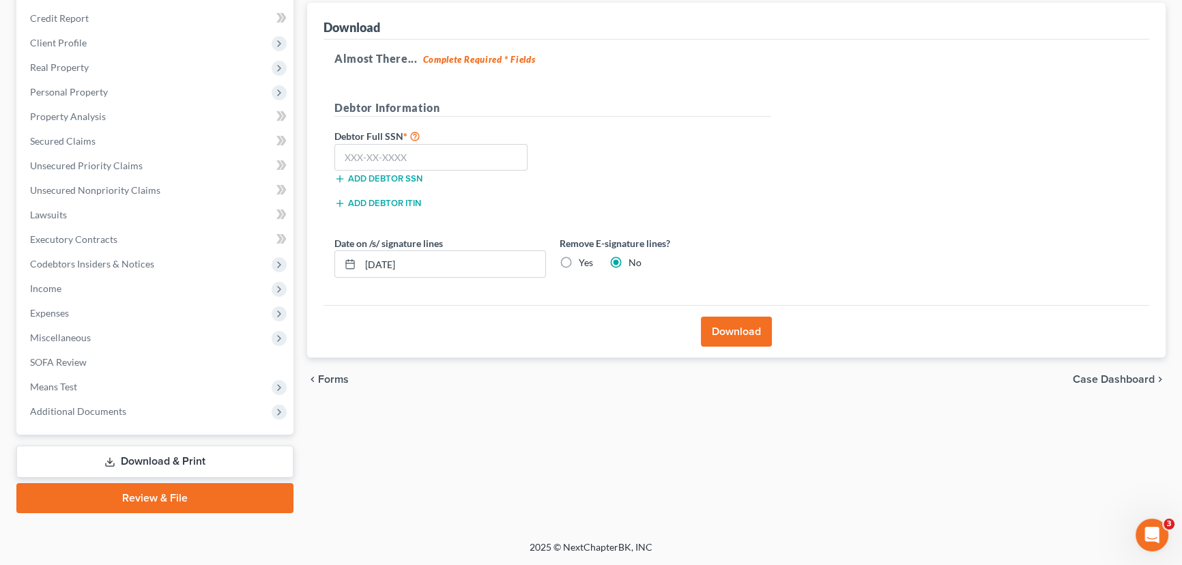
scroll to position [158, 0]
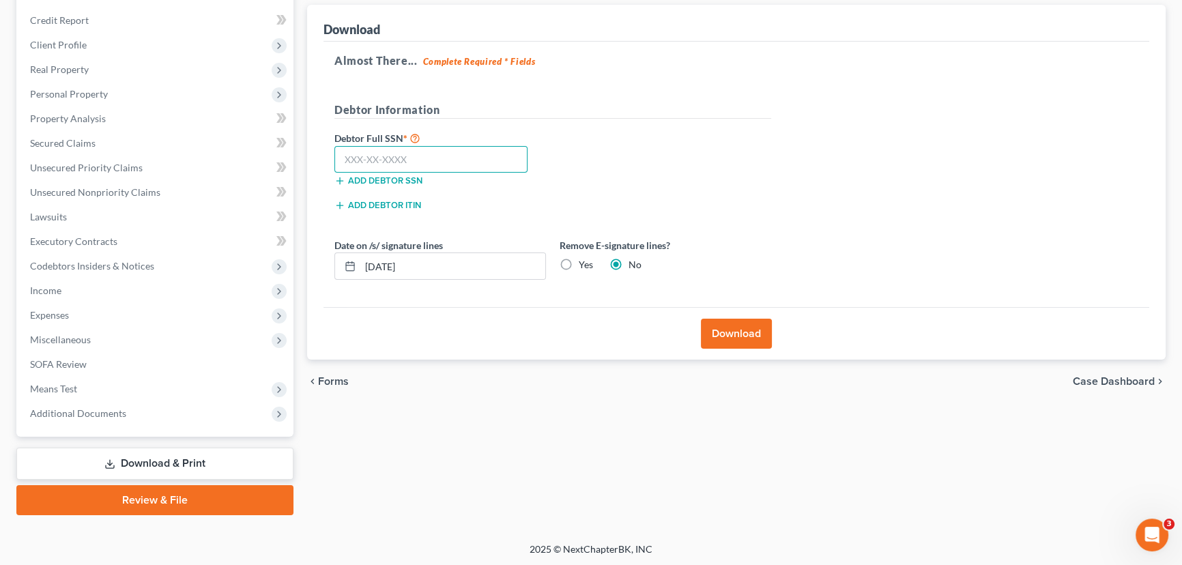
click at [437, 160] on input "text" at bounding box center [430, 159] width 193 height 27
type input "282-84-5687"
drag, startPoint x: 383, startPoint y: 263, endPoint x: 393, endPoint y: 271, distance: 12.7
click at [386, 265] on input "[DATE]" at bounding box center [452, 266] width 185 height 26
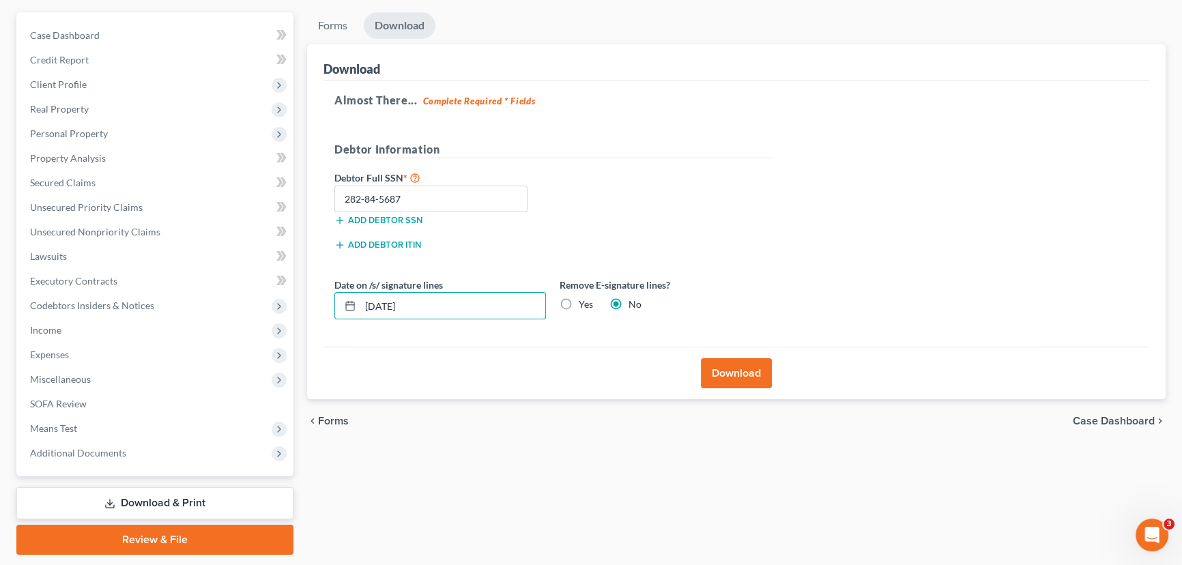
scroll to position [96, 0]
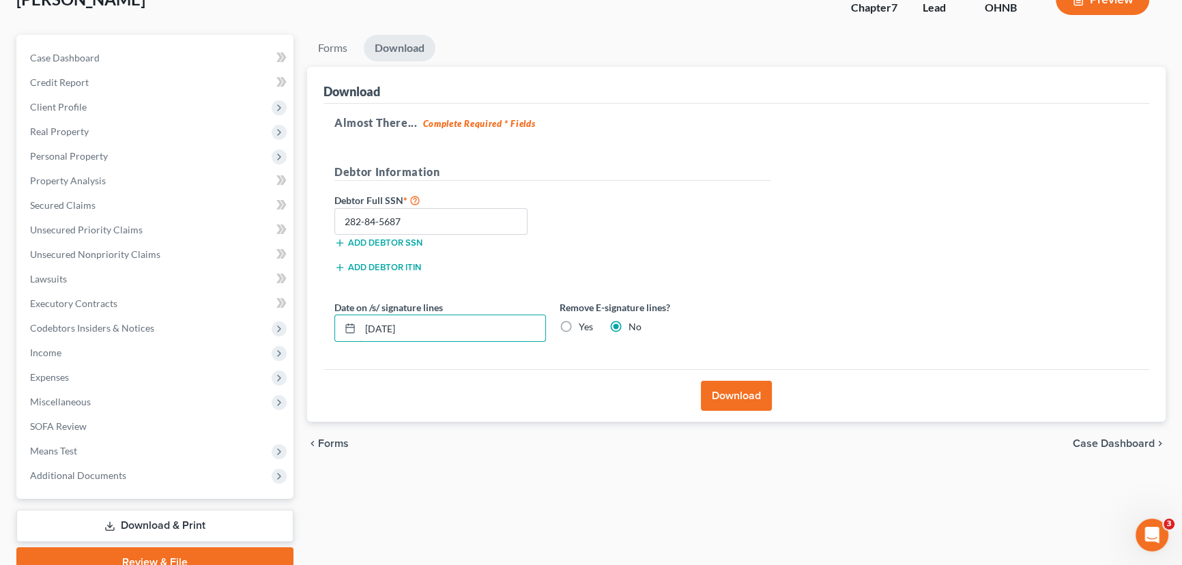
type input "[DATE]"
click at [751, 389] on button "Download" at bounding box center [736, 396] width 71 height 30
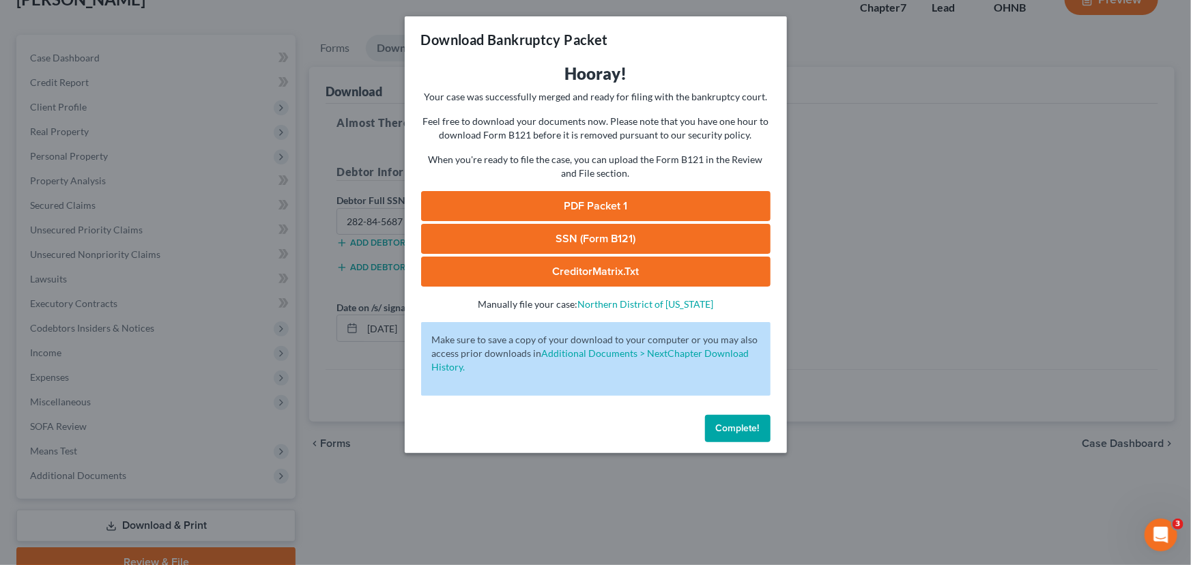
click at [646, 216] on link "PDF Packet 1" at bounding box center [595, 206] width 349 height 30
click at [665, 273] on link "CreditorMatrix.txt" at bounding box center [595, 272] width 349 height 30
click at [741, 437] on button "Complete!" at bounding box center [738, 428] width 66 height 27
